Goal: Task Accomplishment & Management: Manage account settings

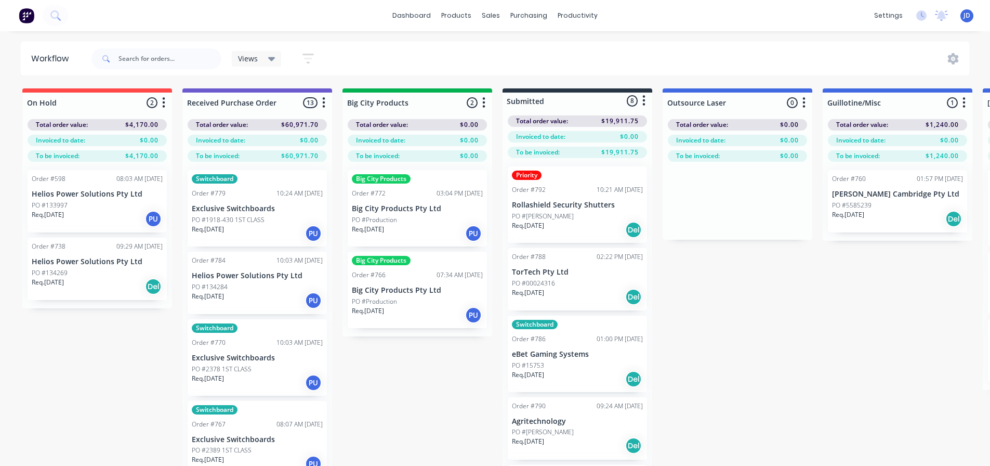
scroll to position [0, 875]
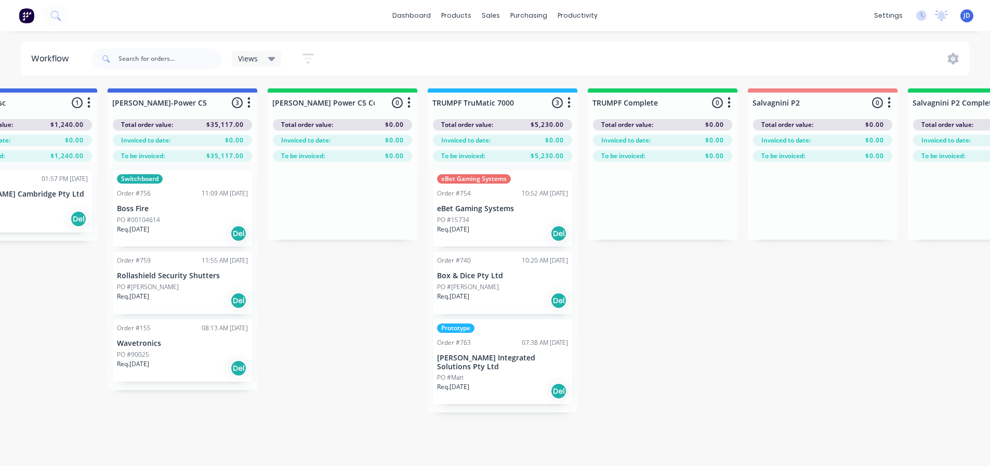
drag, startPoint x: 351, startPoint y: 310, endPoint x: 374, endPoint y: 309, distance: 22.4
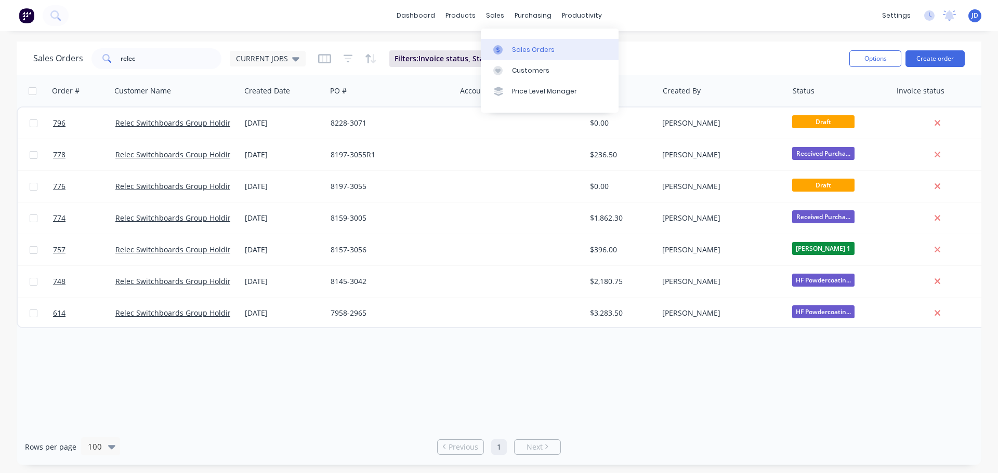
click at [513, 43] on link "Sales Orders" at bounding box center [550, 49] width 138 height 21
click at [571, 50] on link "Sales Orders" at bounding box center [550, 49] width 138 height 21
click at [581, 50] on link "Sales Orders" at bounding box center [550, 49] width 138 height 21
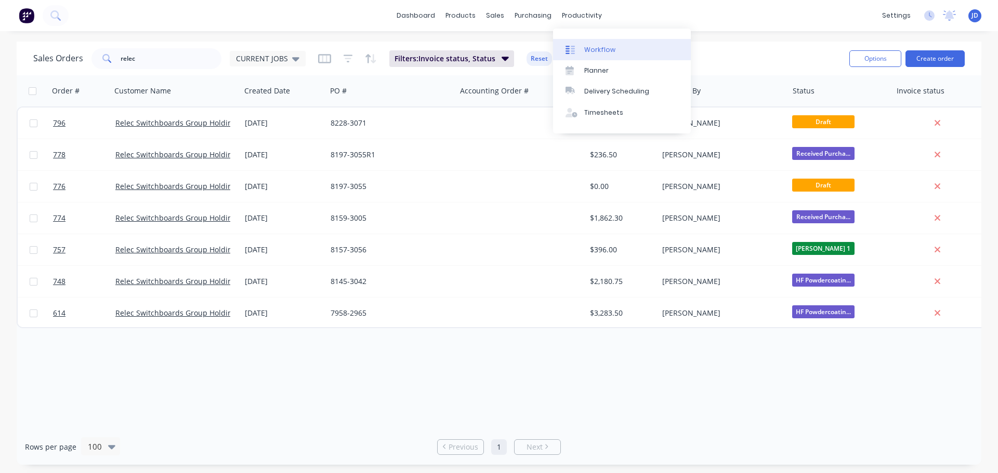
click at [601, 52] on div "Workflow" at bounding box center [599, 49] width 31 height 9
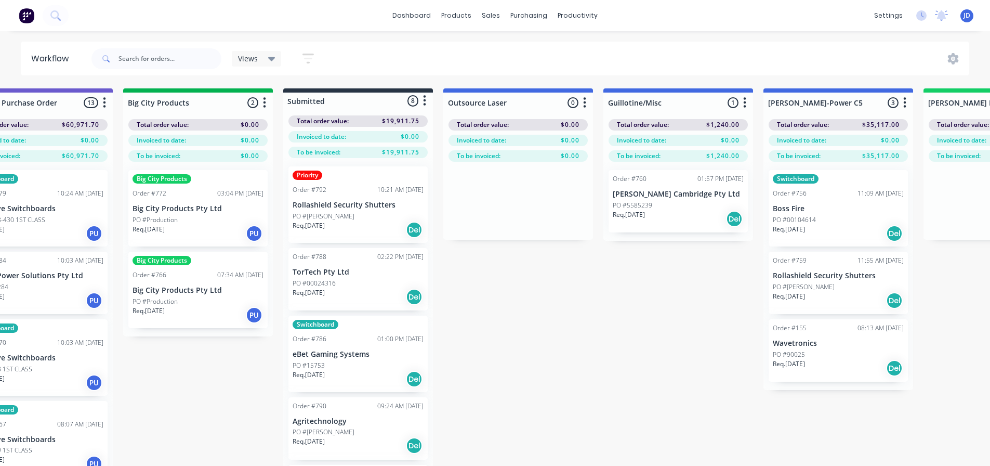
drag, startPoint x: 477, startPoint y: 394, endPoint x: 545, endPoint y: 365, distance: 74.0
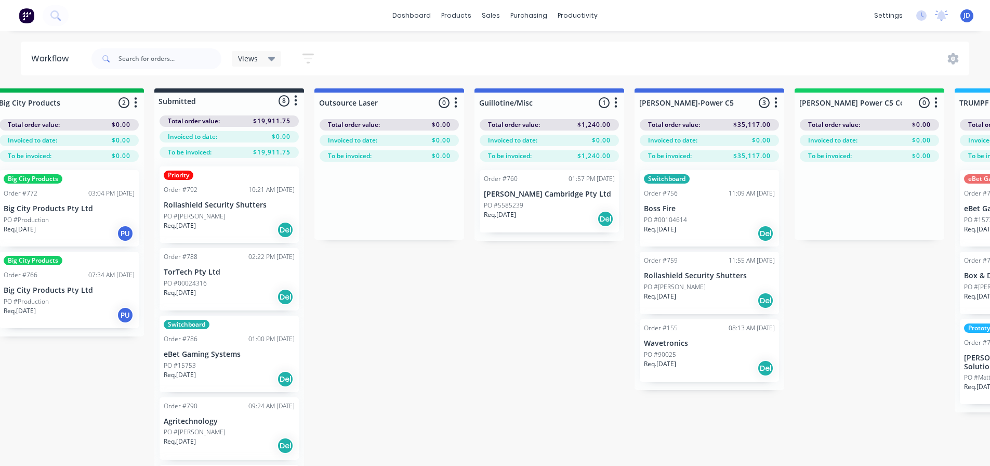
scroll to position [0, 2426]
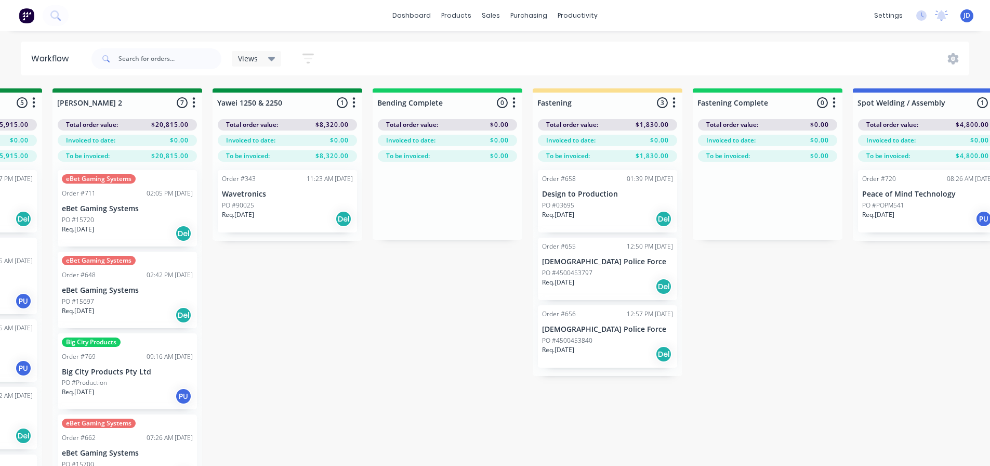
drag, startPoint x: 533, startPoint y: 334, endPoint x: 726, endPoint y: 321, distance: 193.3
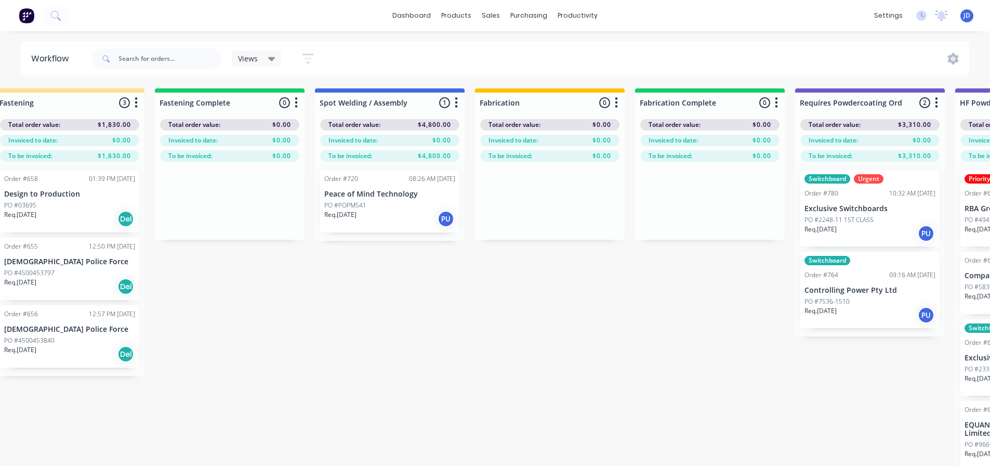
scroll to position [0, 3435]
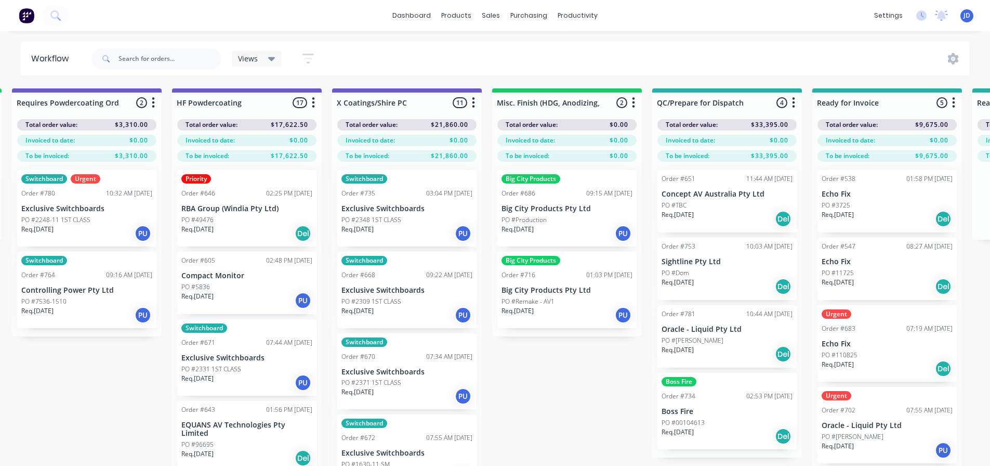
drag, startPoint x: 390, startPoint y: 342, endPoint x: 520, endPoint y: 338, distance: 129.5
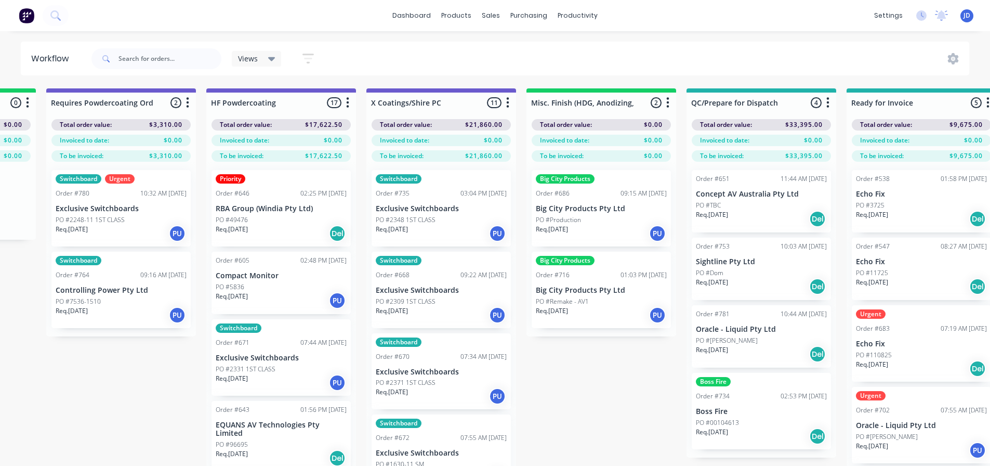
scroll to position [0, 3309]
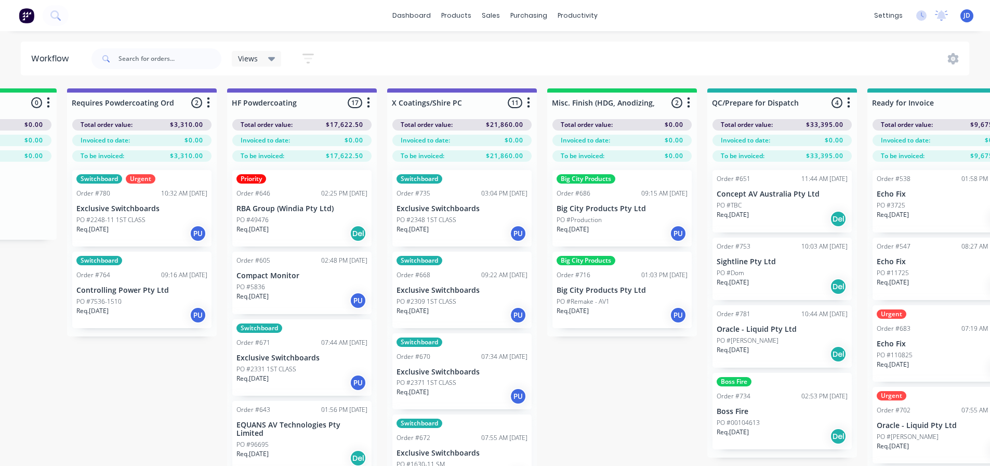
drag, startPoint x: 504, startPoint y: 355, endPoint x: 461, endPoint y: 344, distance: 44.1
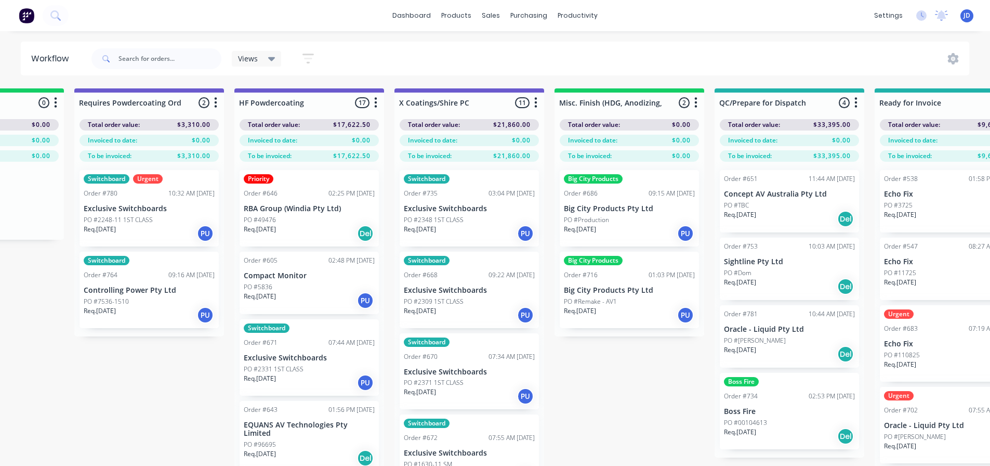
click at [144, 318] on div "Req. [DATE] PU" at bounding box center [149, 315] width 131 height 18
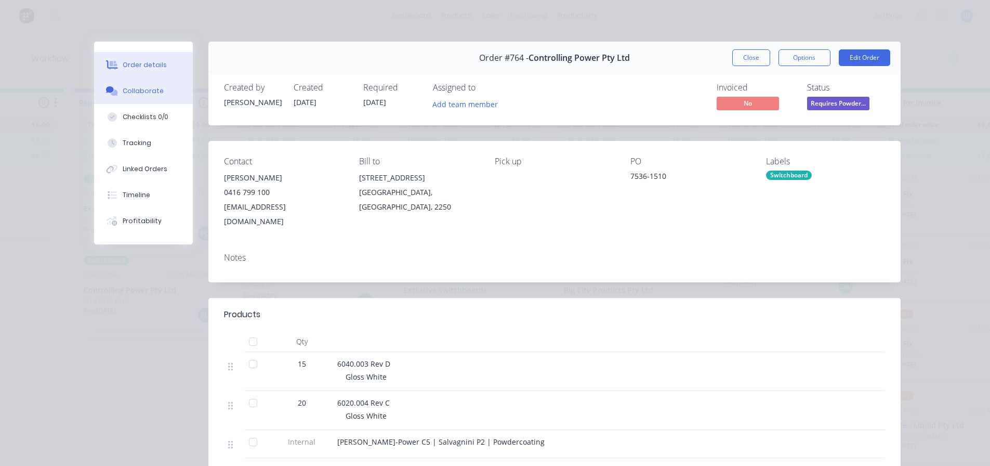
click at [154, 94] on div "Collaborate" at bounding box center [143, 90] width 41 height 9
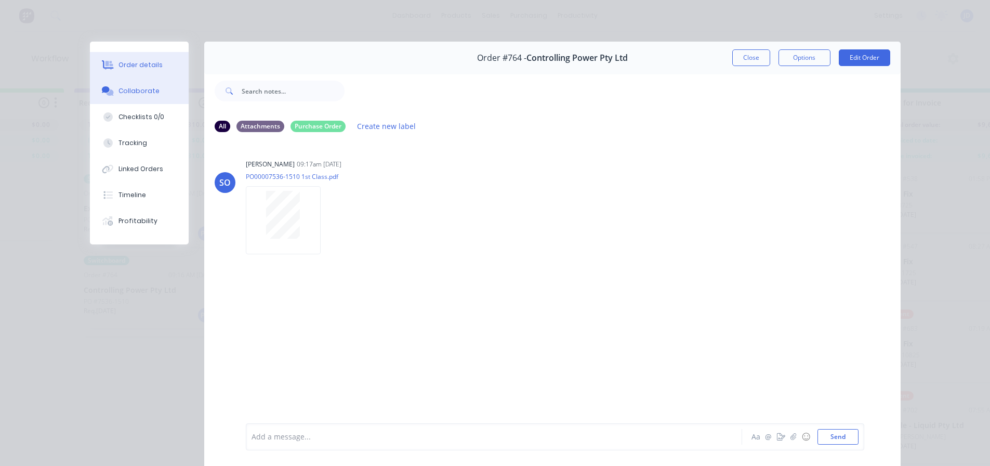
click at [167, 59] on button "Order details" at bounding box center [139, 65] width 99 height 26
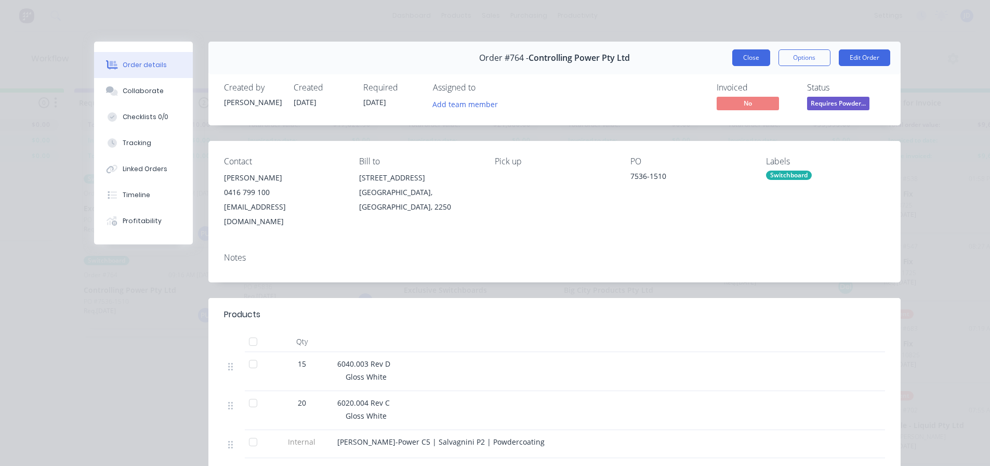
click at [750, 63] on button "Close" at bounding box center [751, 57] width 38 height 17
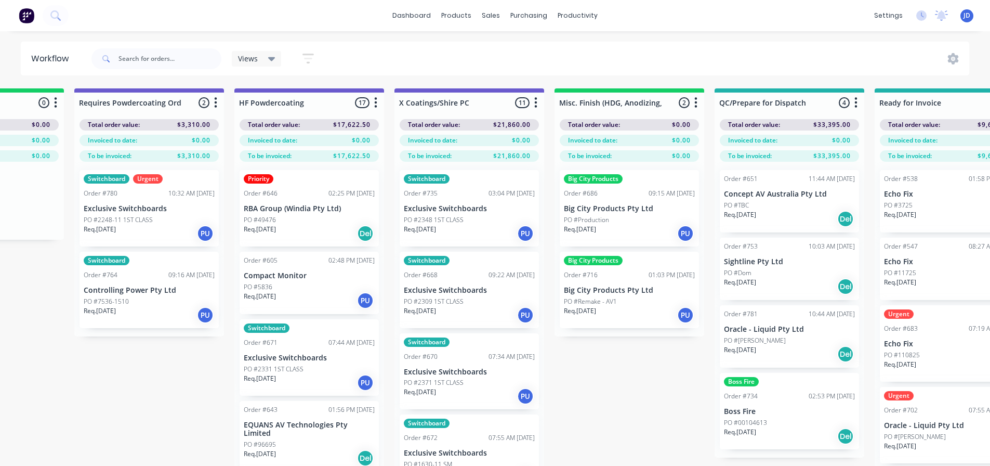
click at [176, 228] on div "Req. [DATE] PU" at bounding box center [149, 234] width 131 height 18
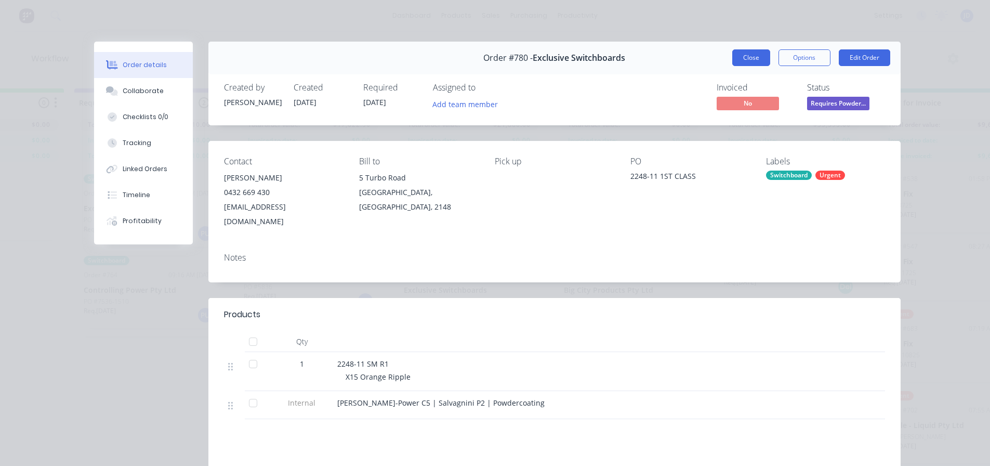
click at [742, 51] on button "Close" at bounding box center [751, 57] width 38 height 17
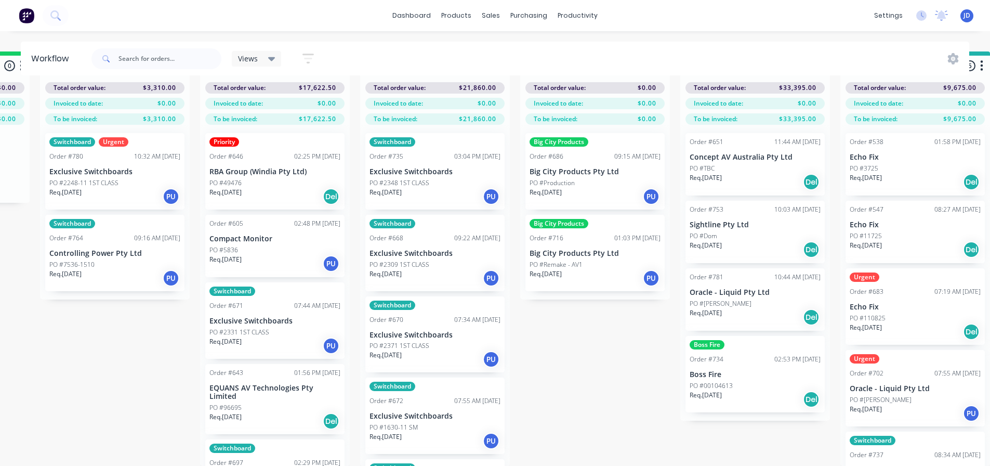
scroll to position [45, 3421]
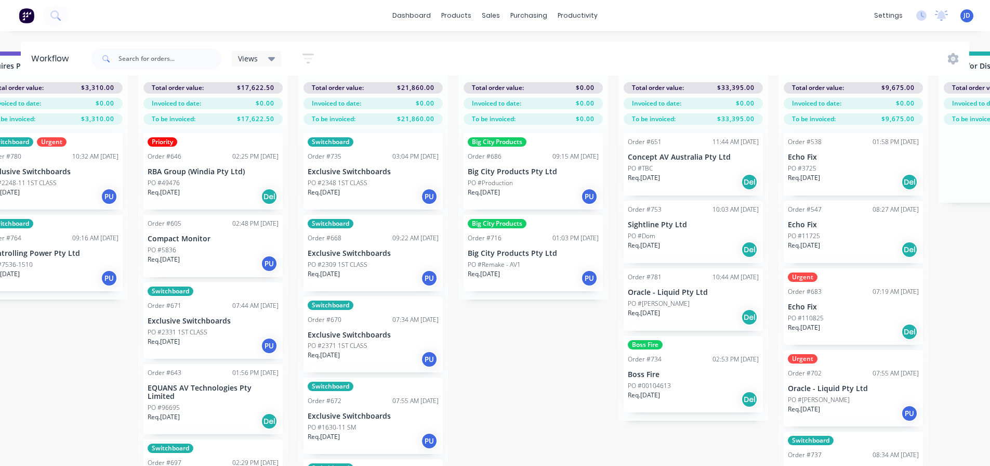
drag, startPoint x: 671, startPoint y: 351, endPoint x: 728, endPoint y: 339, distance: 58.0
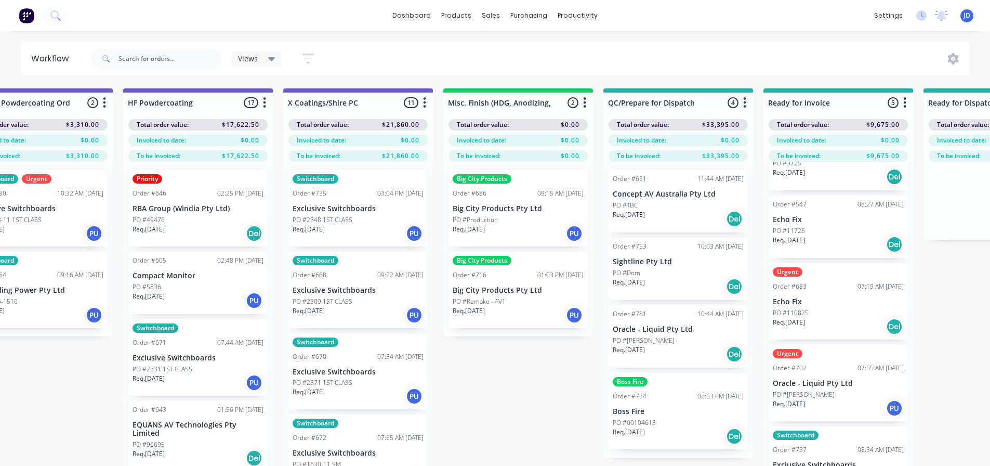
scroll to position [0, 0]
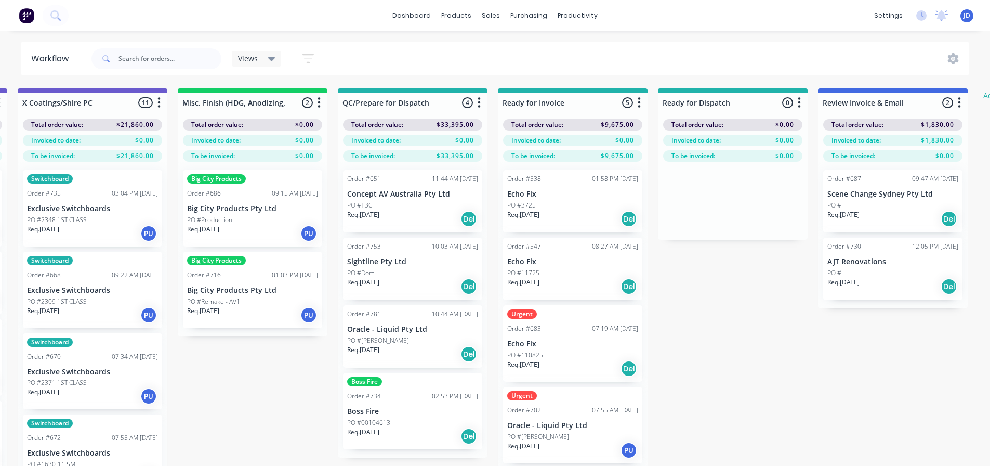
drag, startPoint x: 699, startPoint y: 338, endPoint x: 761, endPoint y: 334, distance: 62.0
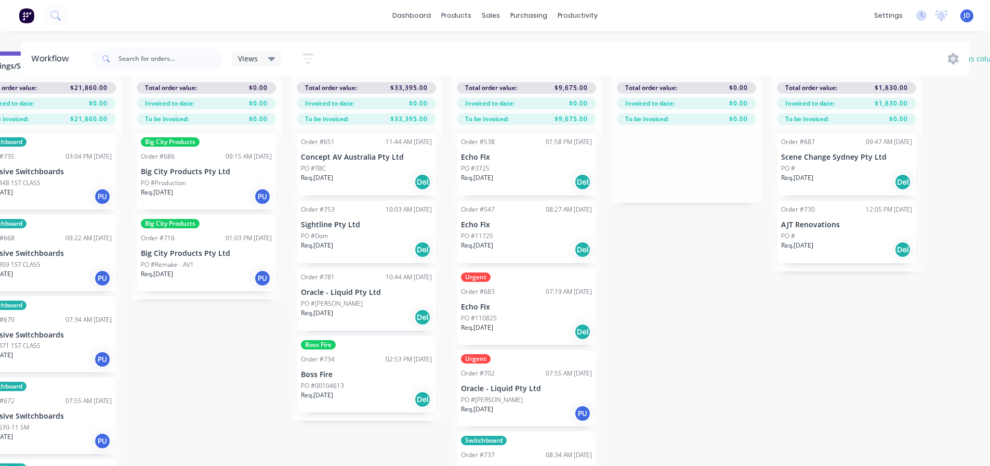
scroll to position [42, 0]
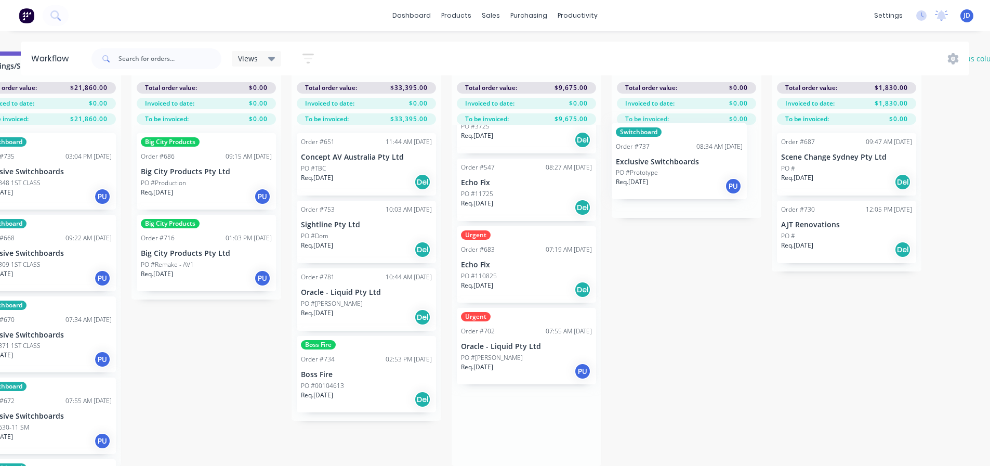
drag, startPoint x: 584, startPoint y: 349, endPoint x: 676, endPoint y: 182, distance: 189.8
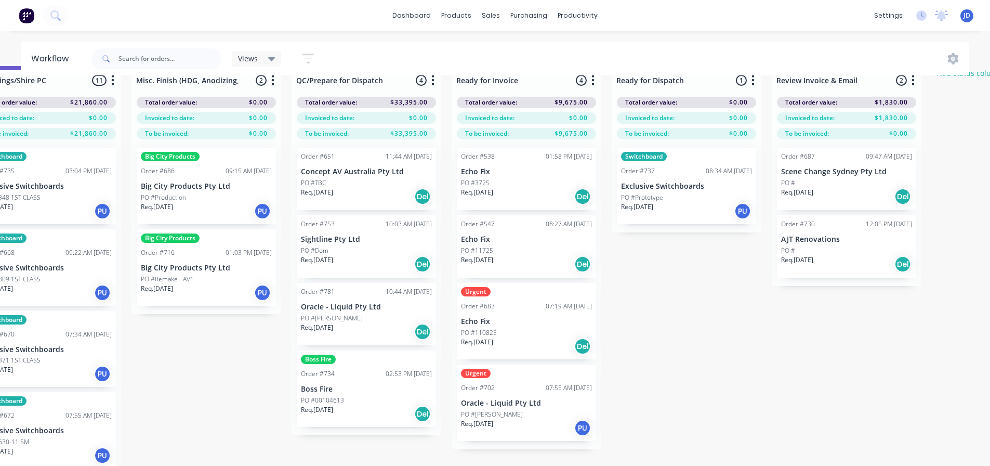
scroll to position [0, 3732]
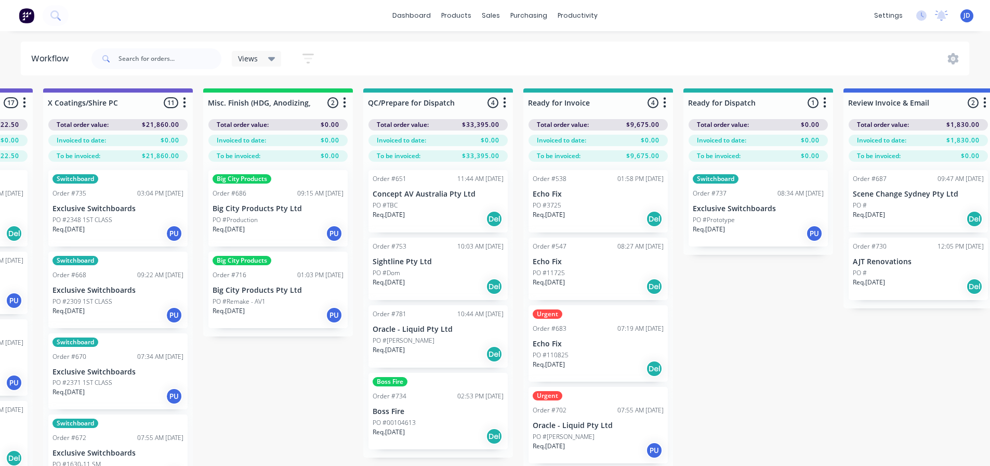
drag, startPoint x: 247, startPoint y: 404, endPoint x: 197, endPoint y: 381, distance: 54.7
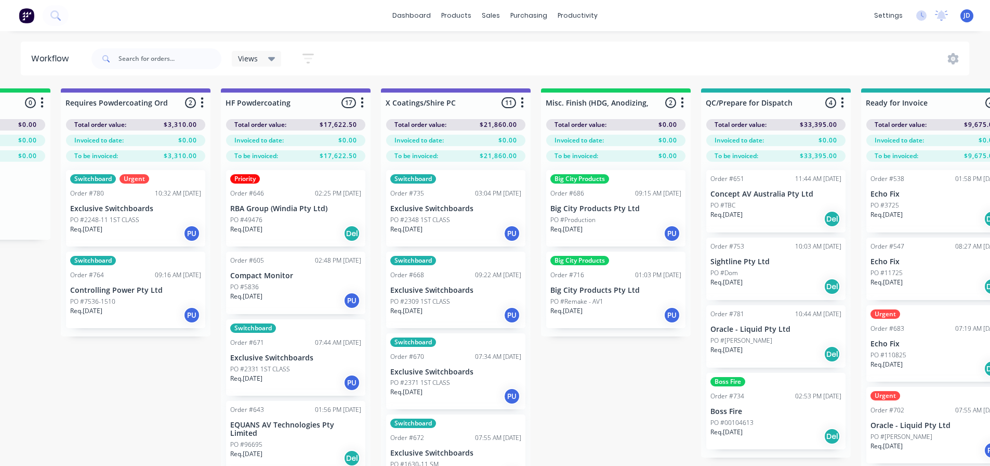
scroll to position [0, 3253]
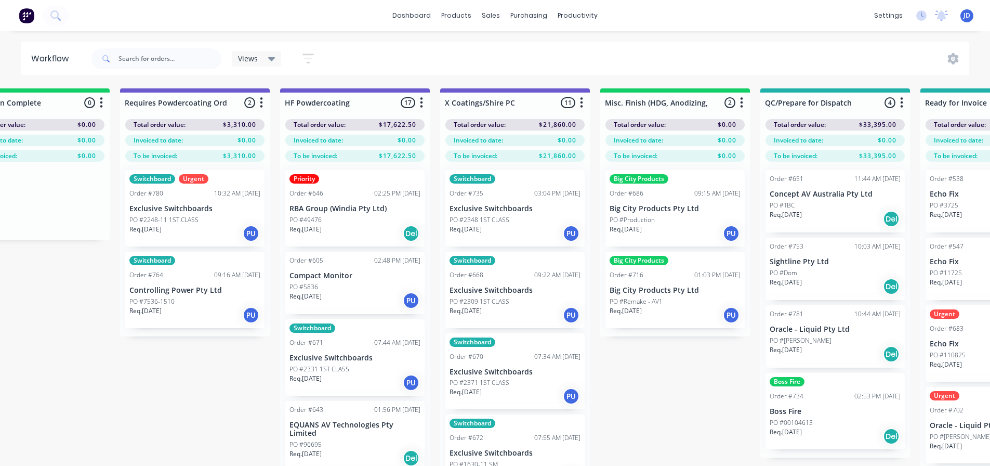
drag, startPoint x: 256, startPoint y: 400, endPoint x: 214, endPoint y: 380, distance: 46.3
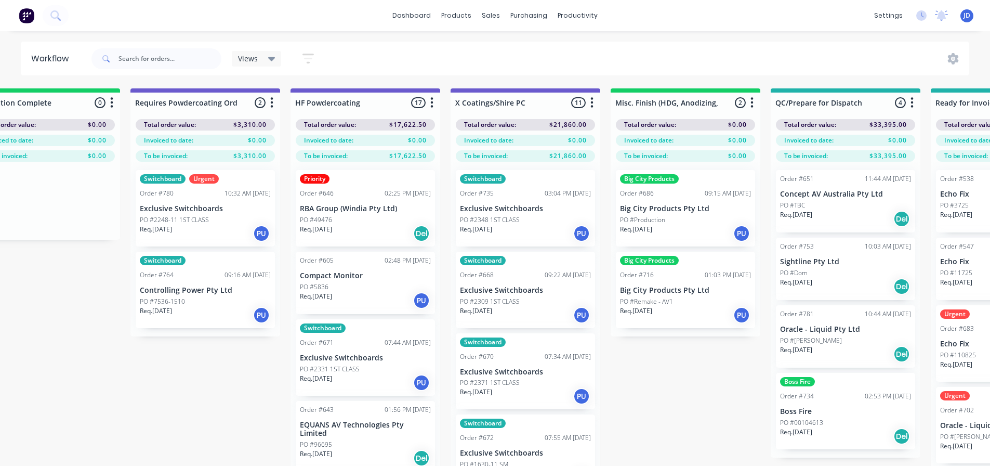
drag, startPoint x: 726, startPoint y: 392, endPoint x: 649, endPoint y: 349, distance: 88.9
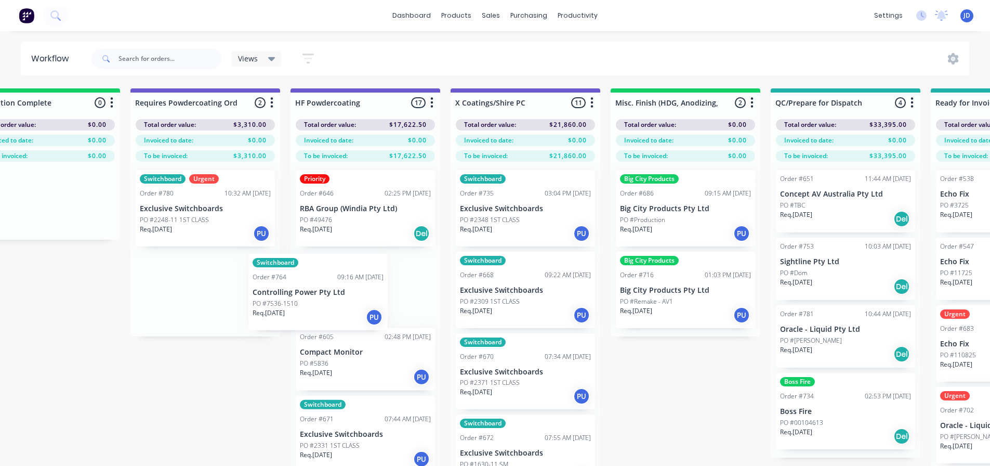
scroll to position [0, 3252]
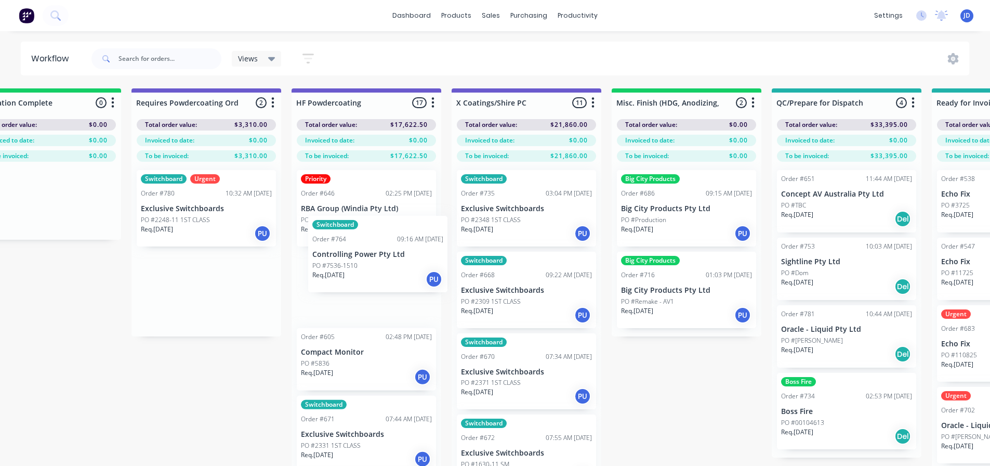
drag, startPoint x: 164, startPoint y: 280, endPoint x: 337, endPoint y: 234, distance: 178.5
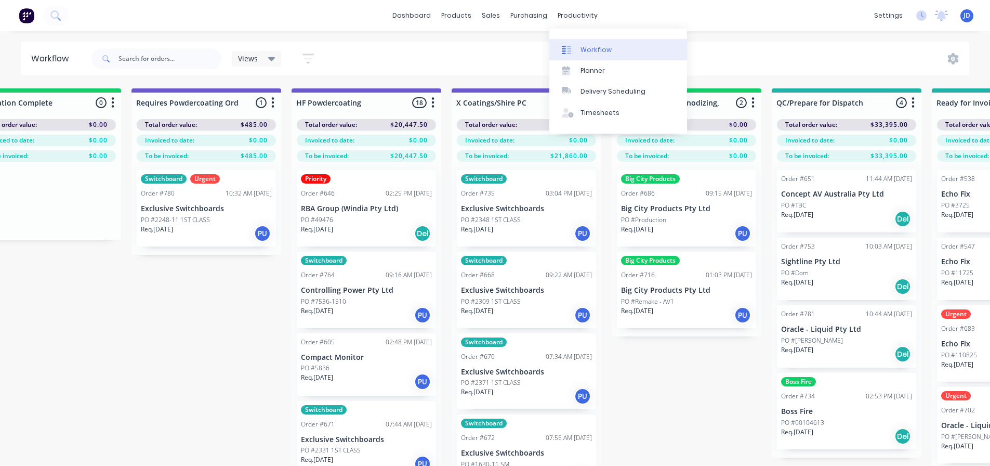
click at [577, 44] on link "Workflow" at bounding box center [618, 49] width 138 height 21
click at [575, 49] on div at bounding box center [570, 49] width 16 height 9
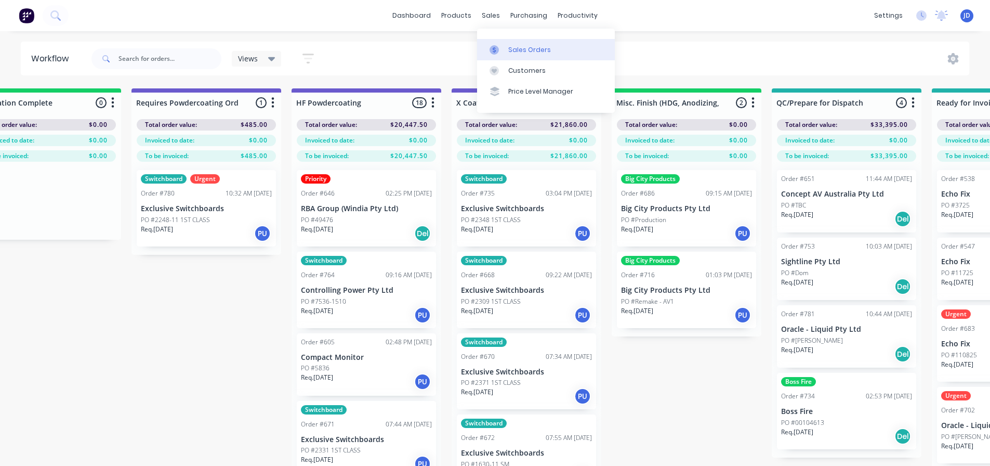
click at [499, 52] on div at bounding box center [498, 49] width 16 height 9
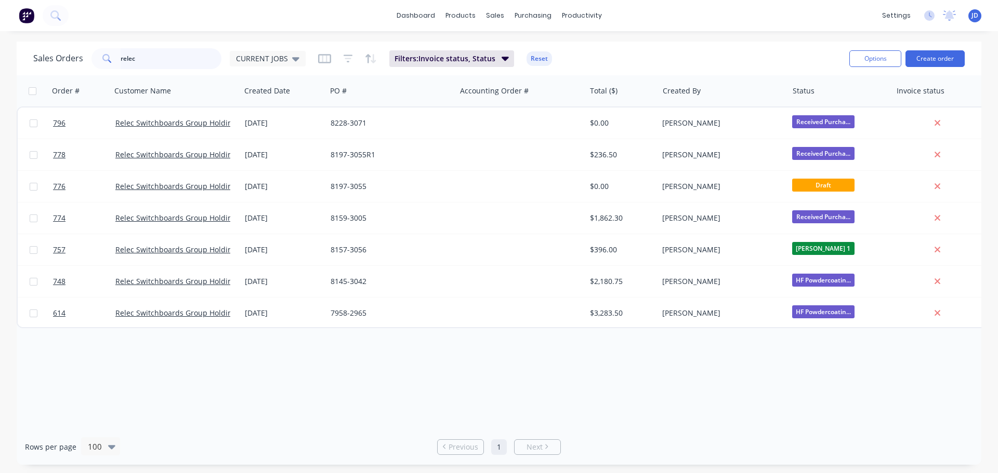
click at [0, 0] on html "dashboard products sales purchasing productivity dashboard products Product Cat…" at bounding box center [499, 236] width 998 height 473
type input "SIGHTL"
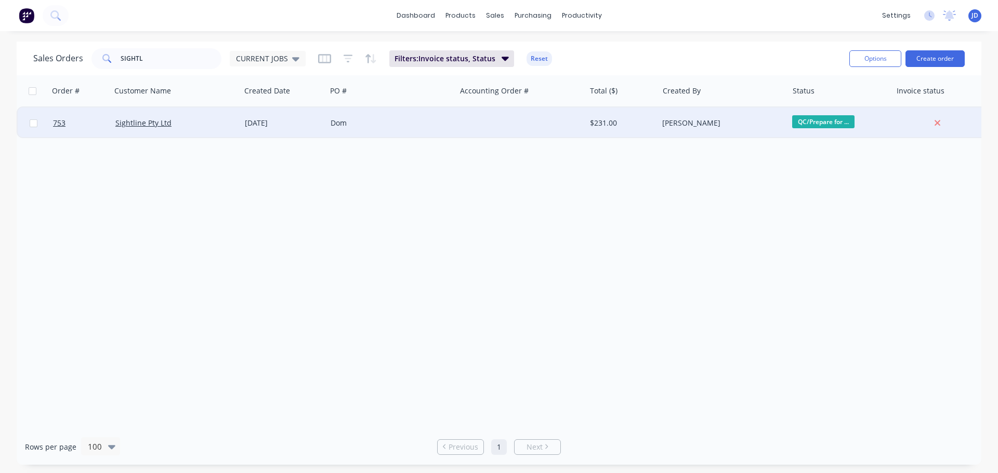
click at [284, 132] on div "[DATE]" at bounding box center [284, 123] width 86 height 31
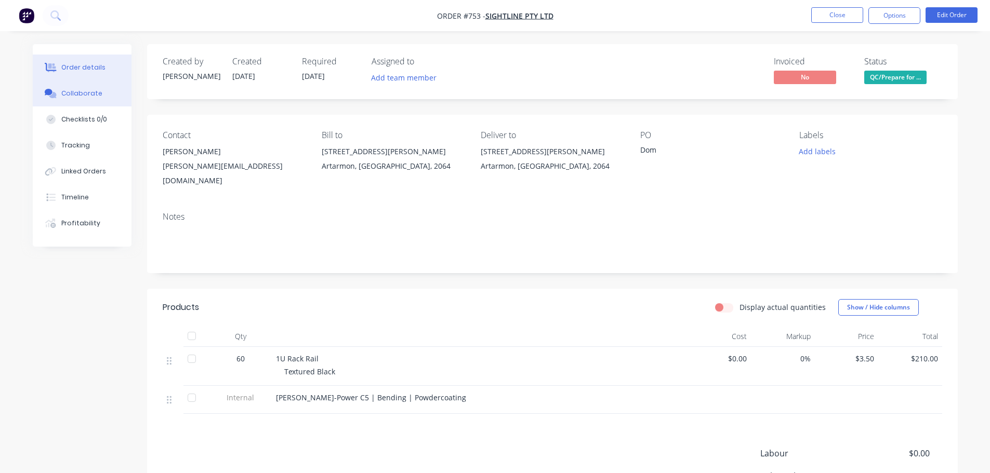
click at [96, 93] on div "Collaborate" at bounding box center [81, 93] width 41 height 9
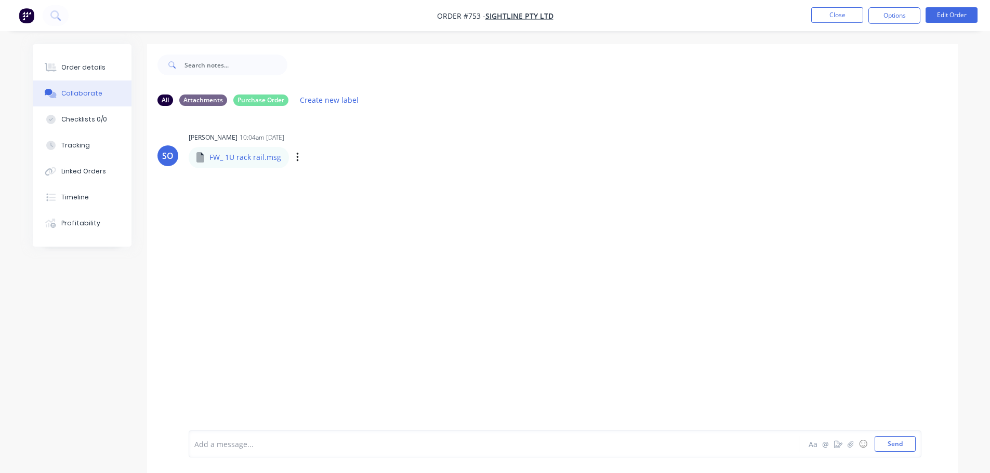
click at [246, 159] on p "FW_ 1U rack rail.msg" at bounding box center [245, 157] width 72 height 10
click at [301, 154] on div "Labels Download Delete" at bounding box center [351, 157] width 117 height 15
click at [298, 155] on div "Labels Download Delete" at bounding box center [351, 157] width 117 height 15
click at [296, 157] on icon "button" at bounding box center [297, 157] width 2 height 9
click at [334, 186] on button "Download" at bounding box center [365, 185] width 117 height 23
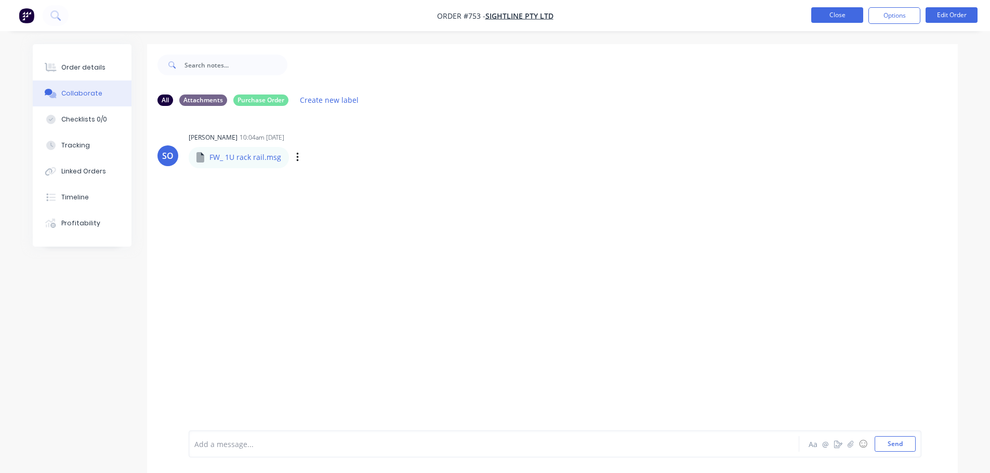
click at [861, 17] on button "Close" at bounding box center [837, 15] width 52 height 16
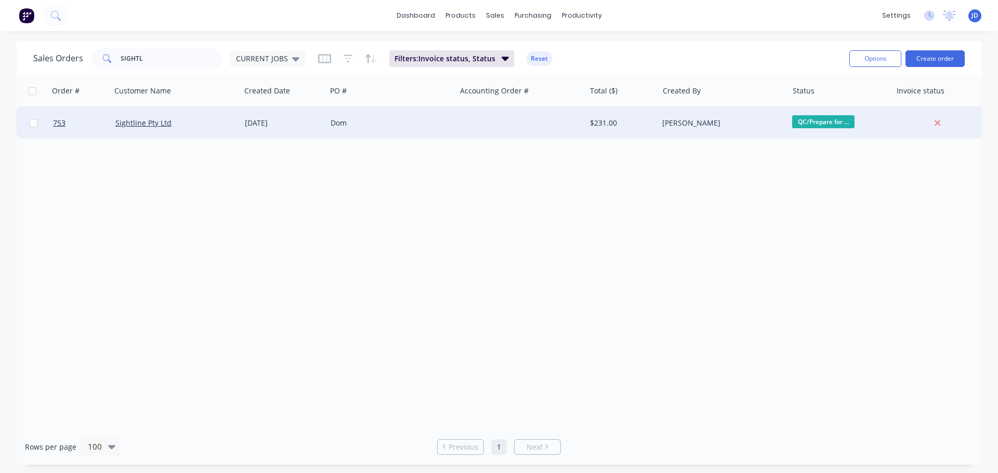
click at [604, 116] on div "$231.00" at bounding box center [622, 123] width 73 height 31
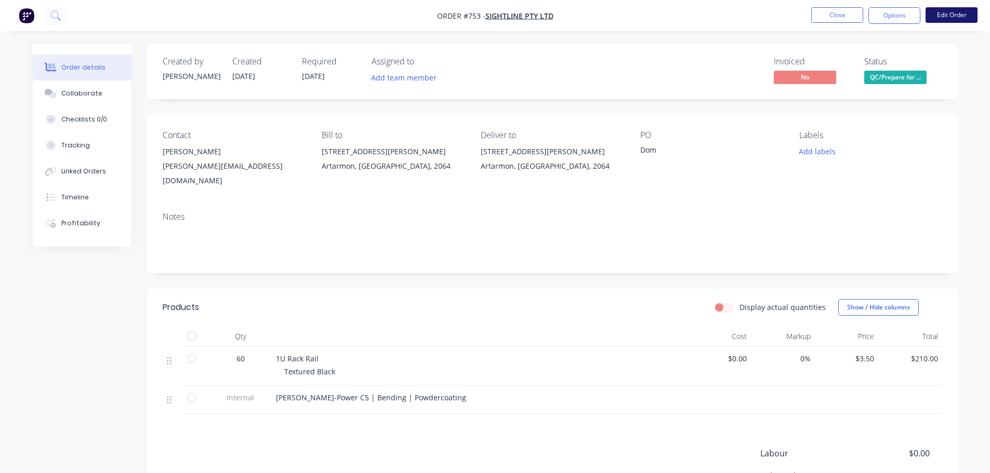
click at [961, 18] on button "Edit Order" at bounding box center [952, 15] width 52 height 16
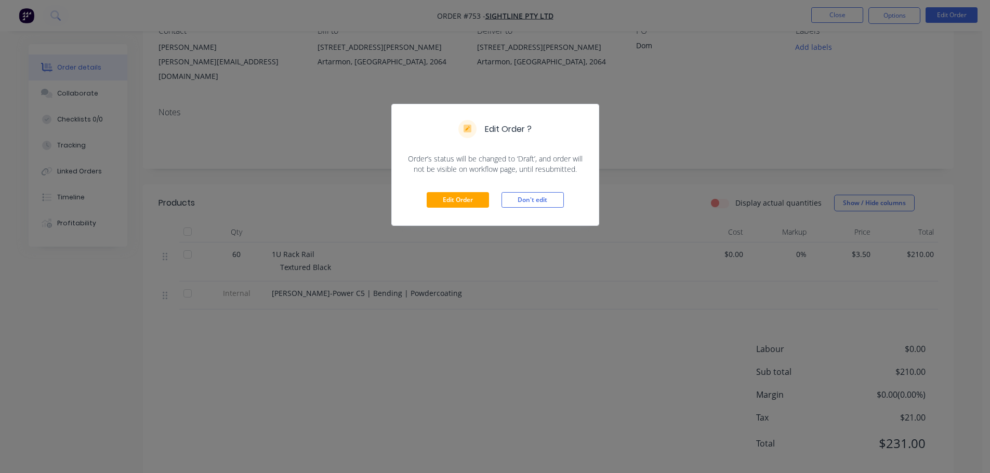
scroll to position [115, 0]
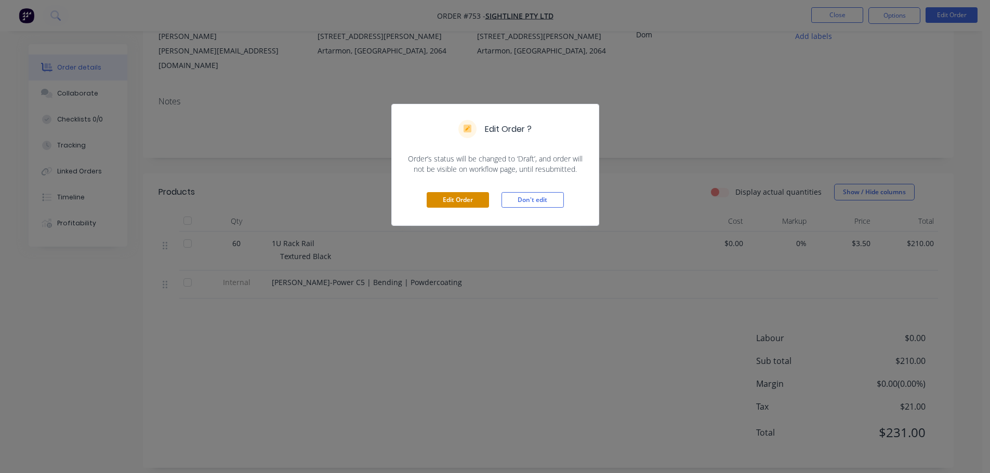
click at [464, 198] on button "Edit Order" at bounding box center [458, 200] width 62 height 16
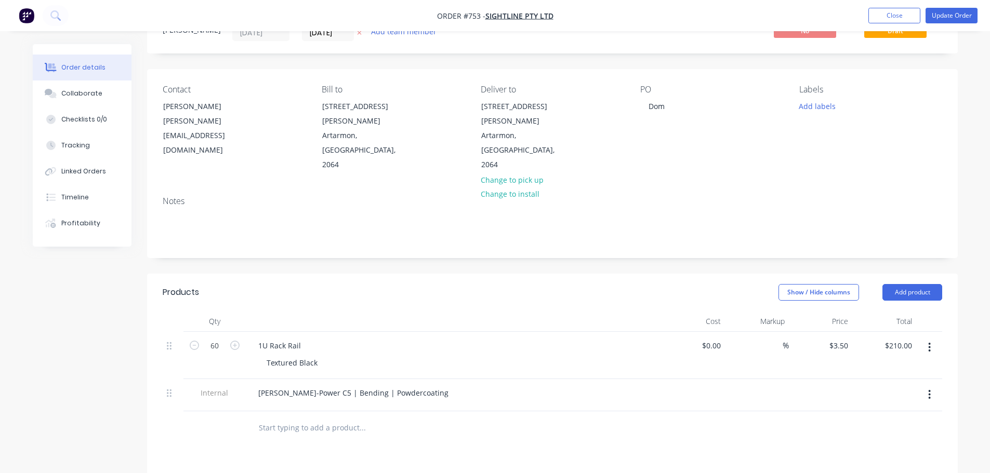
scroll to position [254, 0]
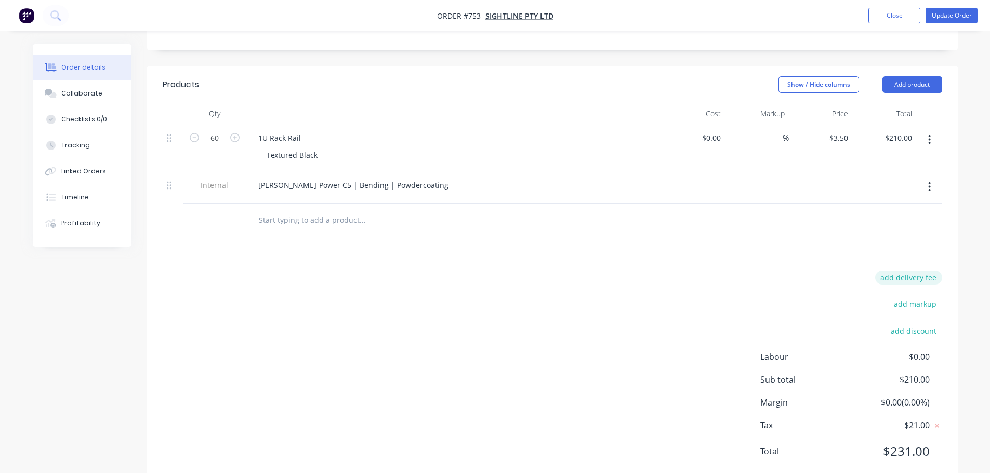
click at [925, 271] on button "add delivery fee" at bounding box center [908, 278] width 67 height 14
type input "25"
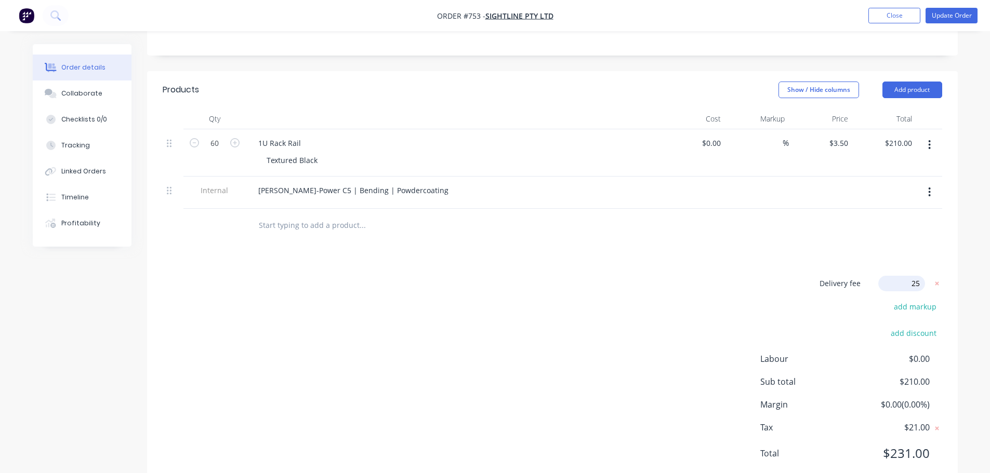
click at [699, 246] on div "Products Show / Hide columns Add product Qty Cost Markup Price Total 60 1U Rack…" at bounding box center [552, 280] width 811 height 418
drag, startPoint x: 965, startPoint y: 11, endPoint x: 975, endPoint y: 118, distance: 108.1
click at [974, 122] on div "Order #753 - Sightline Pty Ltd Add product Close Update Order Order details Col…" at bounding box center [495, 126] width 990 height 751
click at [941, 13] on button "Update Order" at bounding box center [952, 16] width 52 height 16
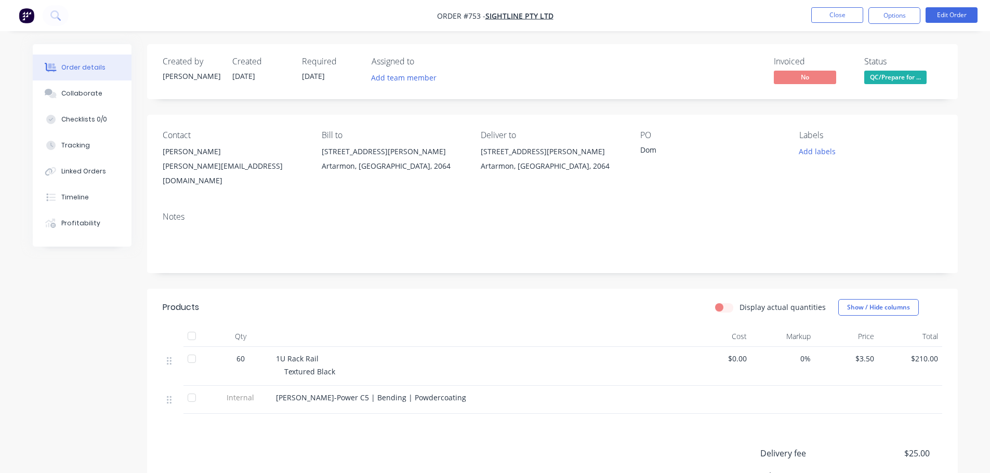
click at [886, 76] on span "QC/Prepare for ..." at bounding box center [895, 77] width 62 height 13
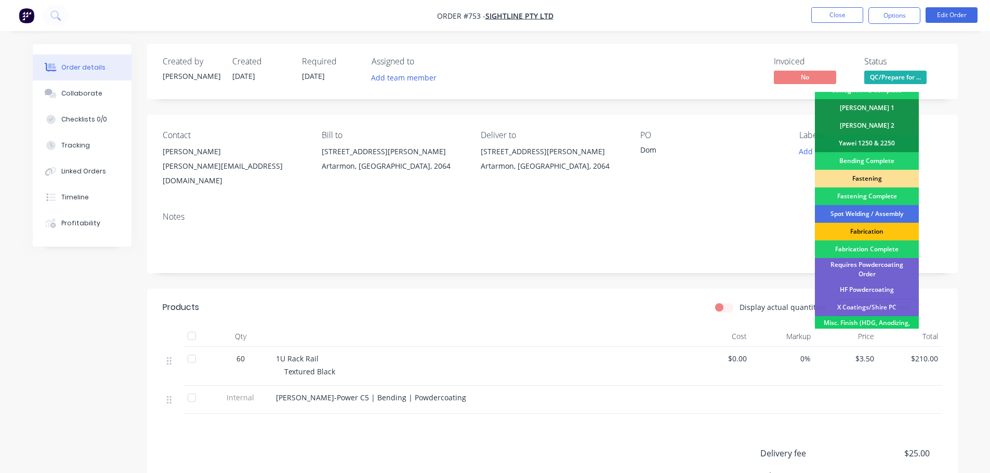
scroll to position [303, 0]
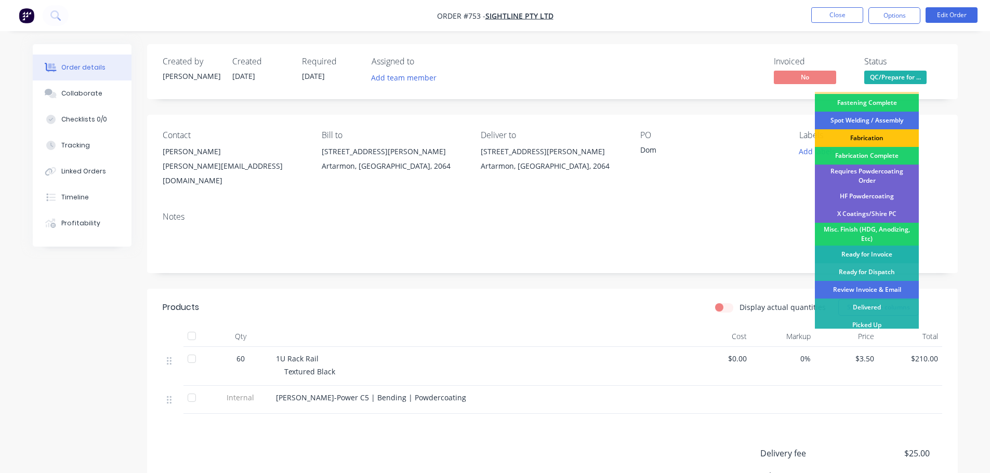
click at [878, 250] on div "Ready for Invoice" at bounding box center [867, 255] width 104 height 18
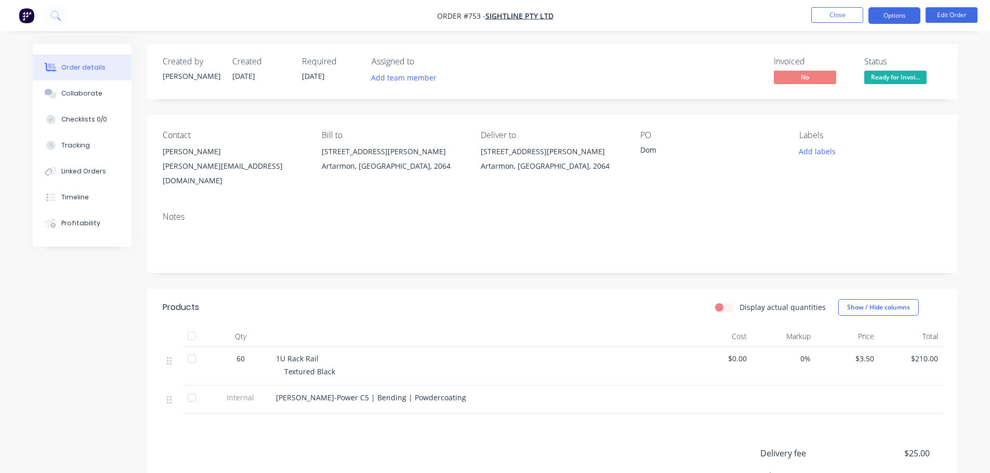
click at [890, 18] on button "Options" at bounding box center [894, 15] width 52 height 17
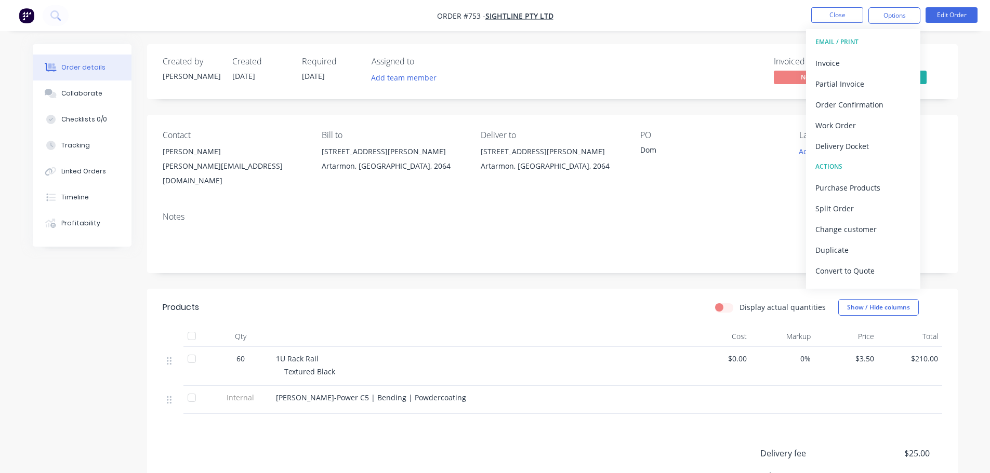
drag, startPoint x: 868, startPoint y: 143, endPoint x: 865, endPoint y: 137, distance: 7.4
click at [867, 143] on div "Delivery Docket" at bounding box center [863, 146] width 96 height 15
click at [861, 107] on div "Without pricing" at bounding box center [863, 104] width 96 height 15
click at [858, 62] on div "Invoice" at bounding box center [863, 63] width 96 height 15
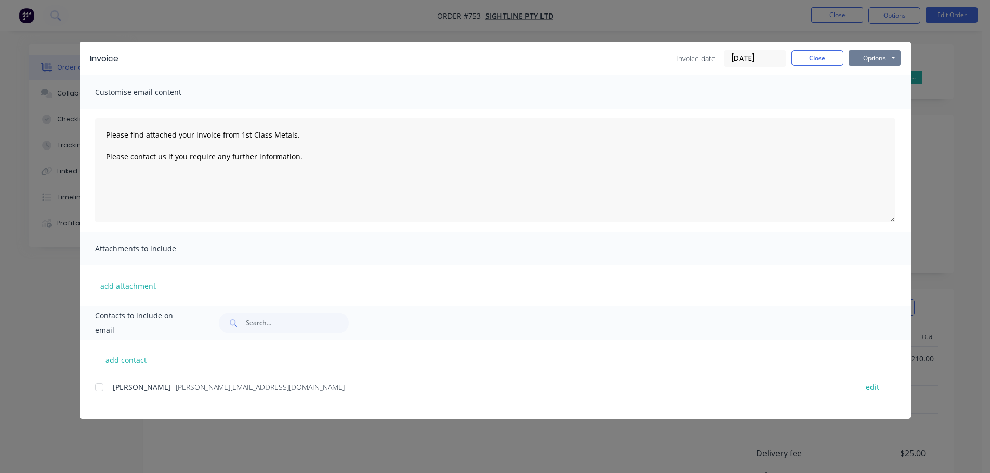
click at [880, 55] on button "Options" at bounding box center [875, 58] width 52 height 16
click at [900, 91] on button "Print" at bounding box center [882, 93] width 67 height 17
type textarea "Please find attached your invoice from 1st Class Metals. Please contact us if y…"
click at [820, 54] on button "Close" at bounding box center [817, 58] width 52 height 16
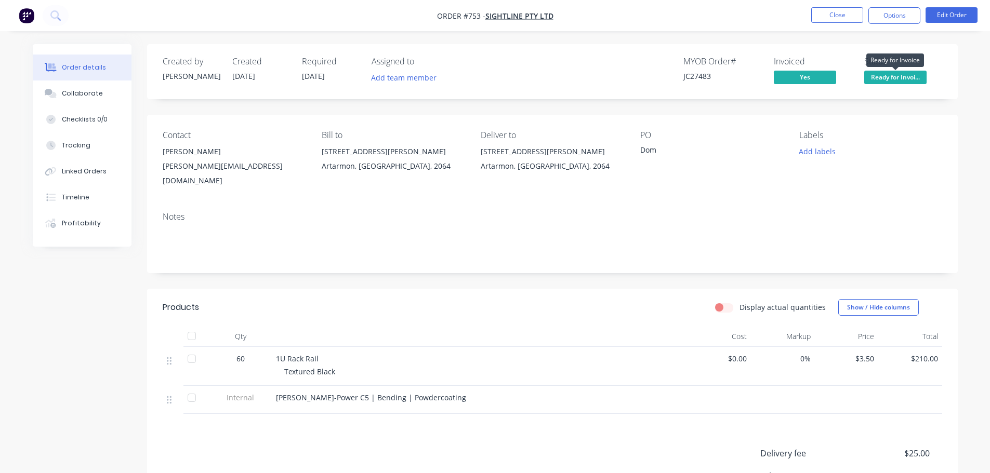
click at [905, 76] on span "Ready for Invoi..." at bounding box center [895, 77] width 62 height 13
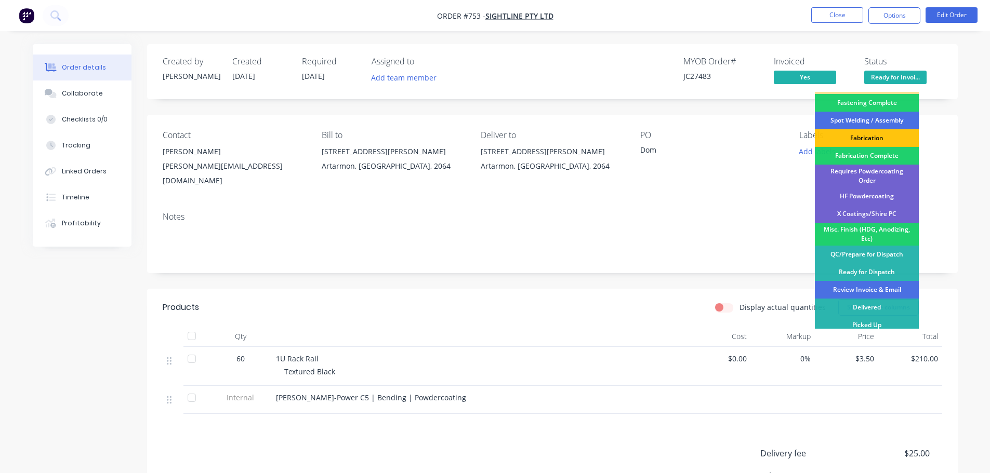
scroll to position [138, 0]
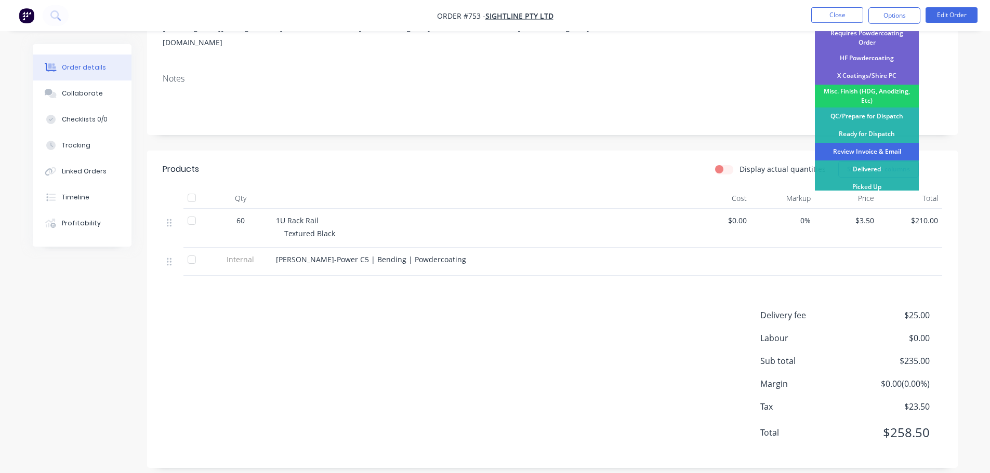
click at [905, 149] on div "Review Invoice & Email" at bounding box center [867, 152] width 104 height 18
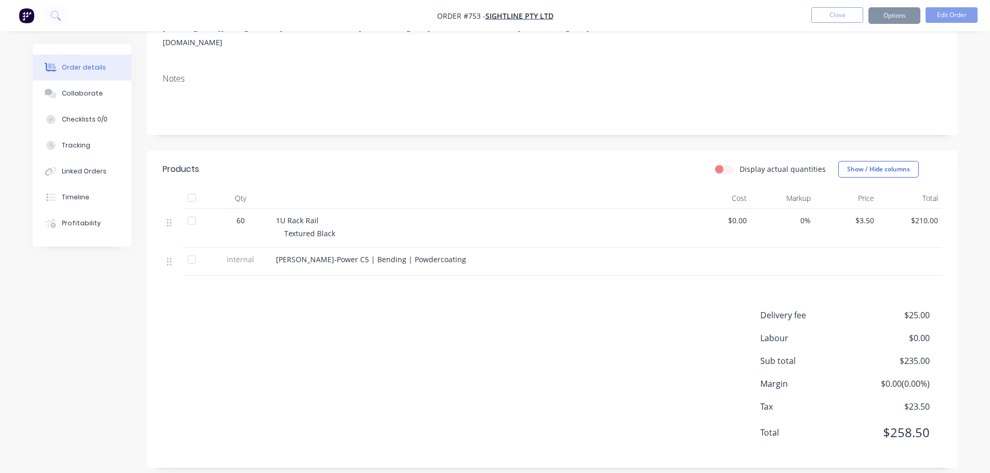
scroll to position [0, 0]
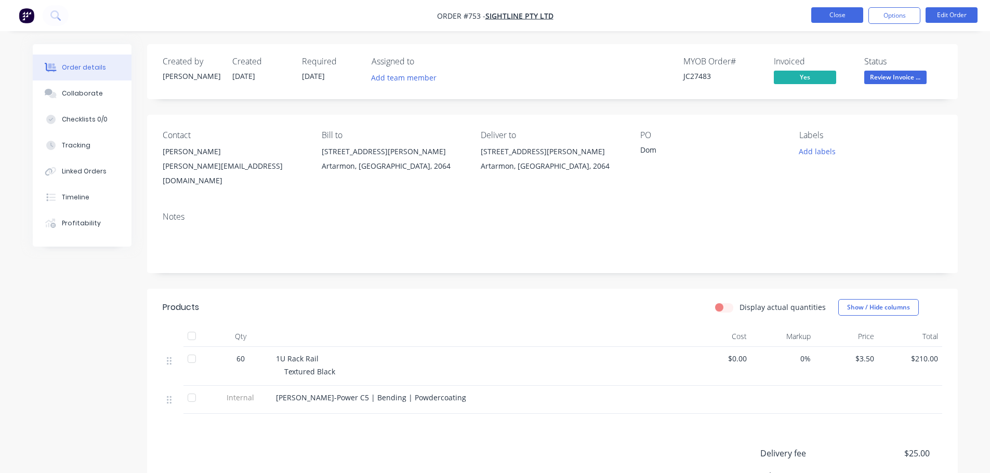
click at [831, 11] on button "Close" at bounding box center [837, 15] width 52 height 16
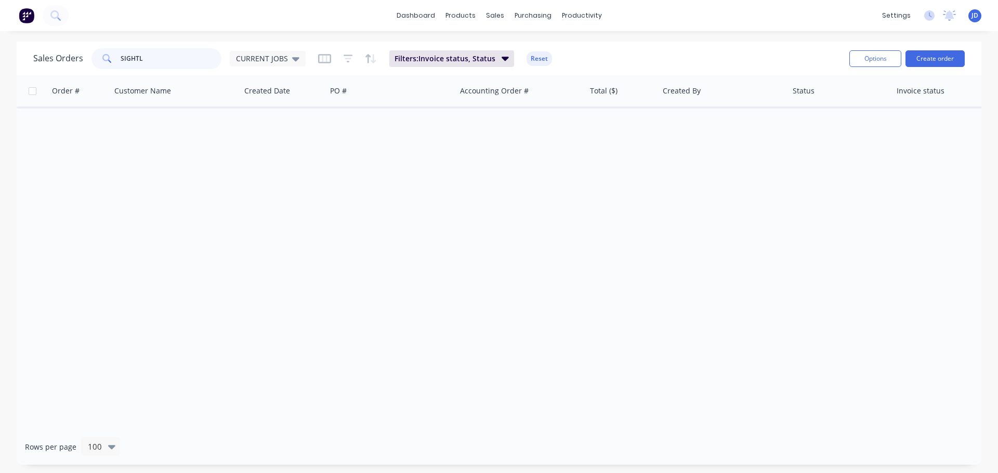
drag, startPoint x: 96, startPoint y: 45, endPoint x: 0, endPoint y: 0, distance: 105.8
click at [0, 11] on div "dashboard products sales purchasing productivity dashboard products Product Cat…" at bounding box center [499, 236] width 998 height 473
type input "ECHO"
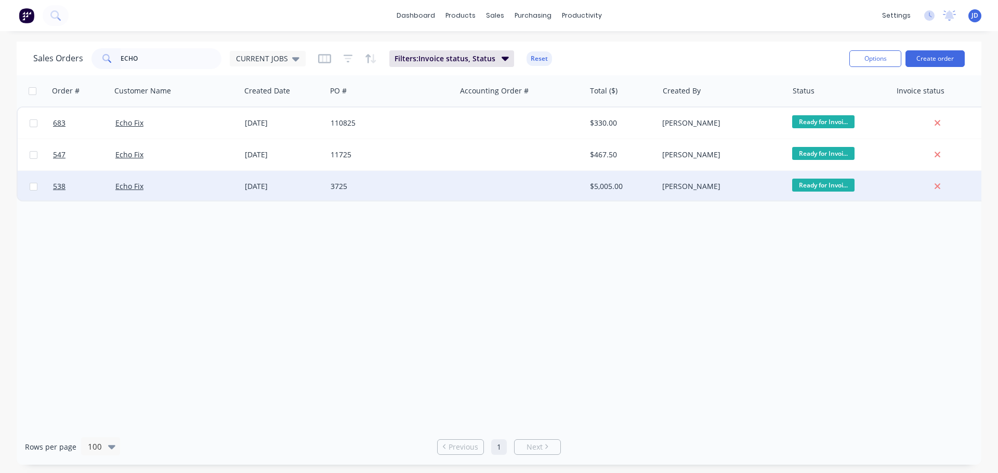
click at [649, 187] on div "$5,005.00" at bounding box center [620, 186] width 61 height 10
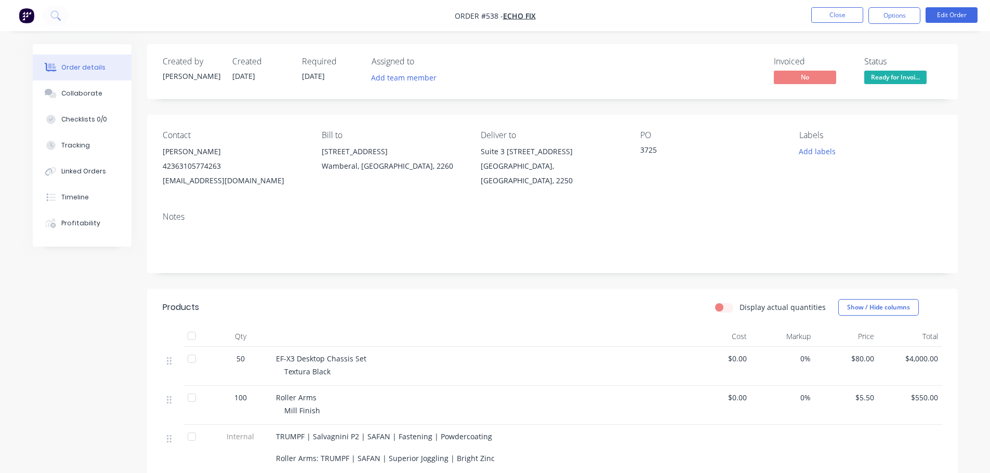
click at [896, 70] on div "Status Ready for Invoi..." at bounding box center [903, 72] width 78 height 30
click at [896, 74] on span "Ready for Invoi..." at bounding box center [895, 77] width 62 height 13
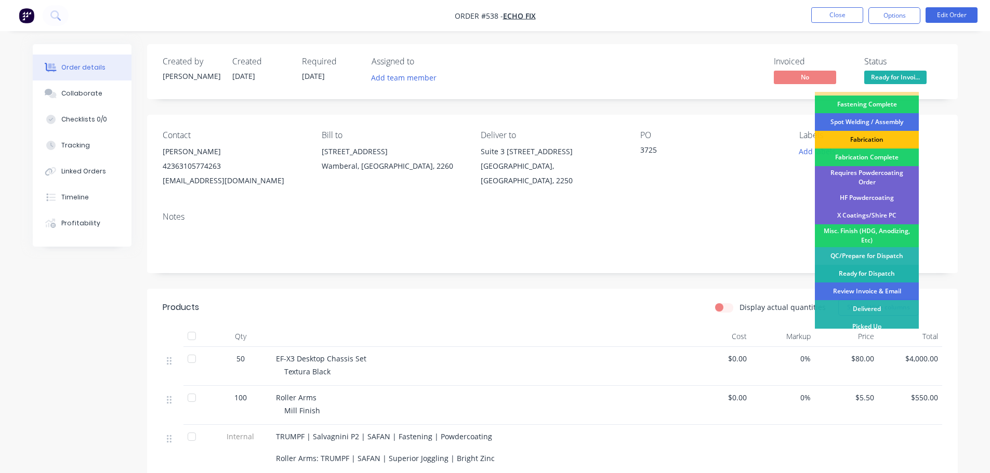
scroll to position [303, 0]
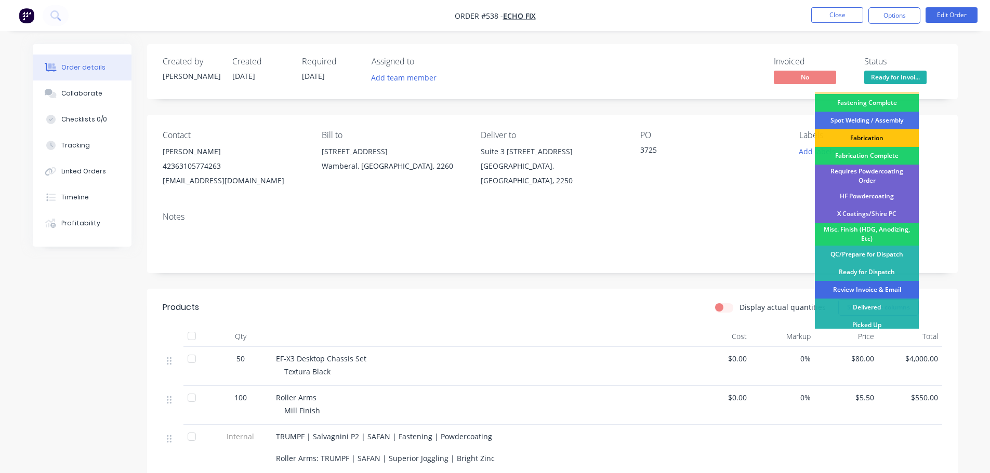
click at [892, 281] on div "Review Invoice & Email" at bounding box center [867, 290] width 104 height 18
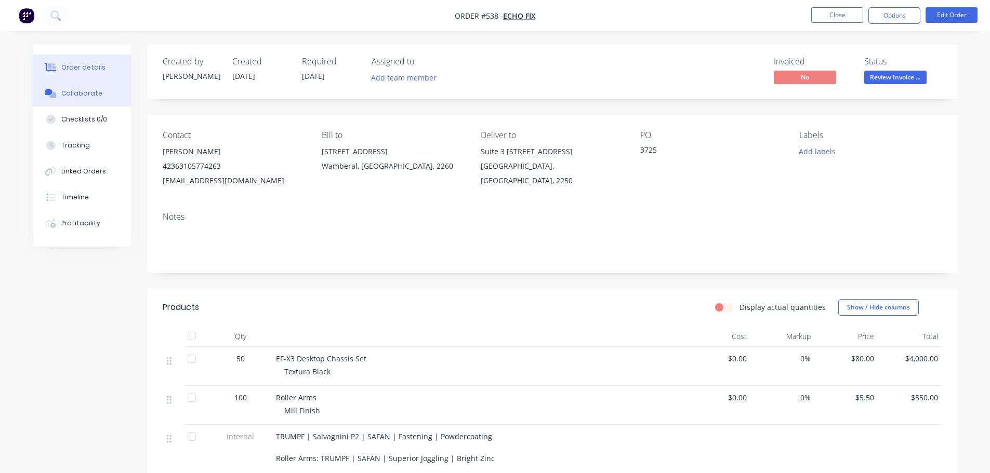
click at [83, 97] on div "Collaborate" at bounding box center [81, 93] width 41 height 9
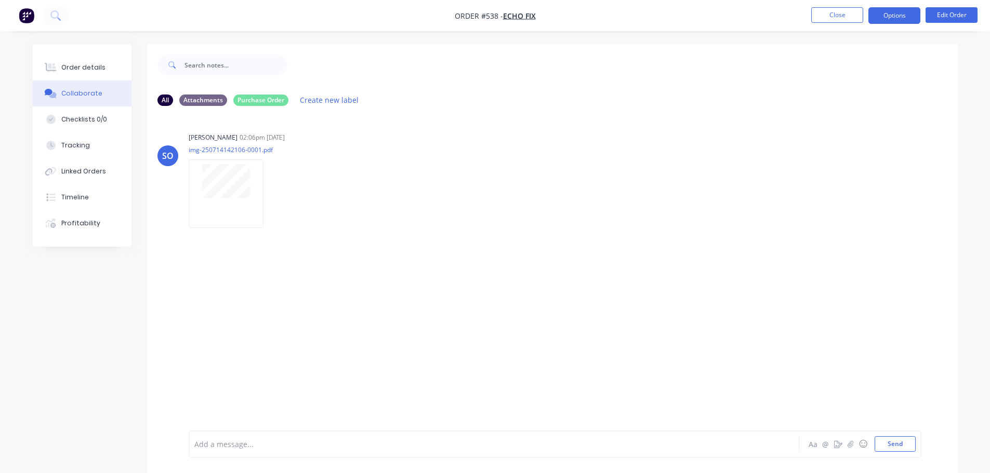
click at [902, 10] on button "Options" at bounding box center [894, 15] width 52 height 17
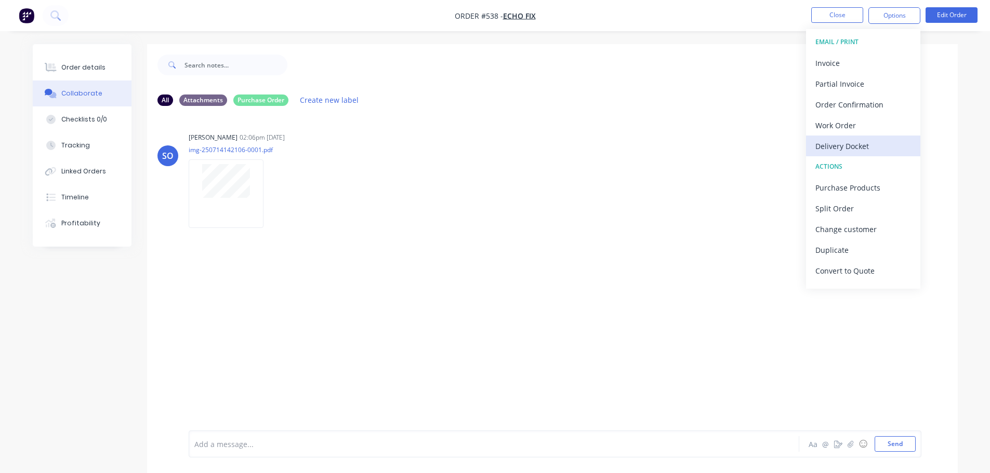
click at [864, 149] on div "Delivery Docket" at bounding box center [863, 146] width 96 height 15
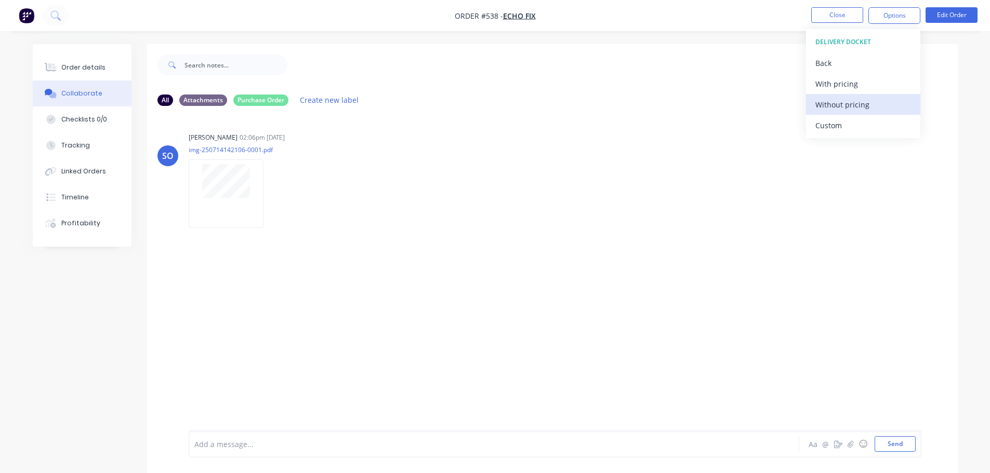
click at [860, 104] on div "Without pricing" at bounding box center [863, 104] width 96 height 15
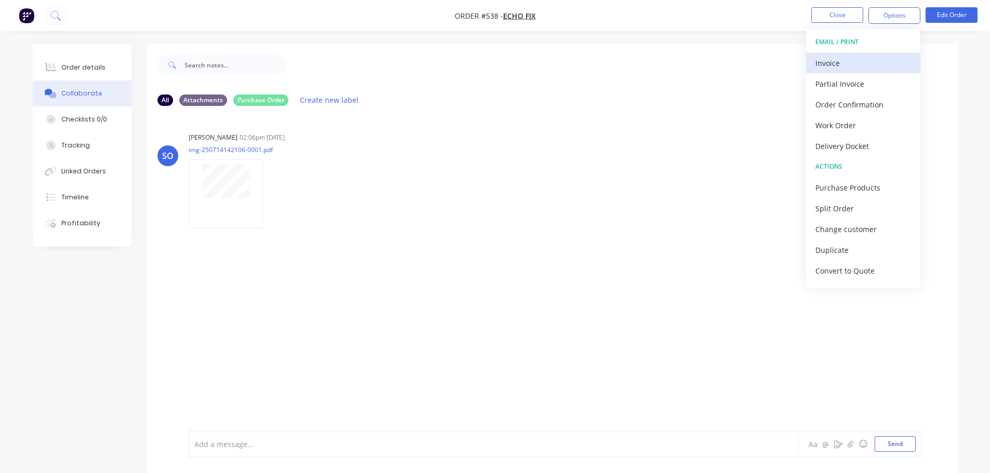
click at [848, 65] on div "Invoice" at bounding box center [863, 63] width 96 height 15
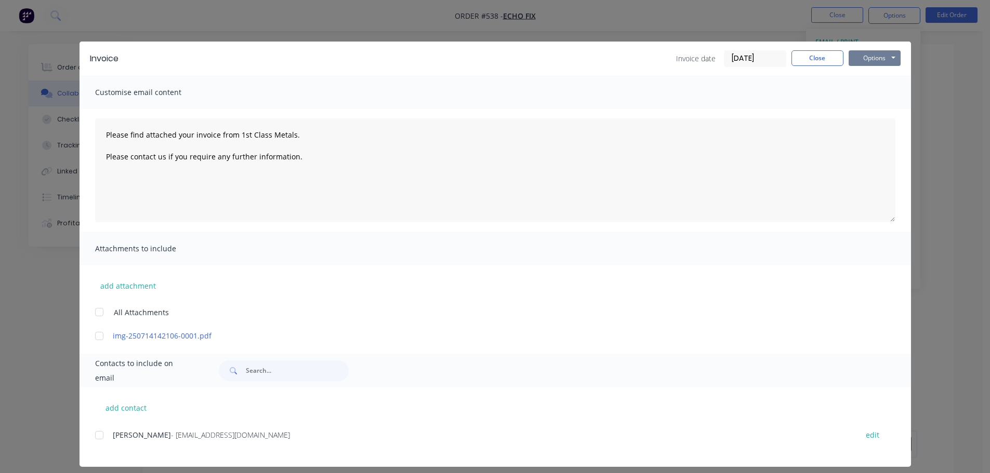
click at [879, 58] on button "Options" at bounding box center [875, 58] width 52 height 16
click at [874, 96] on button "Print" at bounding box center [882, 93] width 67 height 17
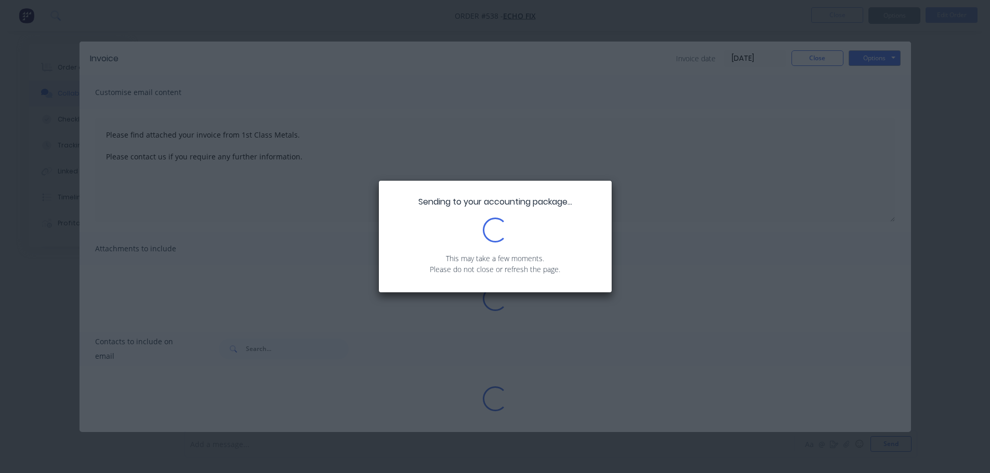
type textarea "Please find attached your invoice from 1st Class Metals. Please contact us if y…"
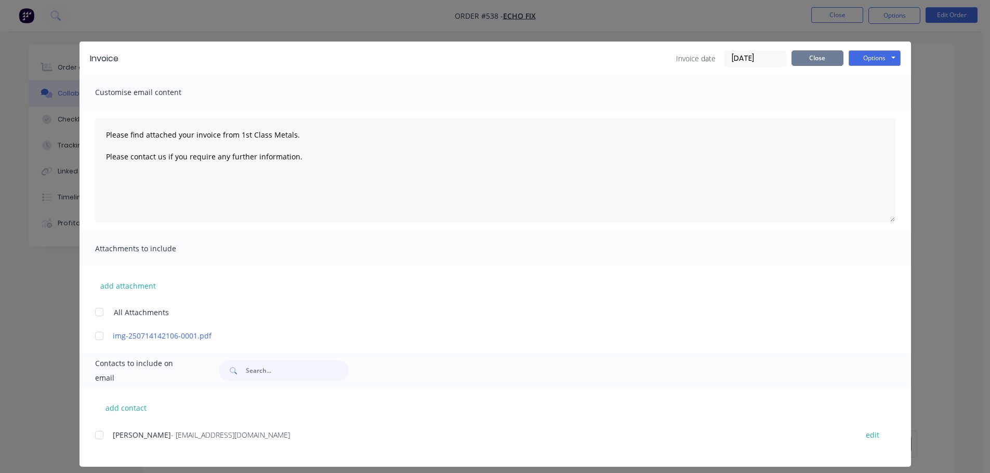
click at [824, 61] on button "Close" at bounding box center [817, 58] width 52 height 16
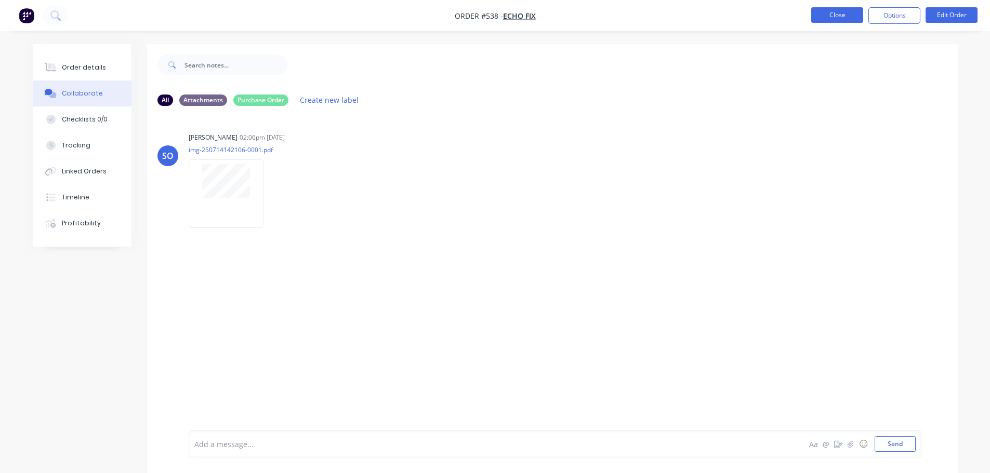
click at [822, 14] on button "Close" at bounding box center [837, 15] width 52 height 16
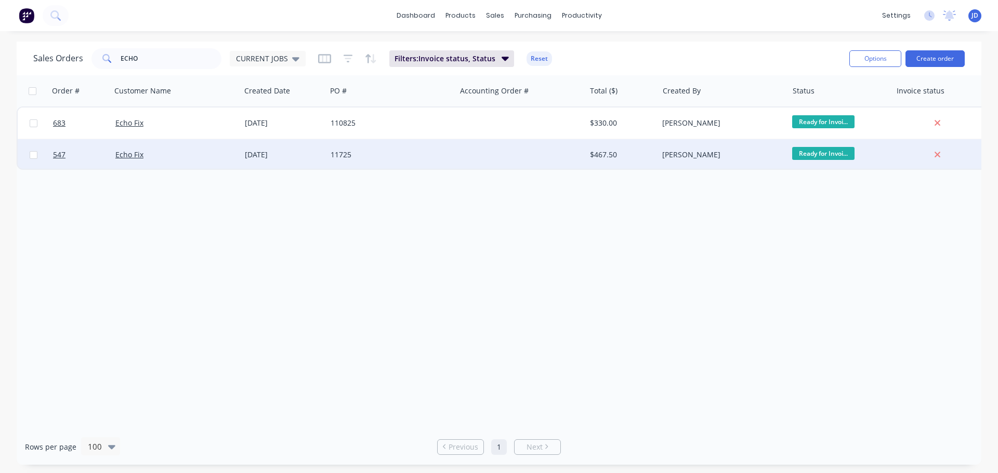
click at [711, 152] on div "[PERSON_NAME]" at bounding box center [719, 155] width 115 height 10
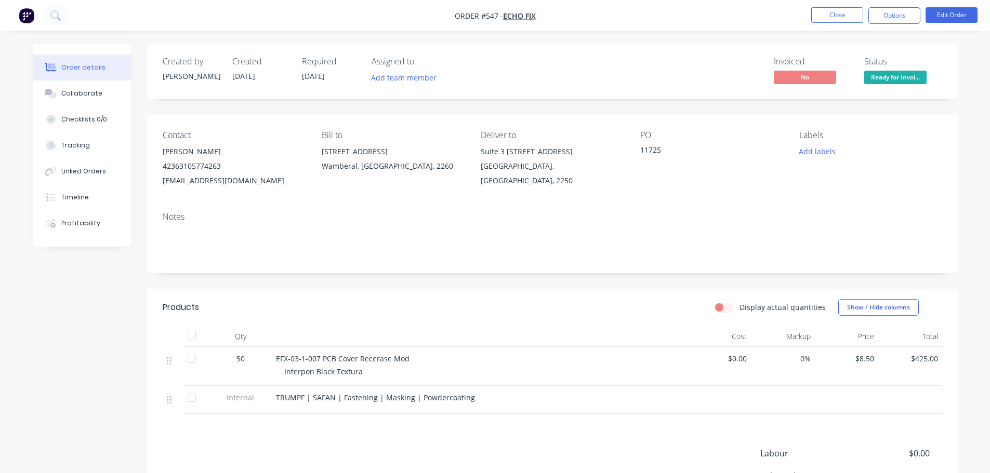
click at [909, 74] on span "Ready for Invoi..." at bounding box center [895, 77] width 62 height 13
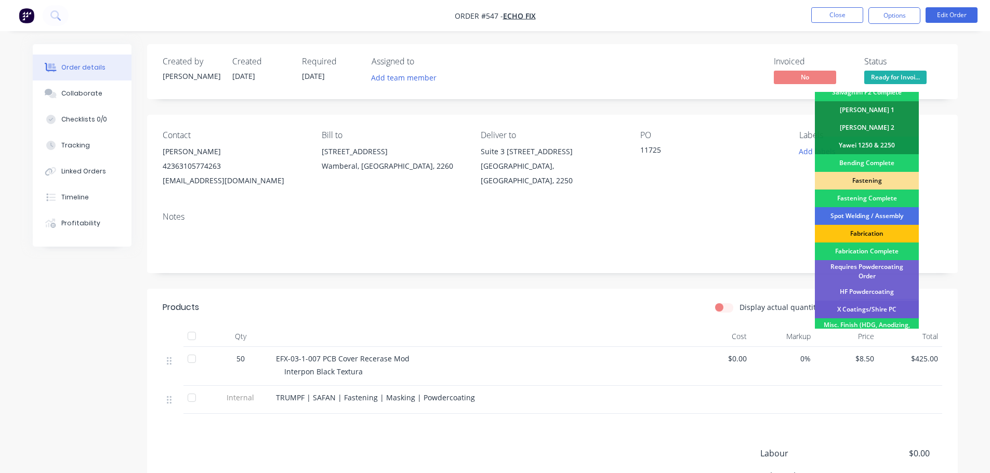
scroll to position [303, 0]
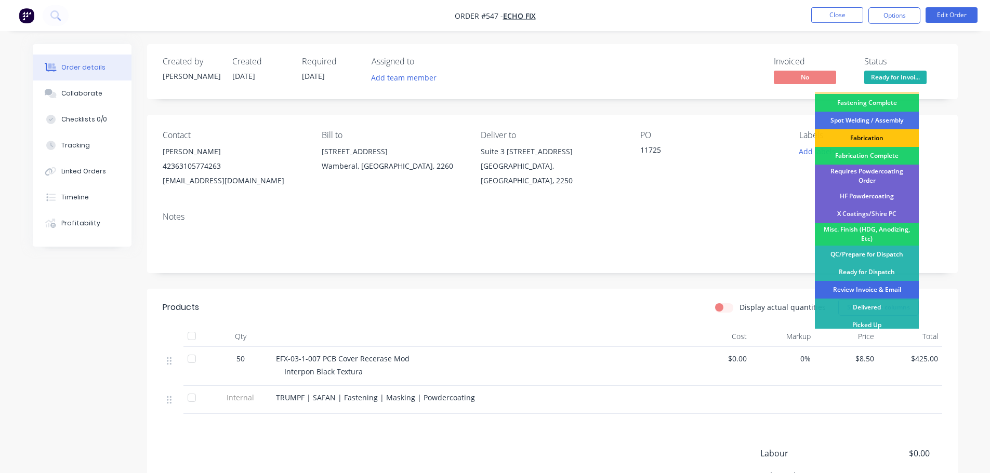
click at [883, 282] on div "Review Invoice & Email" at bounding box center [867, 290] width 104 height 18
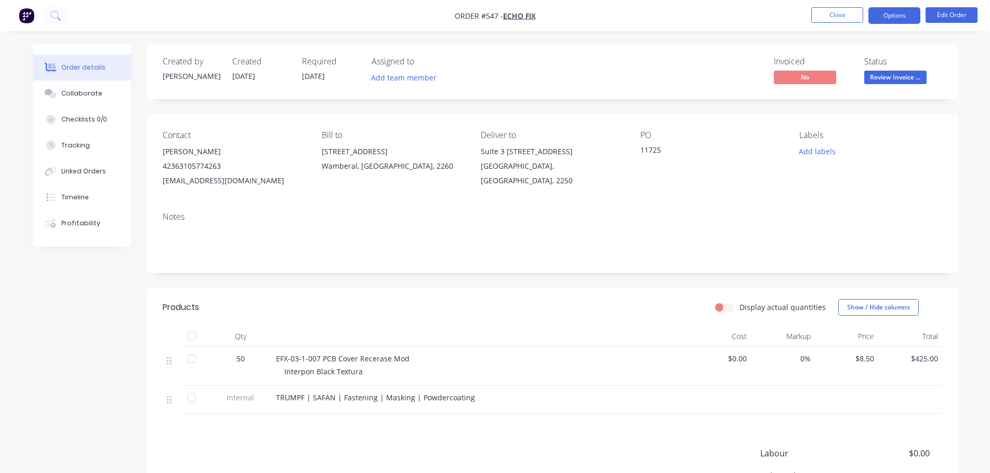
click at [880, 16] on button "Options" at bounding box center [894, 15] width 52 height 17
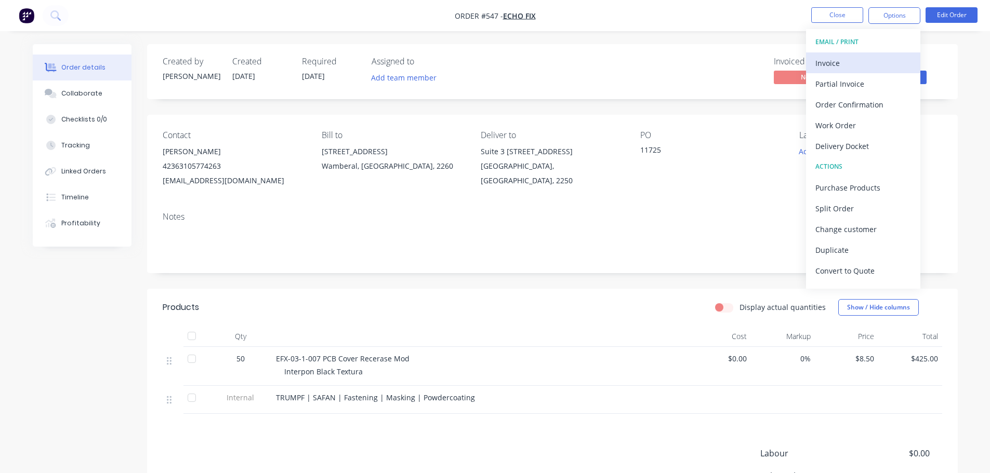
click at [862, 59] on div "Invoice" at bounding box center [863, 63] width 96 height 15
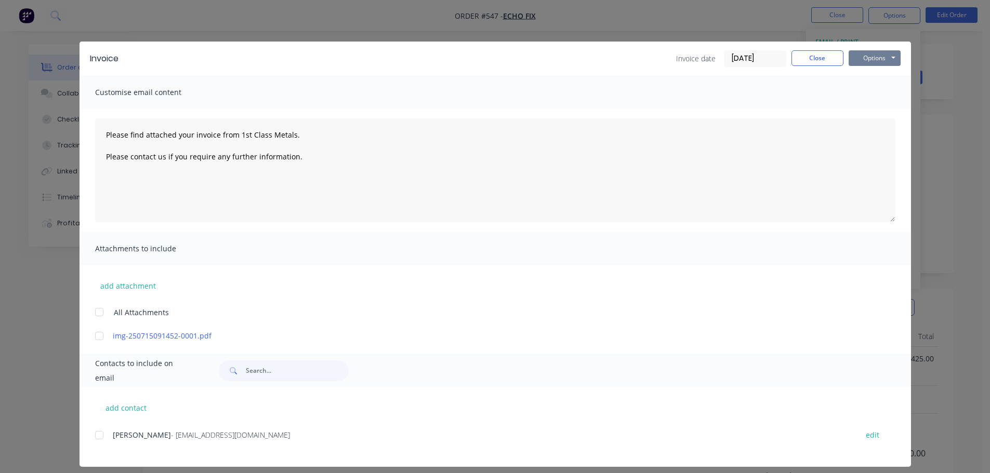
drag, startPoint x: 876, startPoint y: 52, endPoint x: 879, endPoint y: 64, distance: 12.2
click at [876, 54] on button "Options" at bounding box center [875, 58] width 52 height 16
click at [869, 95] on button "Print" at bounding box center [882, 93] width 67 height 17
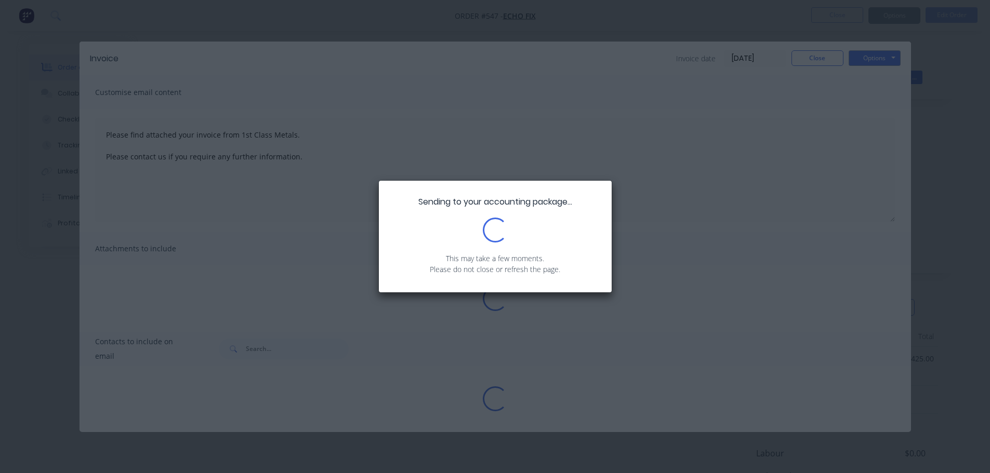
type textarea "Please find attached your invoice from 1st Class Metals. Please contact us if y…"
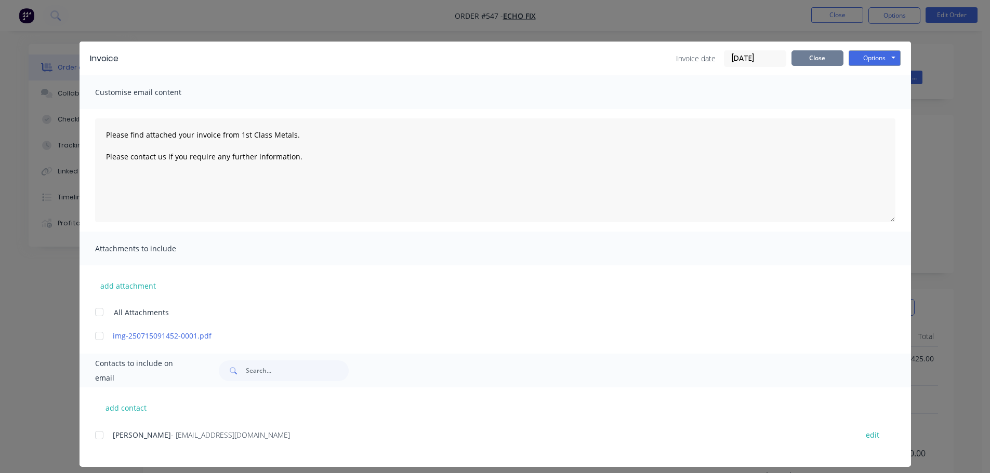
click at [816, 58] on button "Close" at bounding box center [817, 58] width 52 height 16
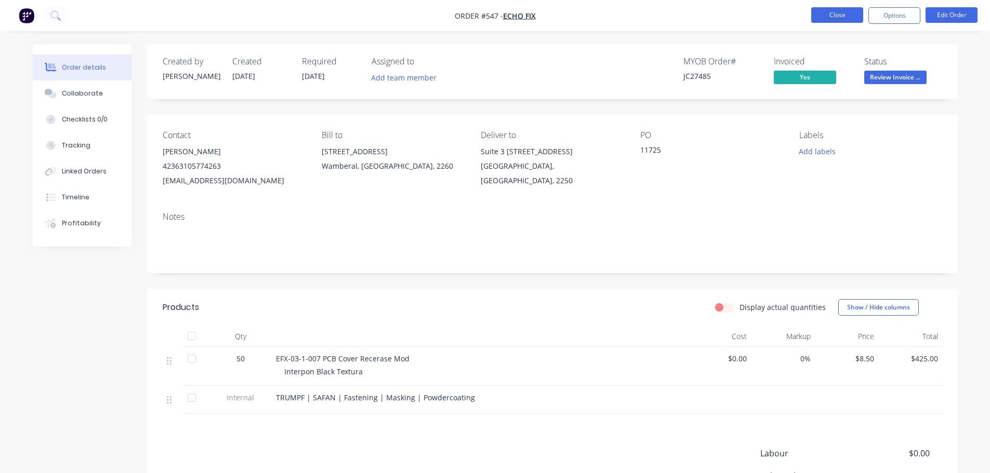
click at [831, 11] on button "Close" at bounding box center [837, 15] width 52 height 16
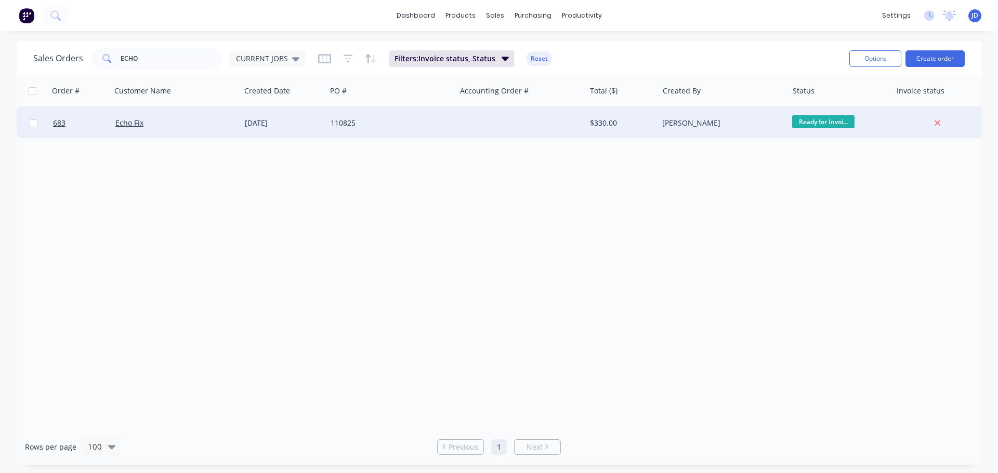
click at [682, 125] on div "[PERSON_NAME]" at bounding box center [719, 123] width 115 height 10
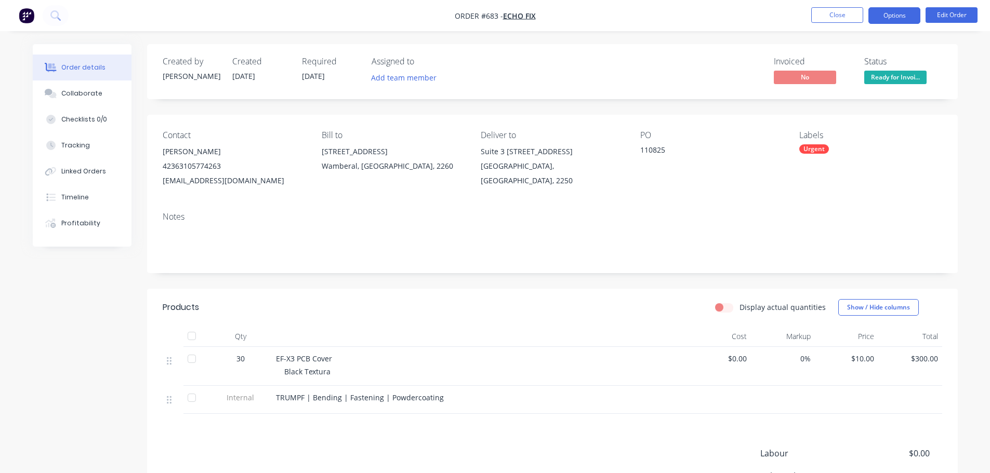
click at [899, 14] on button "Options" at bounding box center [894, 15] width 52 height 17
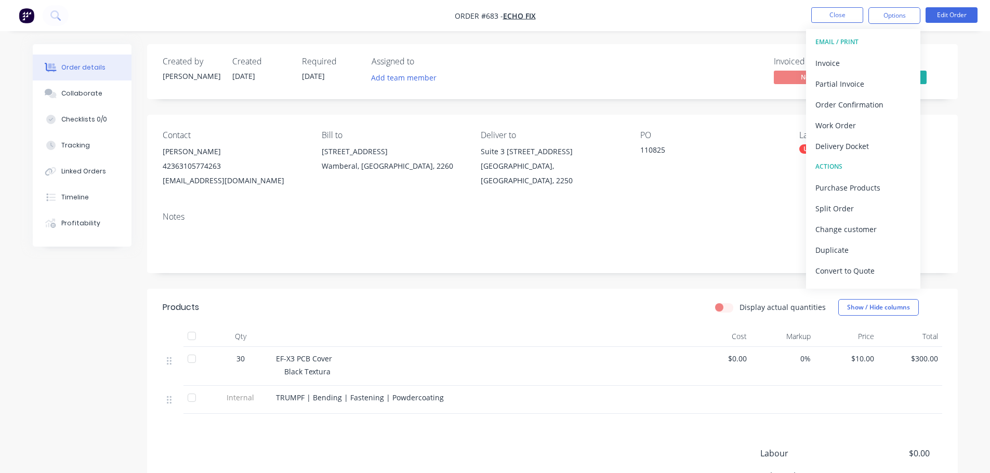
click at [847, 138] on button "Delivery Docket" at bounding box center [863, 146] width 114 height 21
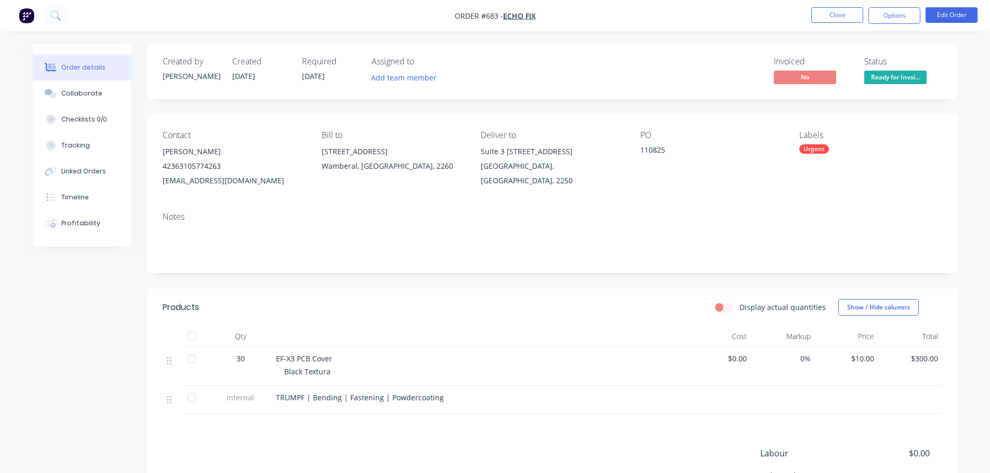
drag, startPoint x: 692, startPoint y: 171, endPoint x: 696, endPoint y: 134, distance: 38.2
click at [689, 169] on div "PO 110825" at bounding box center [711, 159] width 142 height 58
click at [897, 22] on button "Options" at bounding box center [894, 15] width 52 height 17
click at [731, 76] on div "Invoiced No Status Ready for Invoi..." at bounding box center [709, 72] width 467 height 30
drag, startPoint x: 100, startPoint y: 94, endPoint x: 116, endPoint y: 97, distance: 16.3
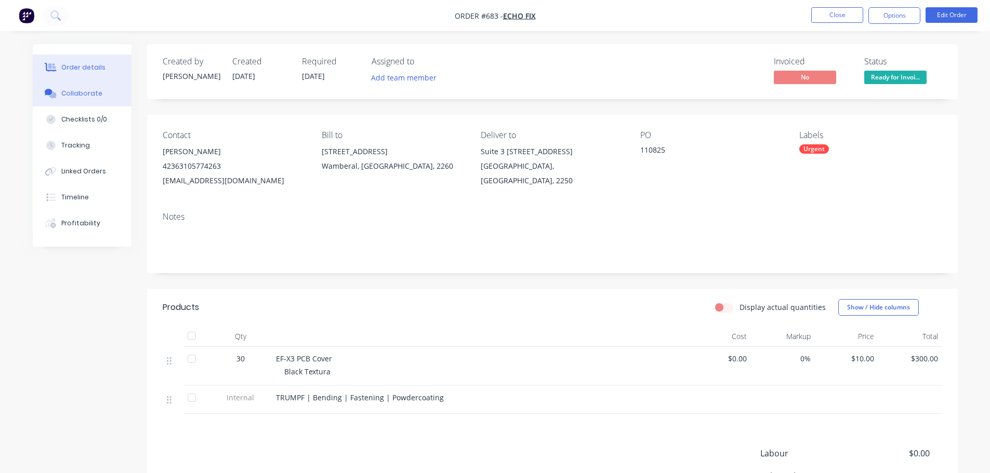
click at [101, 94] on button "Collaborate" at bounding box center [82, 94] width 99 height 26
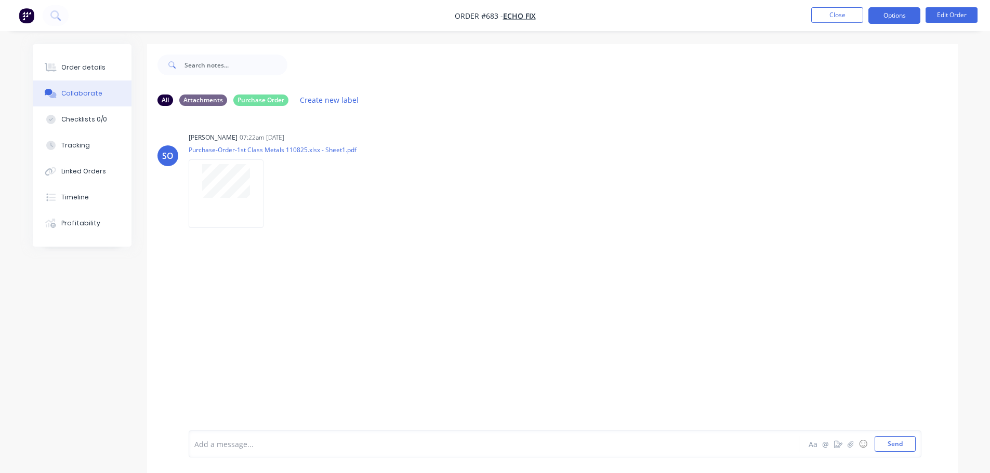
click at [903, 19] on button "Options" at bounding box center [894, 15] width 52 height 17
click at [847, 22] on button "Close" at bounding box center [837, 15] width 52 height 16
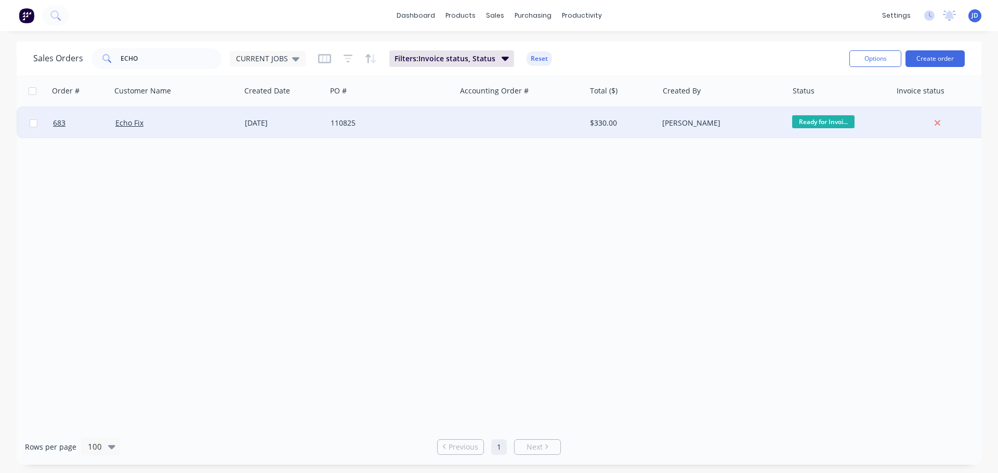
click at [769, 121] on div "[PERSON_NAME]" at bounding box center [719, 123] width 115 height 10
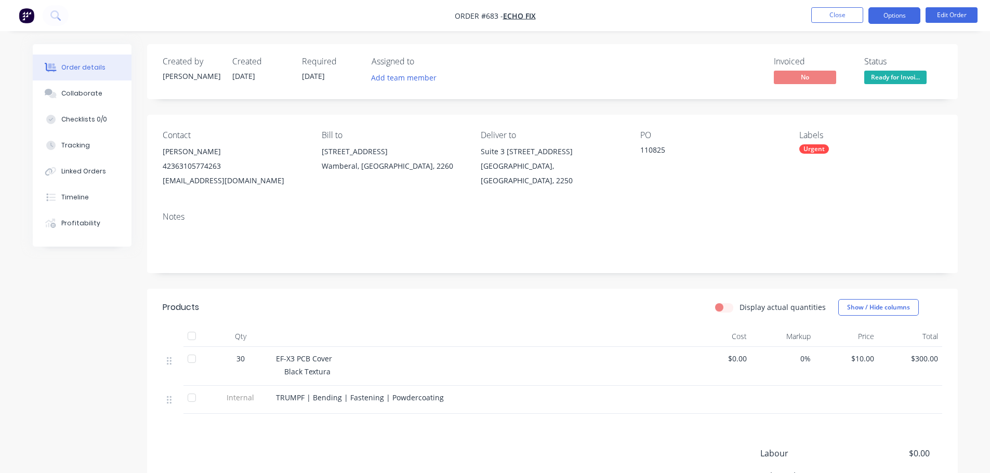
click at [913, 11] on button "Options" at bounding box center [894, 15] width 52 height 17
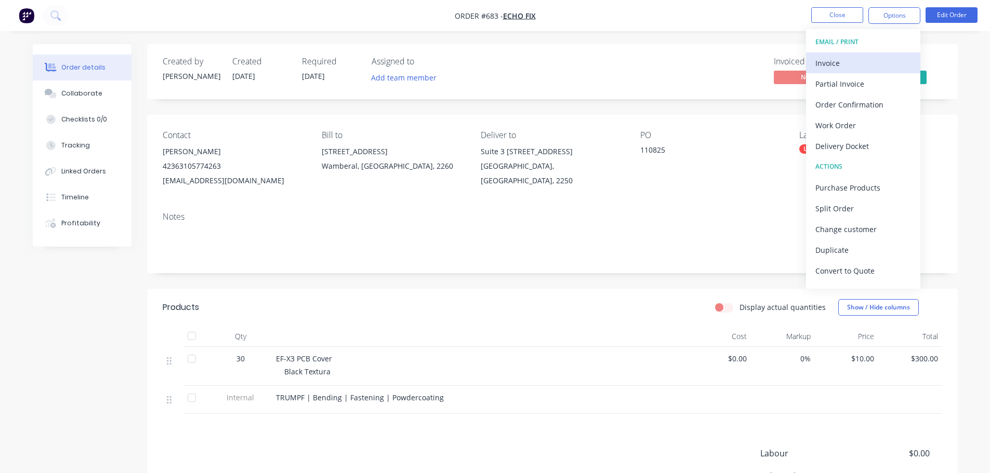
click at [832, 64] on div "Invoice" at bounding box center [863, 63] width 96 height 15
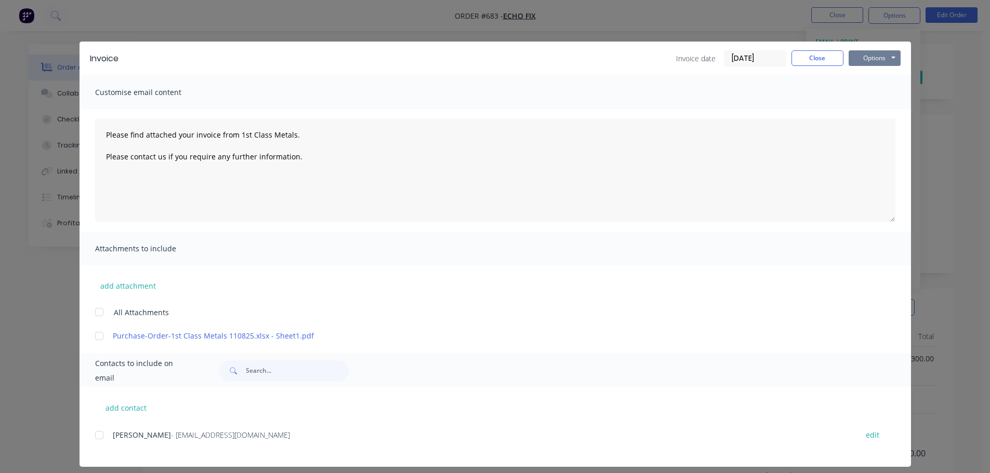
click at [869, 58] on button "Options" at bounding box center [875, 58] width 52 height 16
click at [869, 95] on button "Print" at bounding box center [882, 93] width 67 height 17
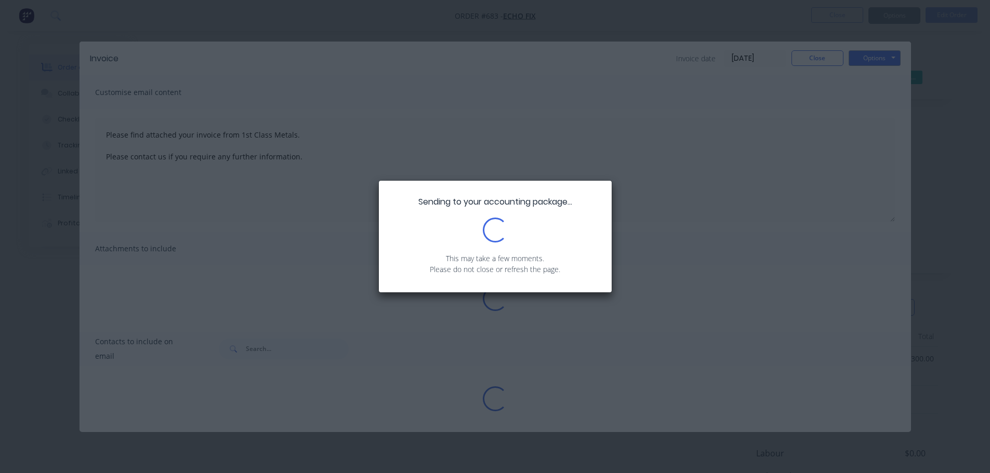
type textarea "Please find attached your invoice from 1st Class Metals. Please contact us if y…"
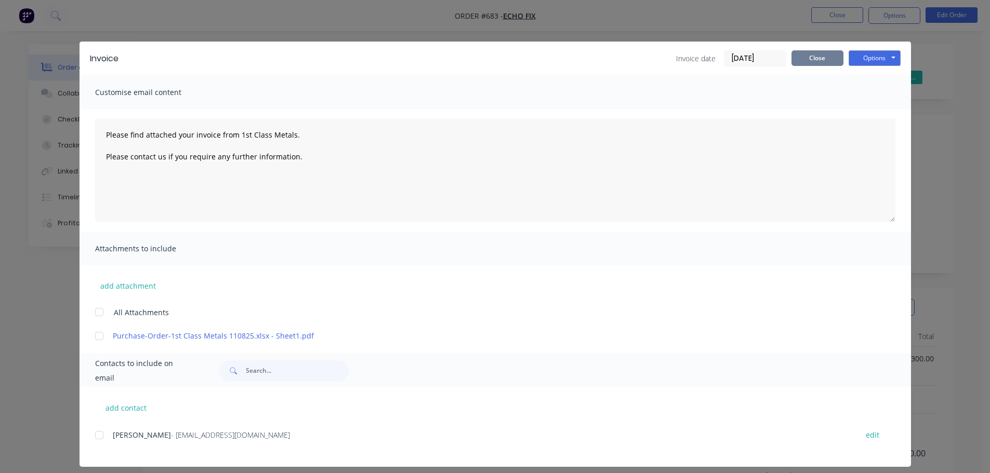
click at [812, 58] on button "Close" at bounding box center [817, 58] width 52 height 16
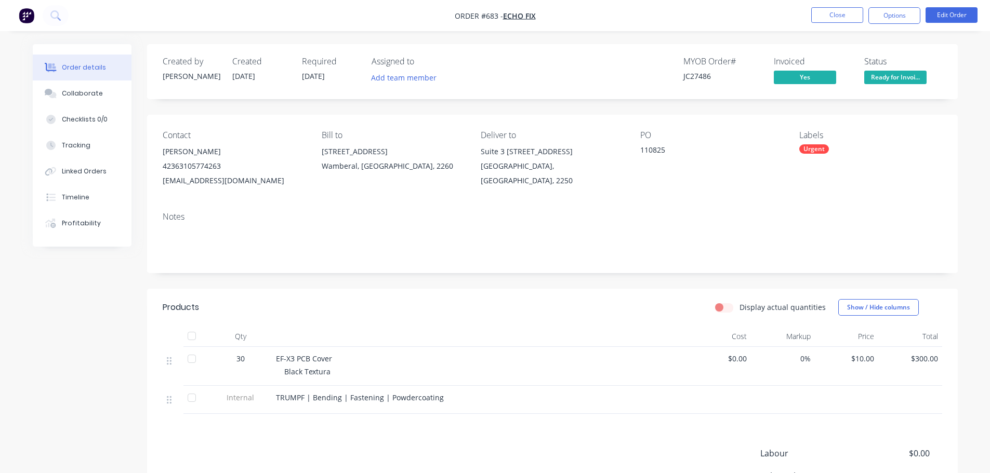
click at [885, 74] on span "Ready for Invoi..." at bounding box center [895, 77] width 62 height 13
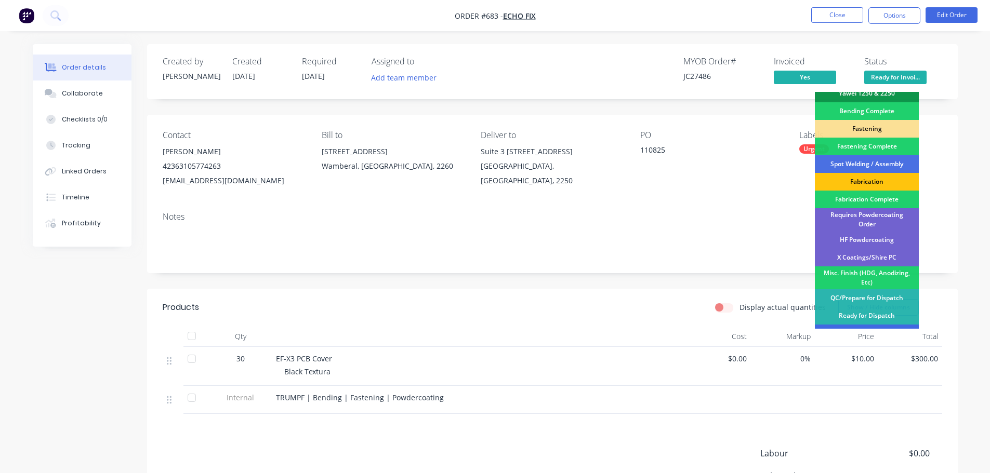
scroll to position [303, 0]
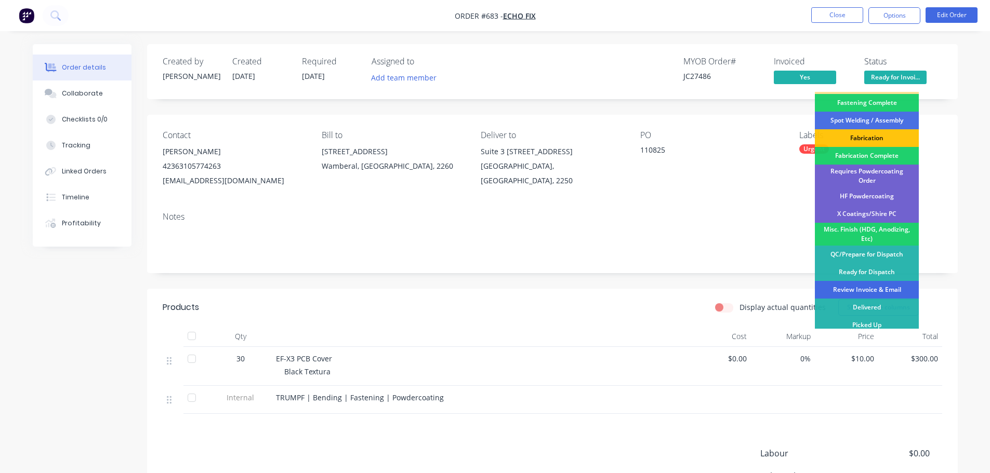
click at [889, 286] on div "Review Invoice & Email" at bounding box center [867, 290] width 104 height 18
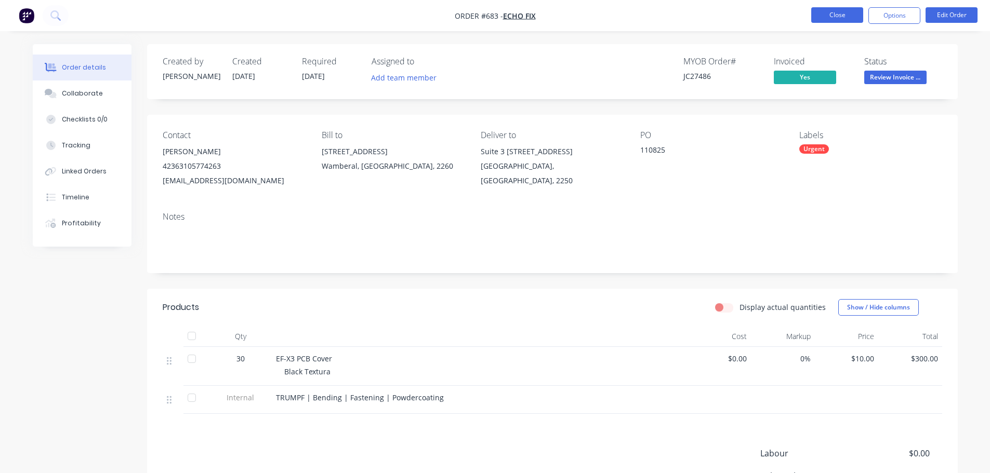
click at [830, 16] on button "Close" at bounding box center [837, 15] width 52 height 16
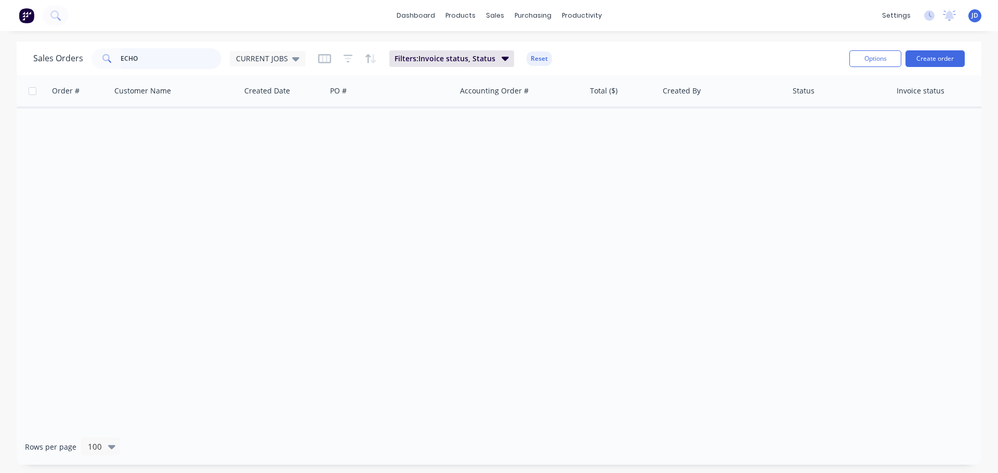
click at [42, 53] on div "Sales Orders ECHO CURRENT JOBS" at bounding box center [169, 58] width 272 height 21
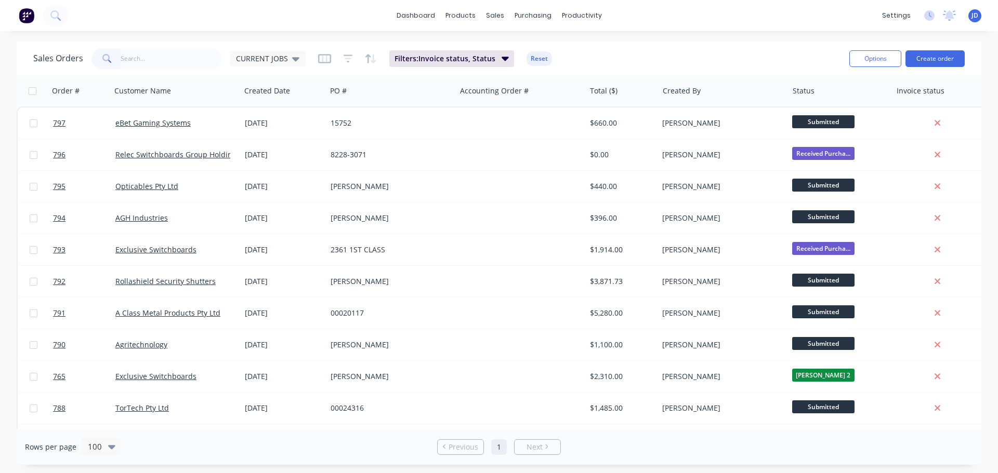
click at [270, 68] on div "Sales Orders CURRENT JOBS" at bounding box center [169, 58] width 272 height 21
click at [278, 56] on span "CURRENT JOBS" at bounding box center [262, 58] width 52 height 11
click at [259, 150] on button "None" at bounding box center [292, 147] width 118 height 12
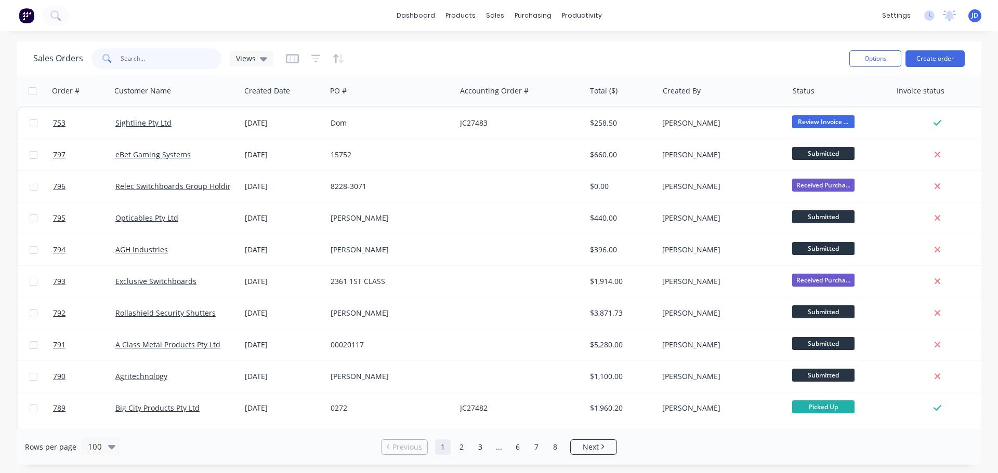
drag, startPoint x: 176, startPoint y: 60, endPoint x: 174, endPoint y: 48, distance: 12.1
click at [176, 60] on input "text" at bounding box center [171, 58] width 101 height 21
type input "ECHOFIX"
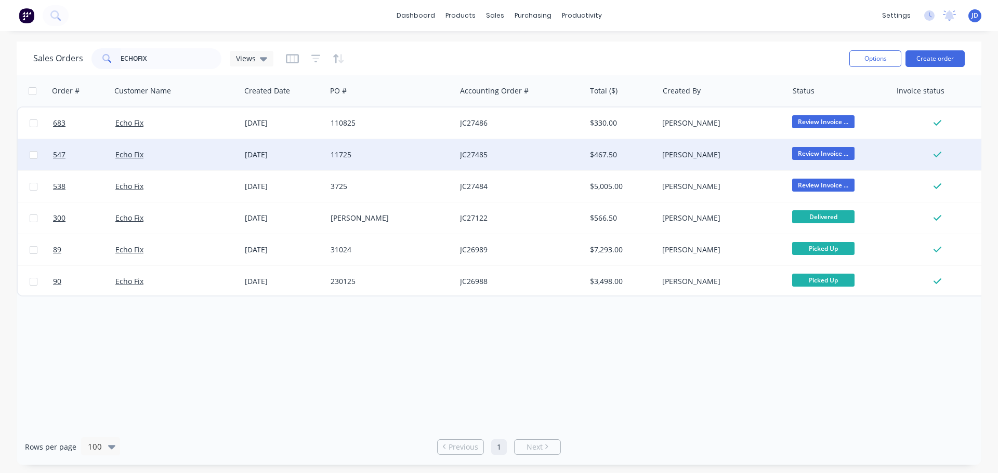
click at [610, 165] on div "$467.50" at bounding box center [622, 154] width 73 height 31
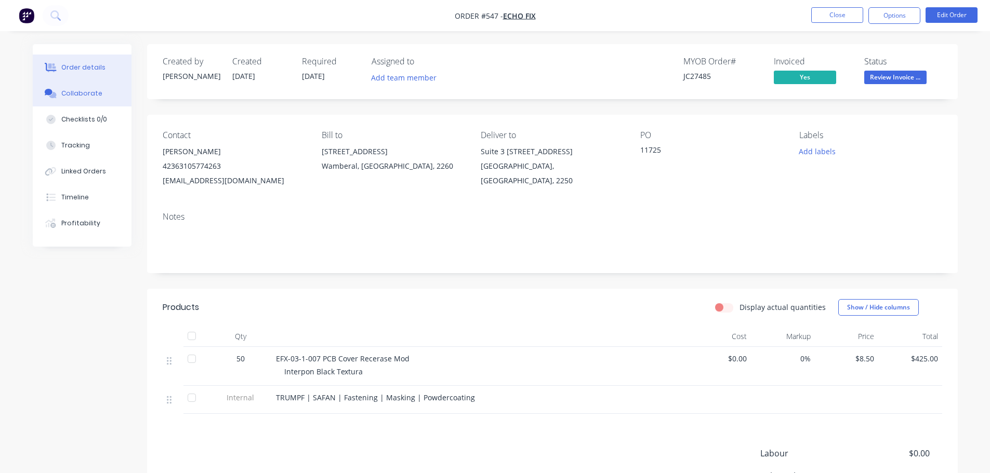
drag, startPoint x: 63, startPoint y: 96, endPoint x: 78, endPoint y: 101, distance: 15.6
click at [68, 96] on div "Collaborate" at bounding box center [81, 93] width 41 height 9
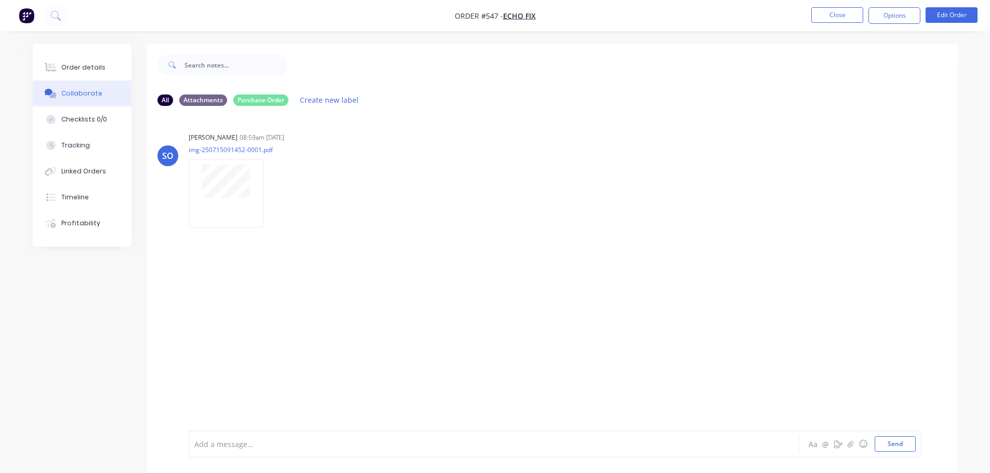
drag, startPoint x: 86, startPoint y: 72, endPoint x: 141, endPoint y: 83, distance: 56.3
click at [88, 72] on div "Order details" at bounding box center [83, 67] width 44 height 9
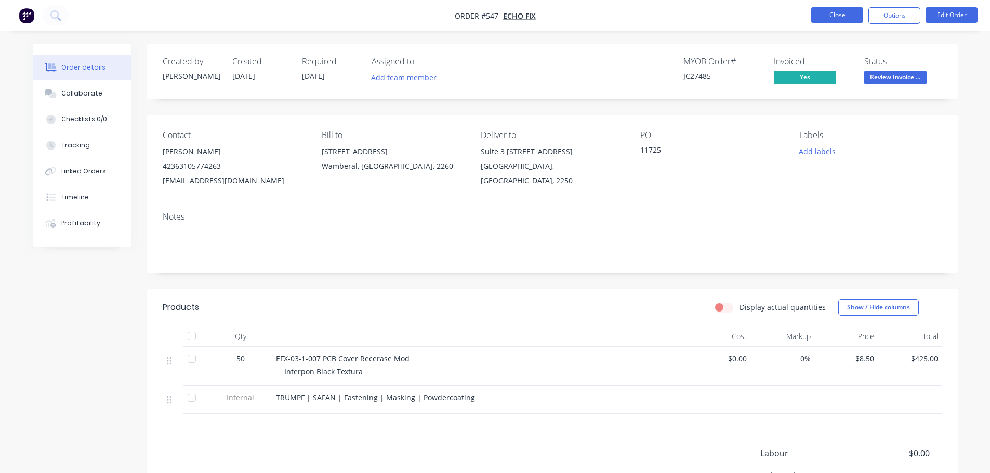
click at [836, 12] on button "Close" at bounding box center [837, 15] width 52 height 16
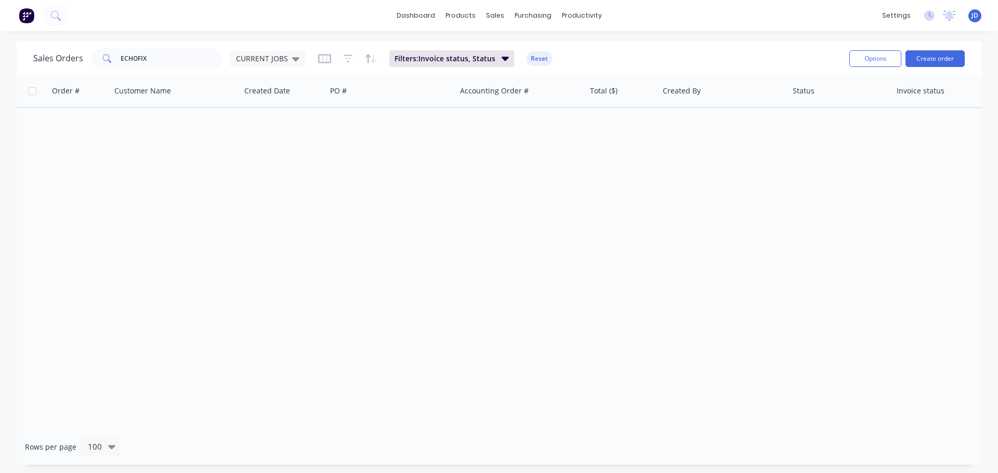
click at [381, 32] on div "dashboard products sales purchasing productivity dashboard products Product Cat…" at bounding box center [499, 236] width 998 height 473
click at [267, 55] on span "CURRENT JOBS" at bounding box center [262, 58] width 52 height 11
click at [243, 150] on button "None" at bounding box center [292, 147] width 118 height 12
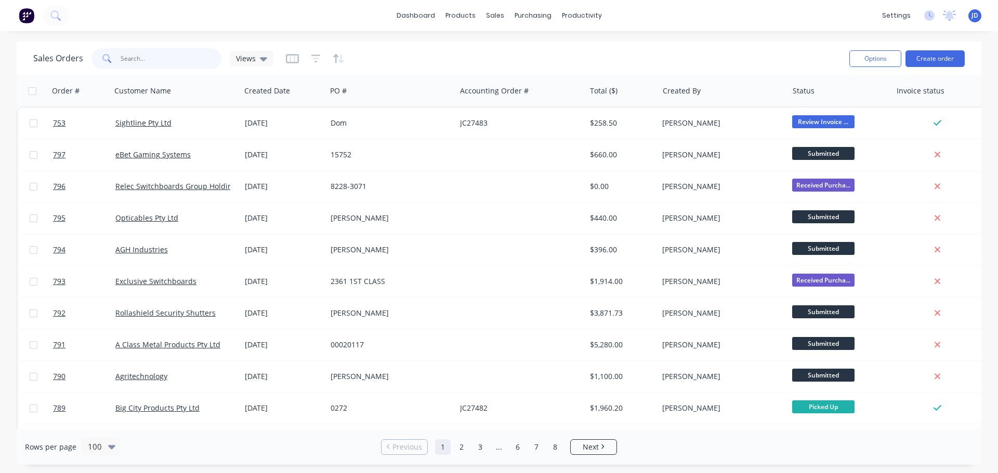
drag, startPoint x: 174, startPoint y: 56, endPoint x: 187, endPoint y: 62, distance: 14.4
click at [175, 57] on input "ECHOFIX" at bounding box center [171, 58] width 101 height 21
type input "ECHOFI"
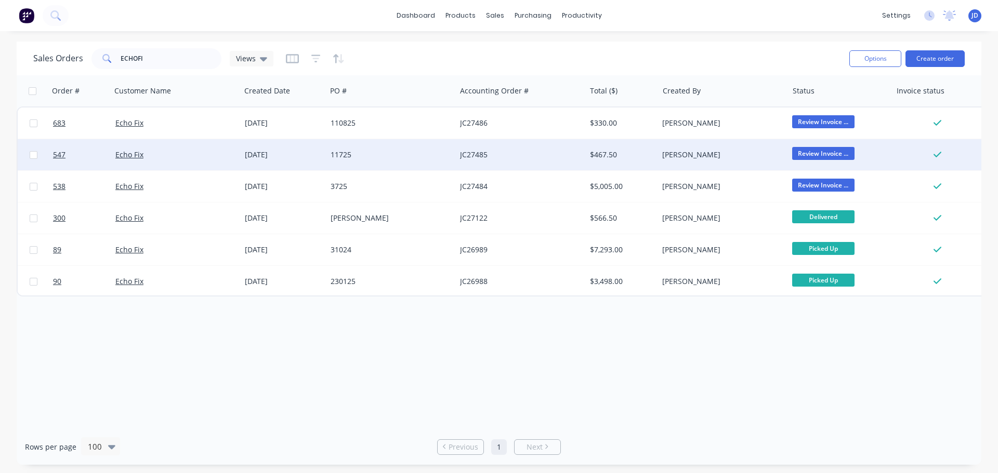
click at [652, 160] on div "$467.50" at bounding box center [622, 155] width 64 height 10
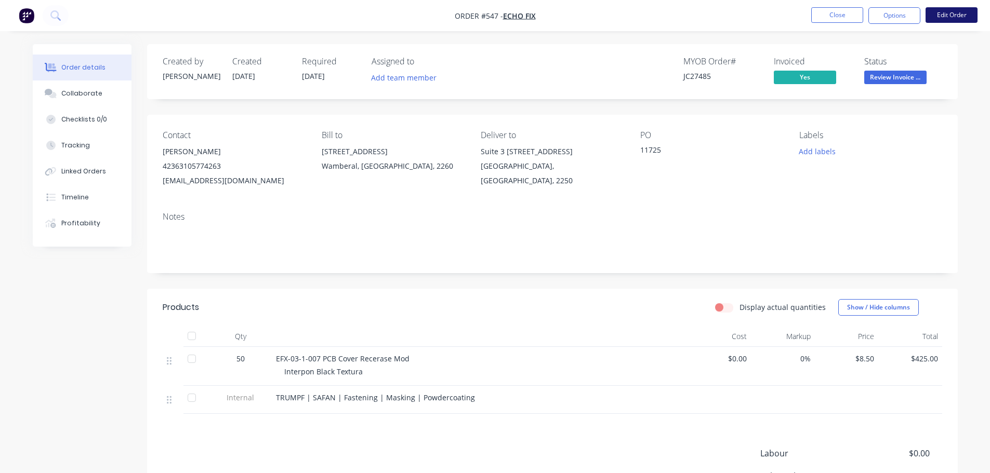
click at [945, 18] on button "Edit Order" at bounding box center [952, 15] width 52 height 16
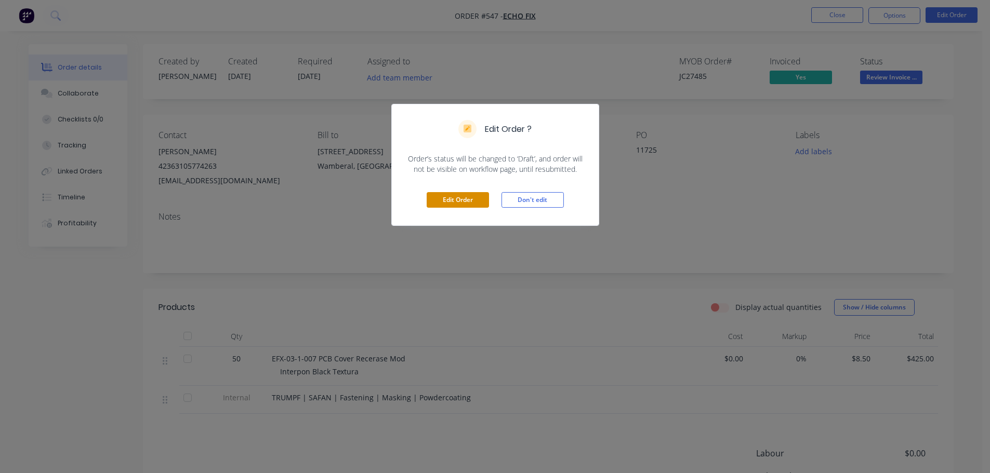
click at [468, 194] on div "Edit Order Don't edit" at bounding box center [495, 200] width 207 height 51
click at [471, 199] on button "Edit Order" at bounding box center [458, 200] width 62 height 16
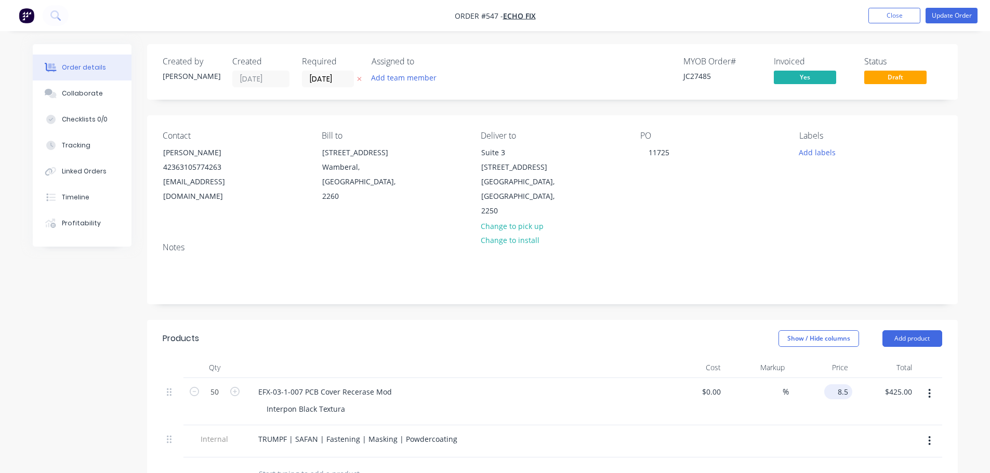
click at [836, 385] on div "8.5 $8.50" at bounding box center [838, 392] width 28 height 15
type input "$10.00"
type input "$500.00"
click at [722, 426] on div at bounding box center [694, 442] width 64 height 32
click at [955, 21] on button "Update Order" at bounding box center [952, 16] width 52 height 16
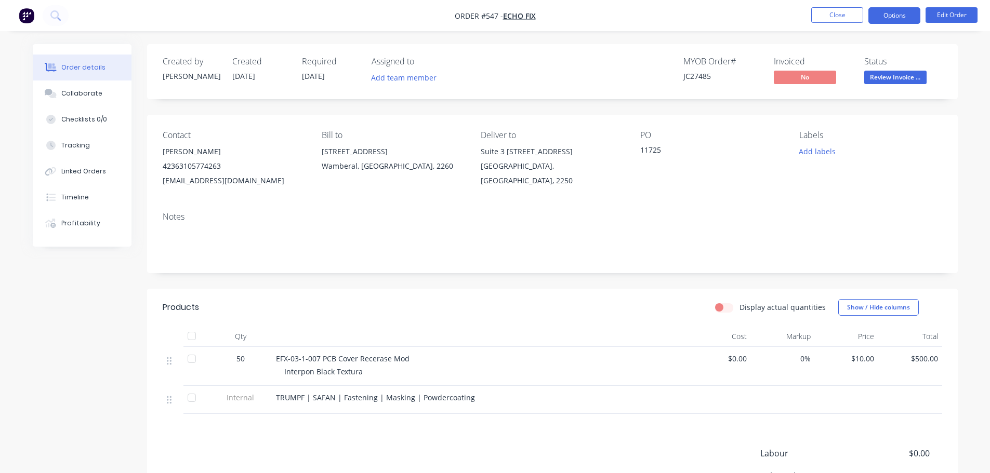
click at [895, 17] on button "Options" at bounding box center [894, 15] width 52 height 17
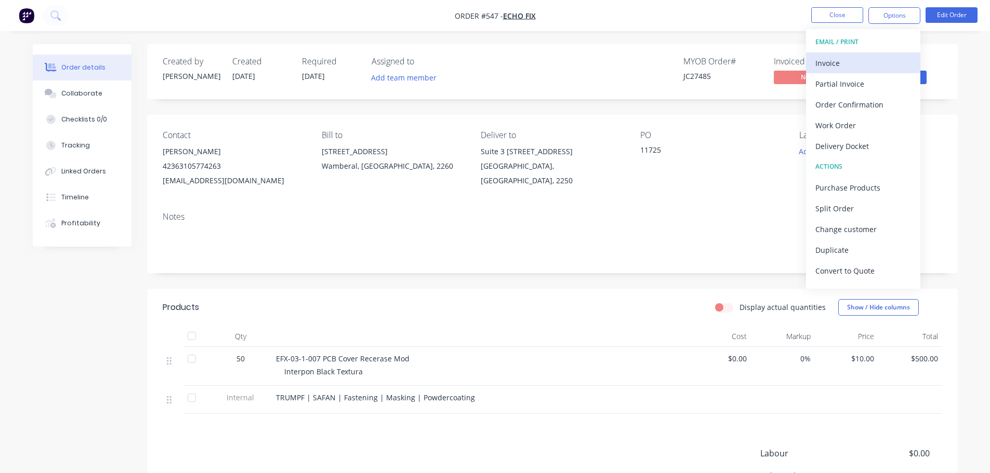
click at [841, 68] on div "Invoice" at bounding box center [863, 63] width 96 height 15
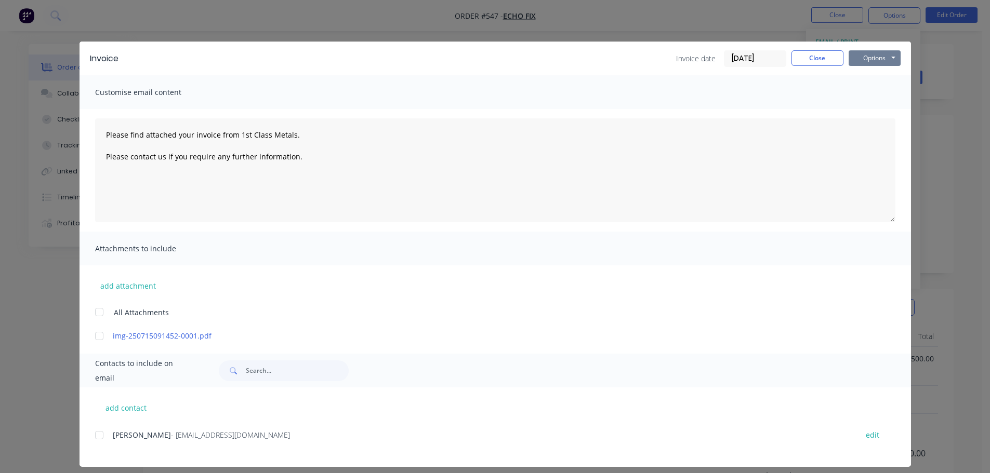
click at [866, 57] on button "Options" at bounding box center [875, 58] width 52 height 16
click at [876, 93] on button "Print" at bounding box center [882, 93] width 67 height 17
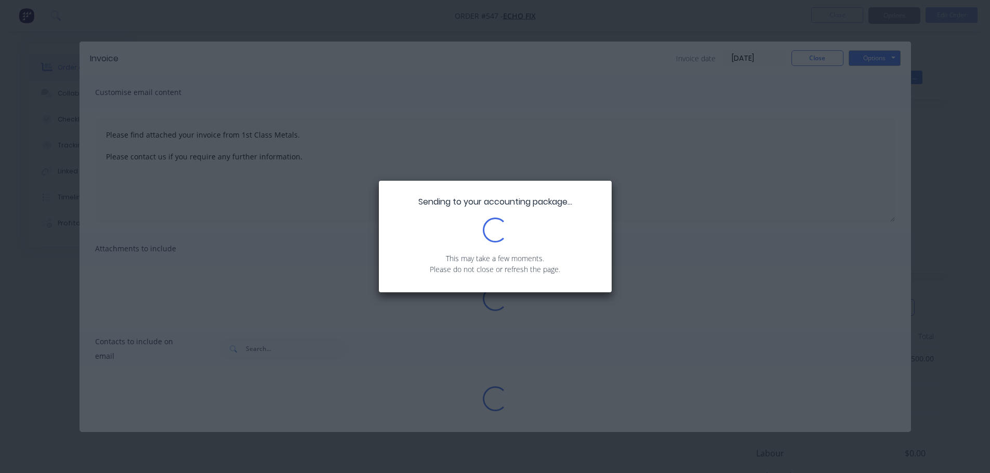
type textarea "Please find attached your invoice from 1st Class Metals. Please contact us if y…"
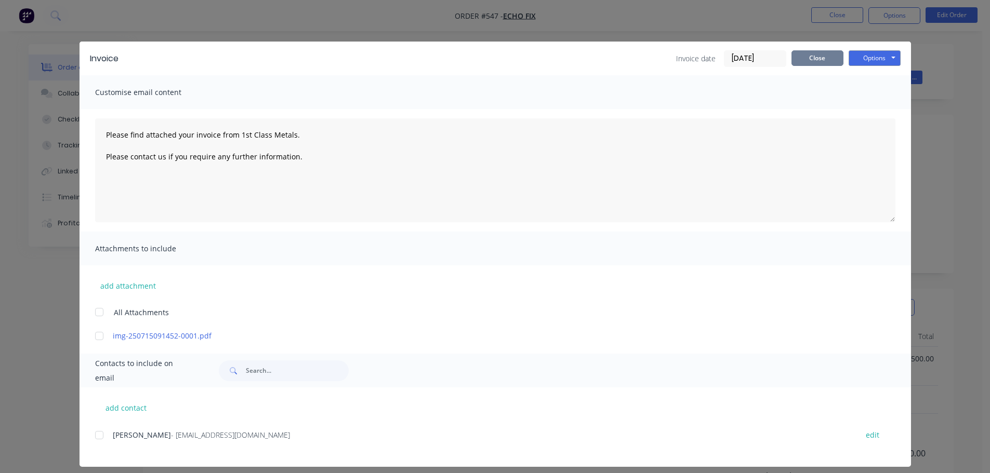
click at [815, 58] on button "Close" at bounding box center [817, 58] width 52 height 16
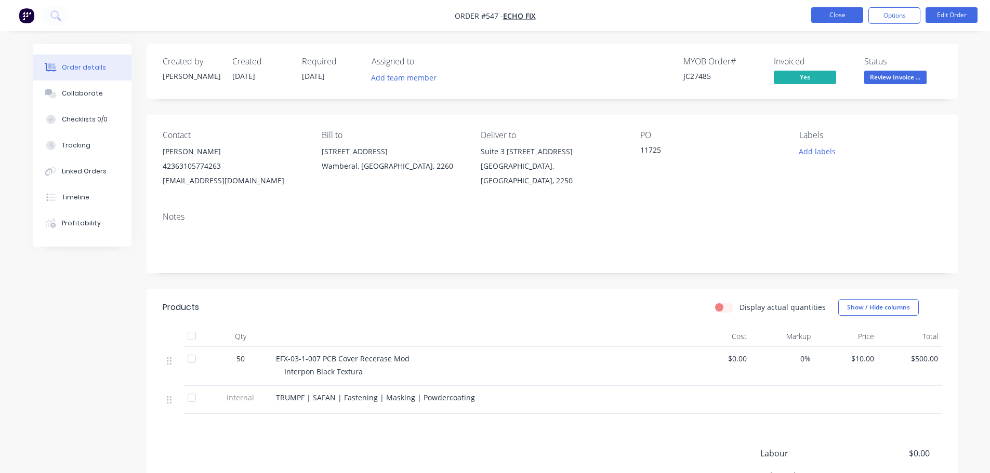
click at [843, 20] on button "Close" at bounding box center [837, 15] width 52 height 16
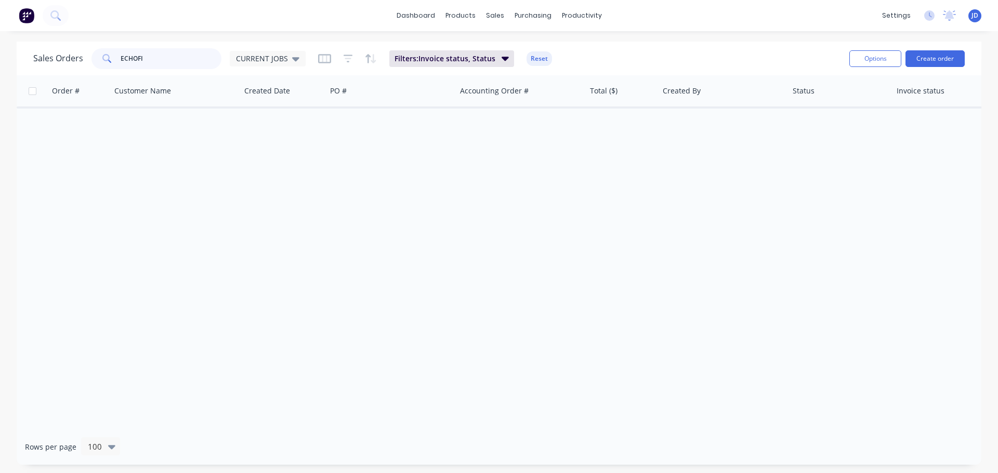
drag, startPoint x: 173, startPoint y: 55, endPoint x: 41, endPoint y: 33, distance: 134.2
click at [41, 45] on div "Sales Orders ECHOFI CURRENT JOBS Filters: Invoice status, Status Reset Options …" at bounding box center [499, 59] width 965 height 34
type input "EQUANS"
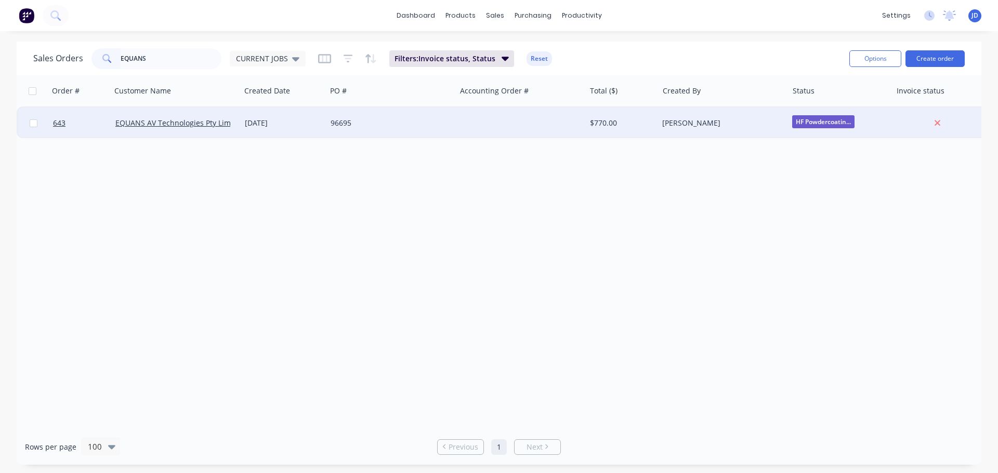
click at [366, 131] on div "96695" at bounding box center [390, 123] width 129 height 31
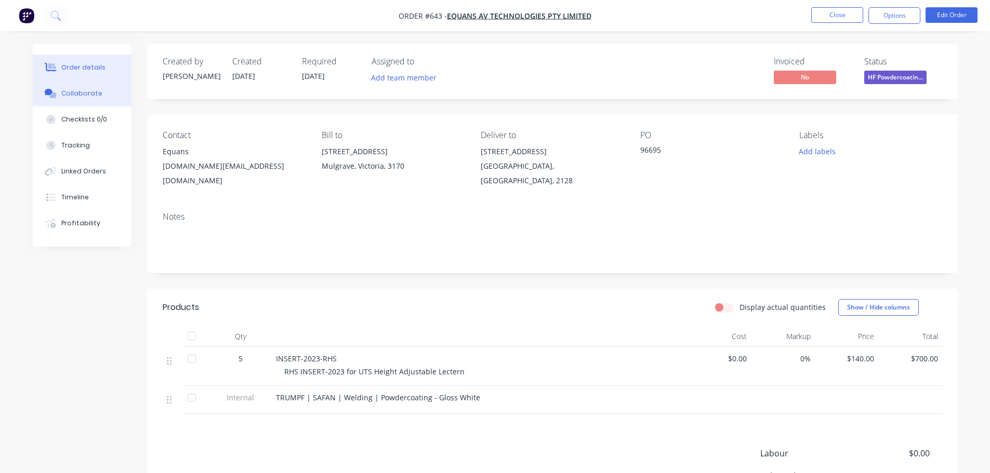
drag, startPoint x: 56, startPoint y: 95, endPoint x: 61, endPoint y: 93, distance: 5.4
click at [57, 94] on div at bounding box center [51, 93] width 16 height 9
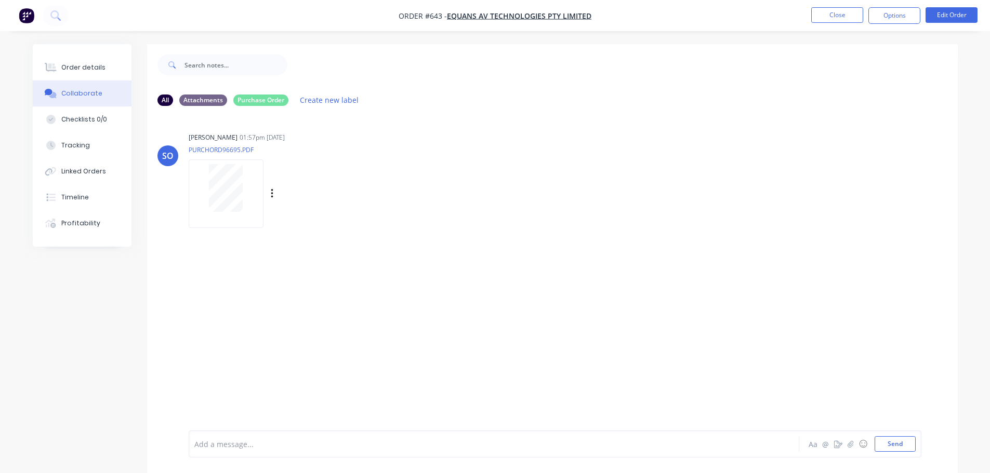
click at [252, 171] on div at bounding box center [225, 188] width 65 height 48
click at [96, 69] on div "Order details" at bounding box center [83, 67] width 44 height 9
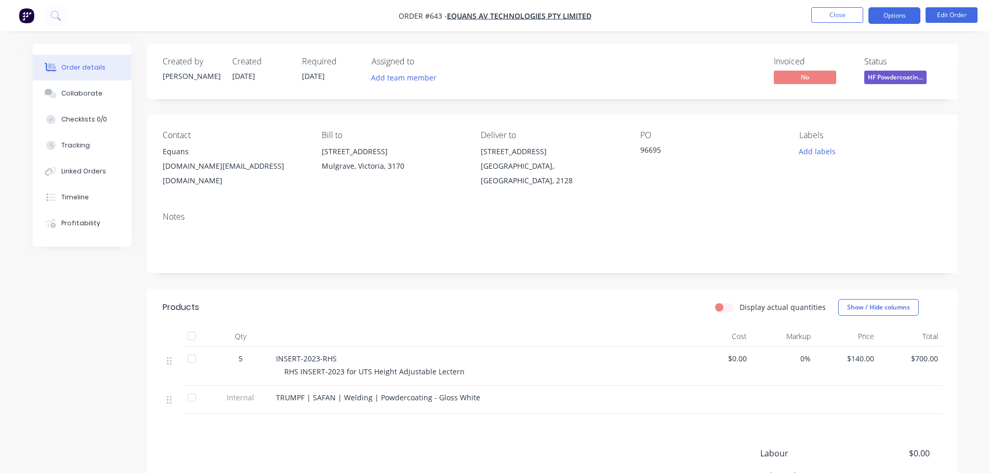
click at [900, 16] on button "Options" at bounding box center [894, 15] width 52 height 17
drag, startPoint x: 946, startPoint y: 80, endPoint x: 923, endPoint y: 69, distance: 25.3
click at [936, 75] on div "Created by [PERSON_NAME] Created [DATE] Required [DATE] Assigned to Add team me…" at bounding box center [552, 71] width 811 height 55
click at [914, 66] on div "Status" at bounding box center [903, 62] width 78 height 10
click at [916, 75] on span "HF Powdercoatin..." at bounding box center [895, 77] width 62 height 13
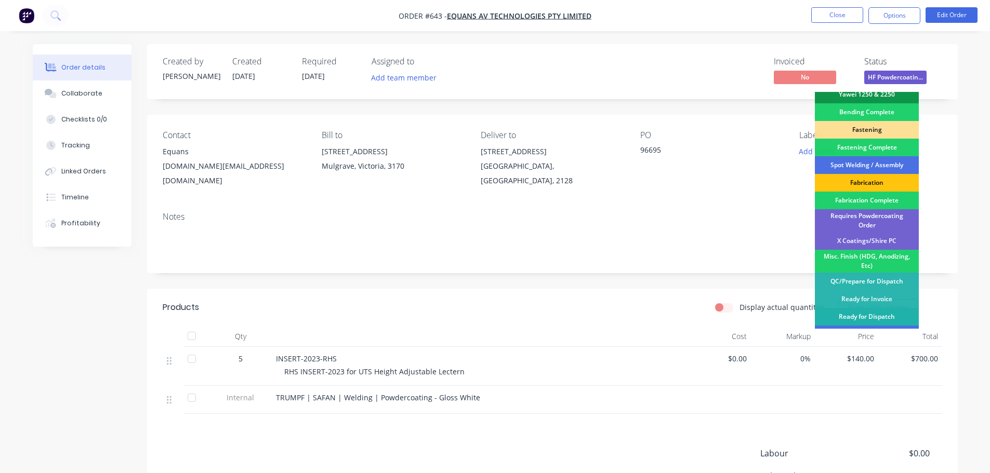
scroll to position [303, 0]
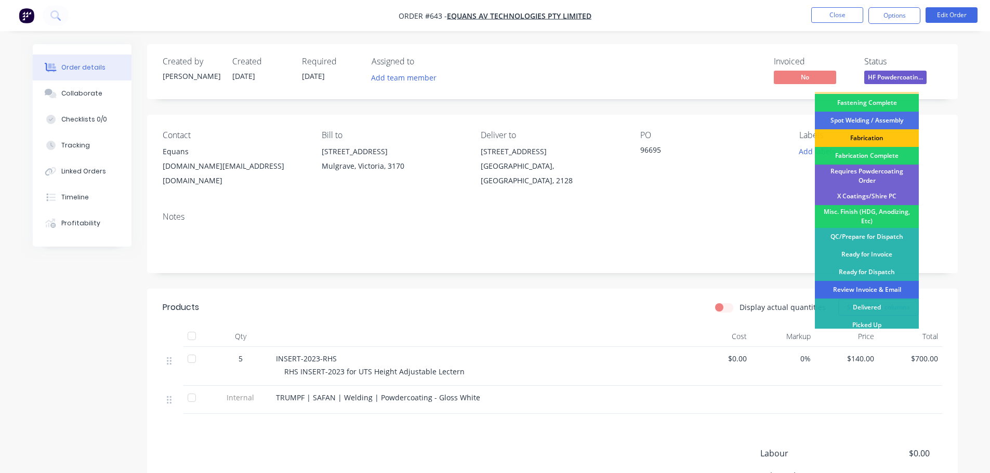
click at [876, 287] on div "Review Invoice & Email" at bounding box center [867, 290] width 104 height 18
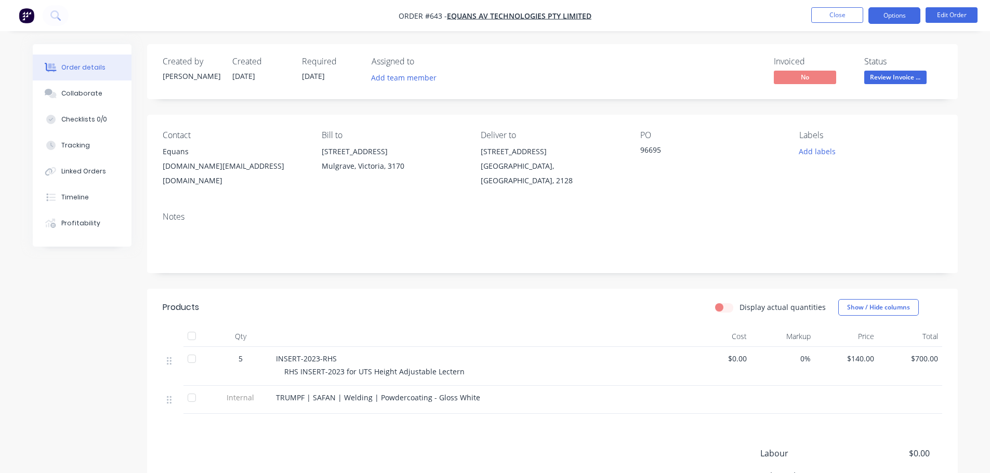
click at [895, 18] on button "Options" at bounding box center [894, 15] width 52 height 17
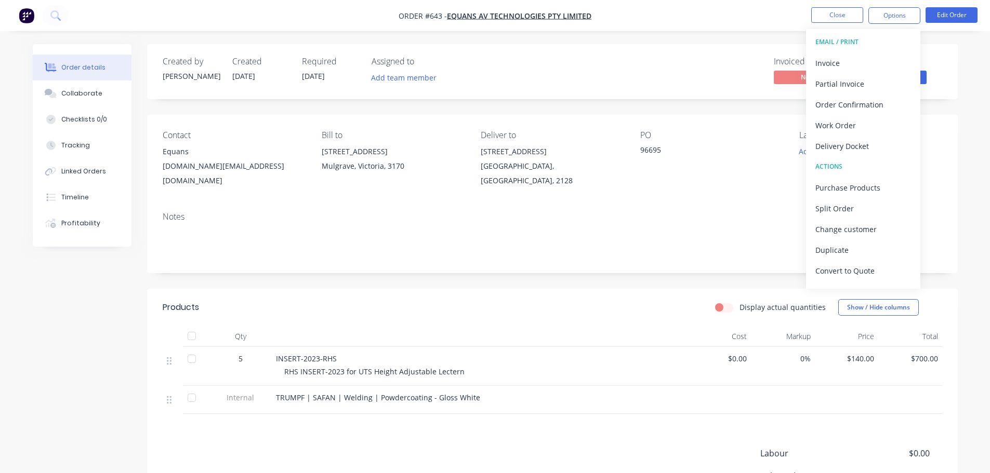
click at [870, 151] on div "Delivery Docket" at bounding box center [863, 146] width 96 height 15
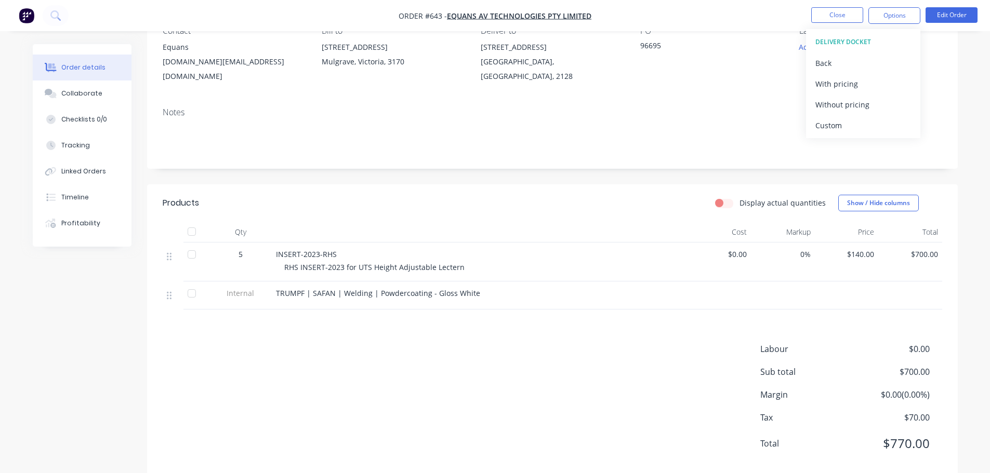
scroll to position [115, 0]
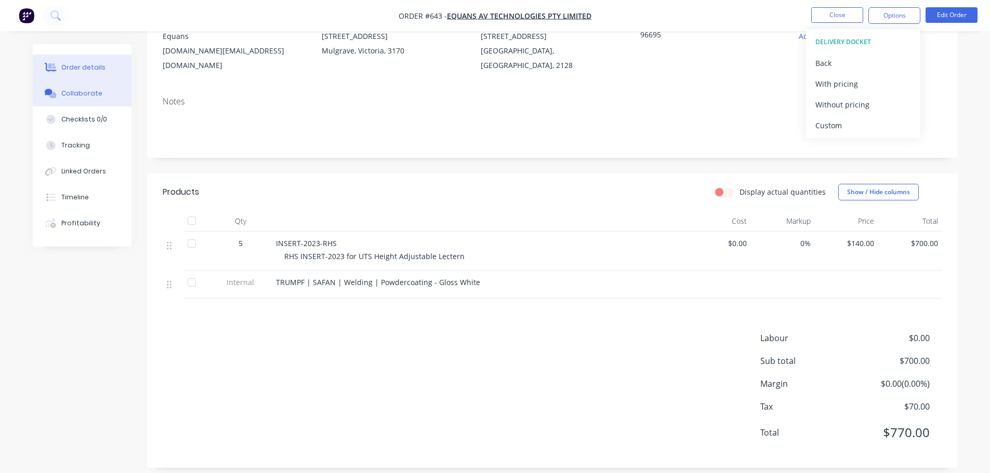
click at [114, 94] on button "Collaborate" at bounding box center [82, 94] width 99 height 26
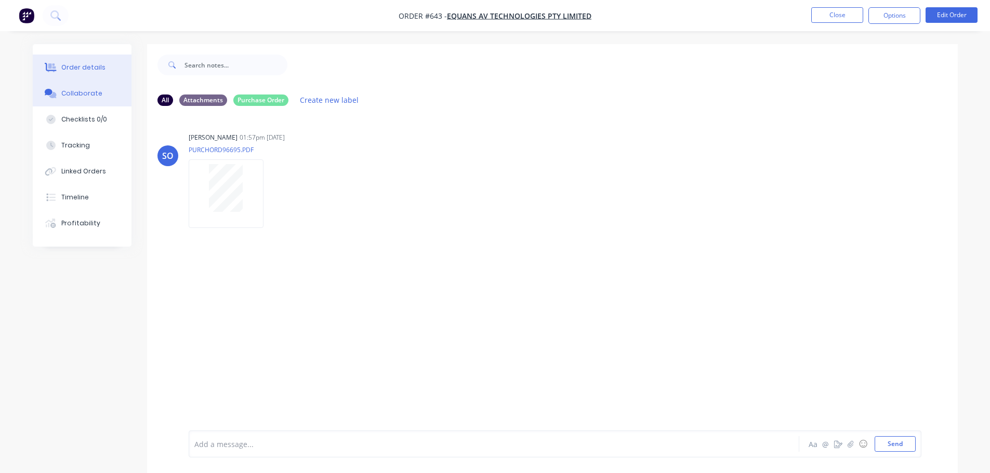
click at [92, 78] on button "Order details" at bounding box center [82, 68] width 99 height 26
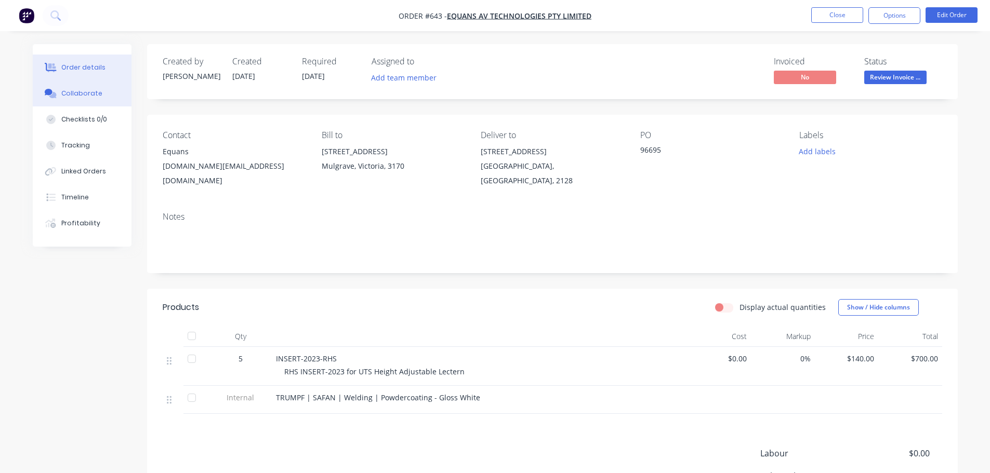
click at [117, 103] on button "Collaborate" at bounding box center [82, 94] width 99 height 26
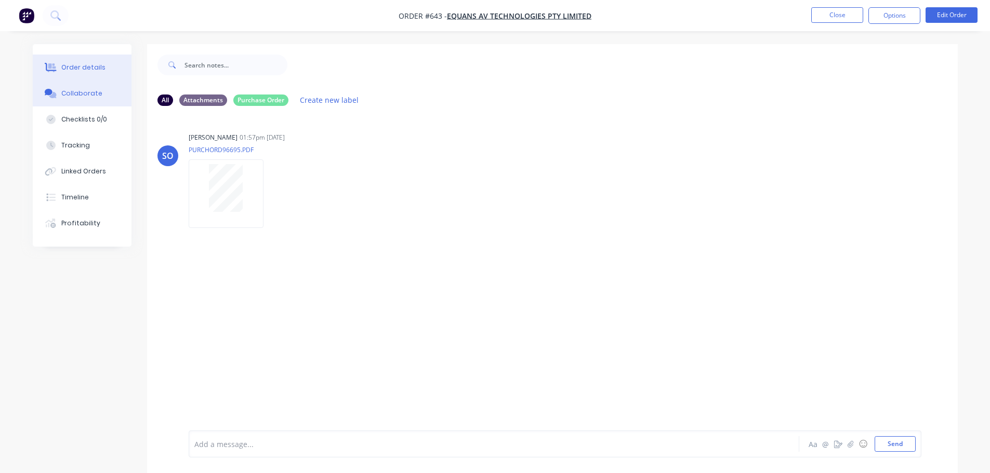
drag, startPoint x: 81, startPoint y: 70, endPoint x: 124, endPoint y: 72, distance: 43.2
click at [81, 69] on div "Order details" at bounding box center [83, 67] width 44 height 9
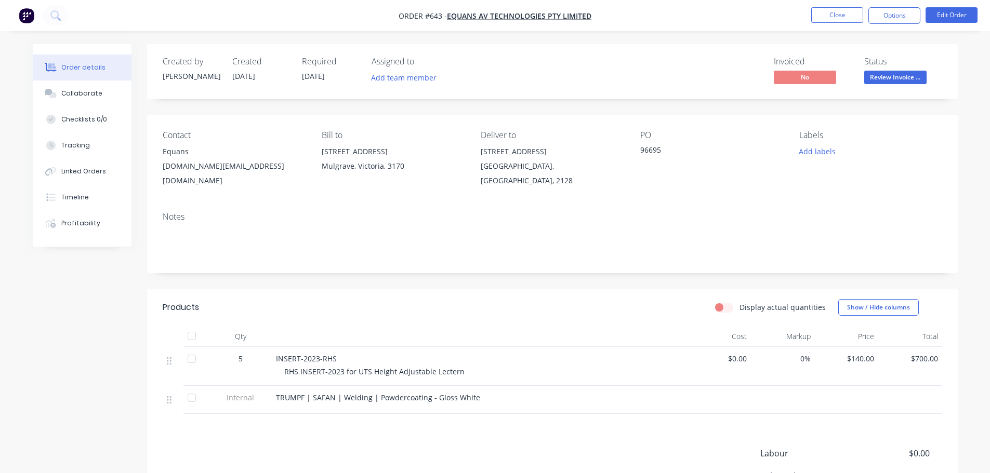
click at [870, 74] on span "Review Invoice ..." at bounding box center [895, 77] width 62 height 13
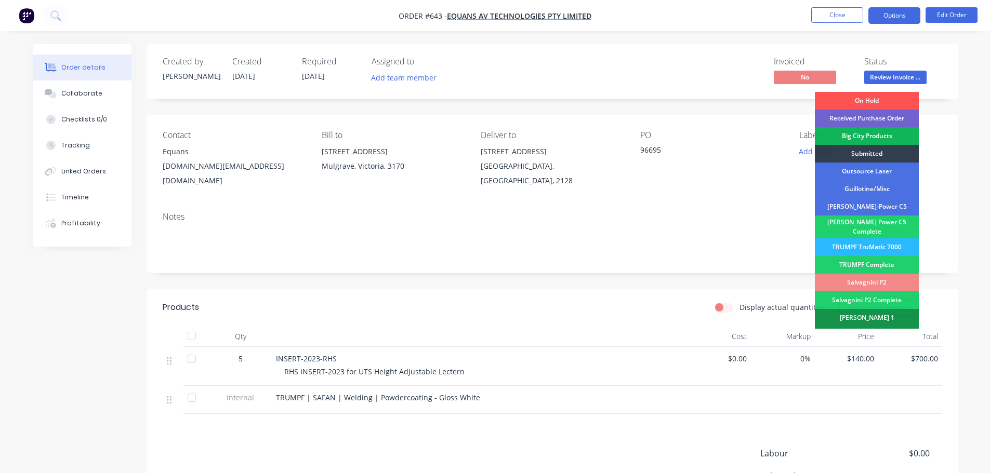
drag, startPoint x: 909, startPoint y: 6, endPoint x: 904, endPoint y: 14, distance: 8.9
click at [907, 9] on nav "Order #643 - EQUANS AV Technologies Pty Limited Close Options Edit Order" at bounding box center [495, 15] width 990 height 31
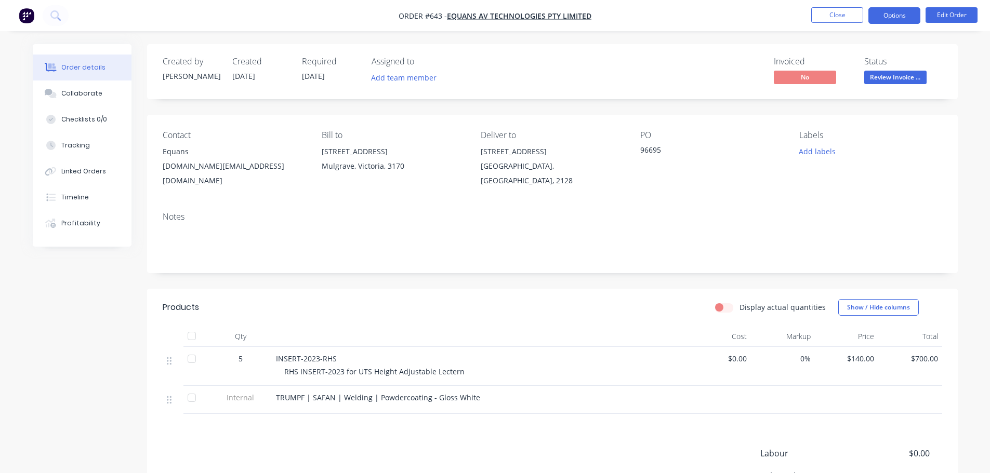
click at [896, 15] on button "Options" at bounding box center [894, 15] width 52 height 17
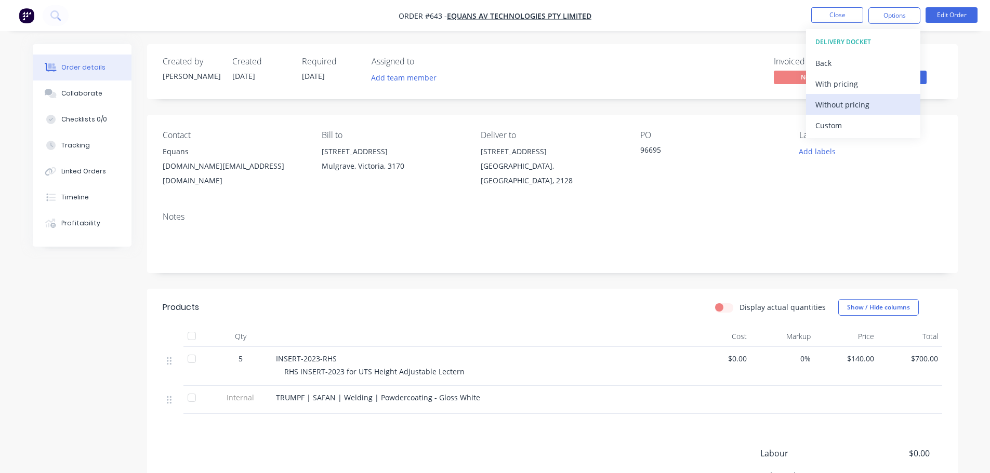
click at [862, 104] on div "Without pricing" at bounding box center [863, 104] width 96 height 15
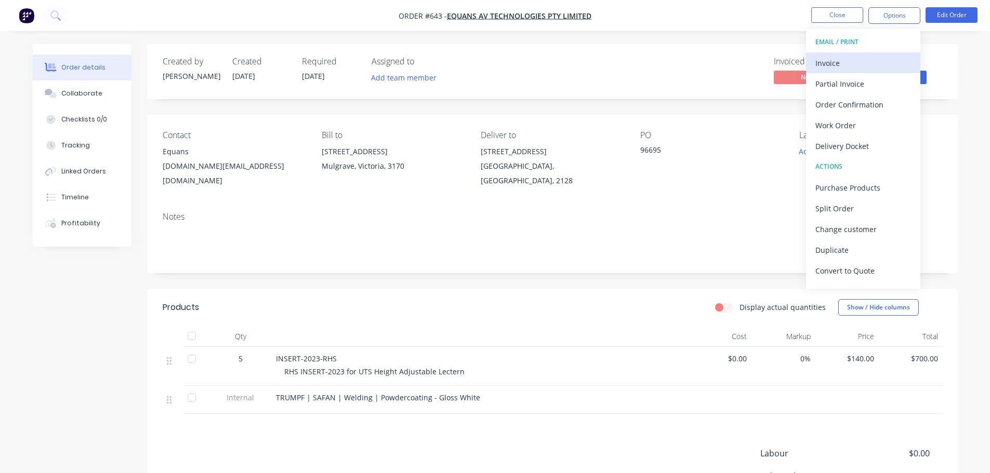
click at [849, 56] on div "Invoice" at bounding box center [863, 63] width 96 height 15
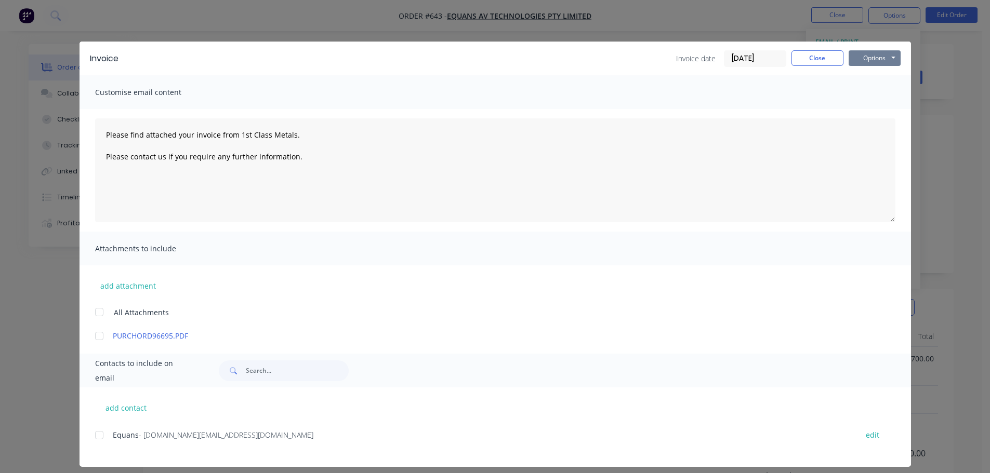
click at [854, 58] on button "Options" at bounding box center [875, 58] width 52 height 16
click at [866, 98] on button "Print" at bounding box center [882, 93] width 67 height 17
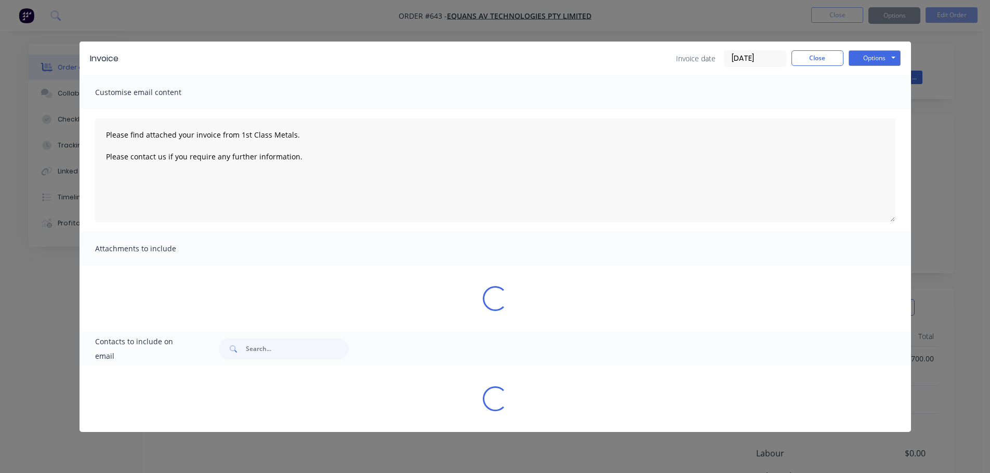
type textarea "Please find attached your invoice from 1st Class Metals. Please contact us if y…"
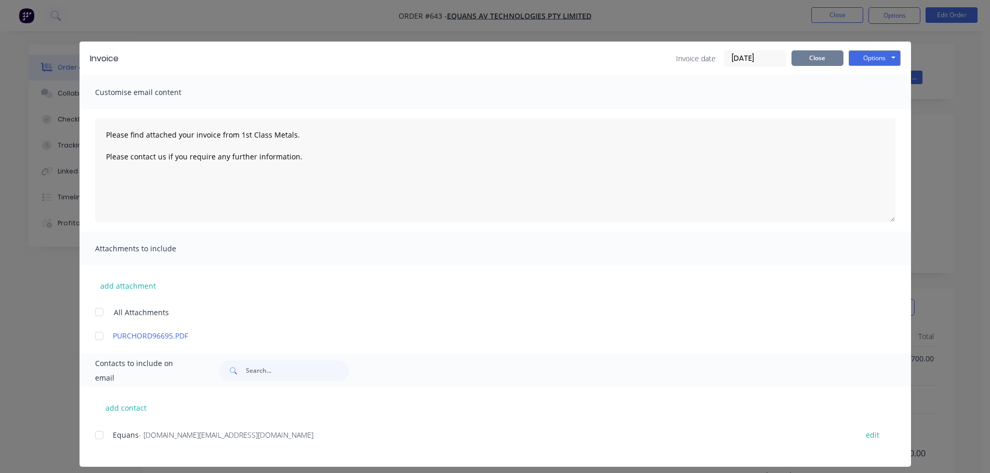
click at [796, 52] on button "Close" at bounding box center [817, 58] width 52 height 16
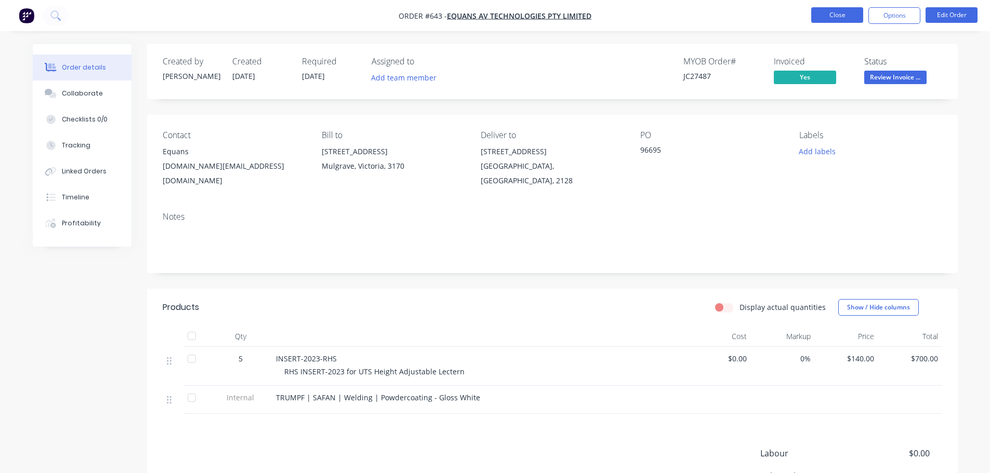
click at [848, 10] on button "Close" at bounding box center [837, 15] width 52 height 16
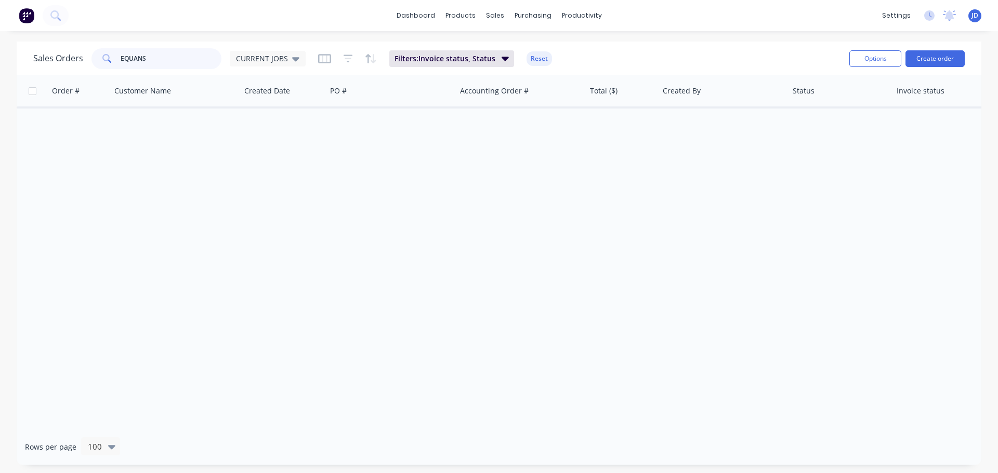
drag, startPoint x: 159, startPoint y: 58, endPoint x: 0, endPoint y: 1, distance: 168.5
click at [0, 43] on div "Sales Orders EQUANS CURRENT JOBS Filters: Invoice status, Status Reset Options …" at bounding box center [499, 254] width 998 height 424
type input "[PERSON_NAME]"
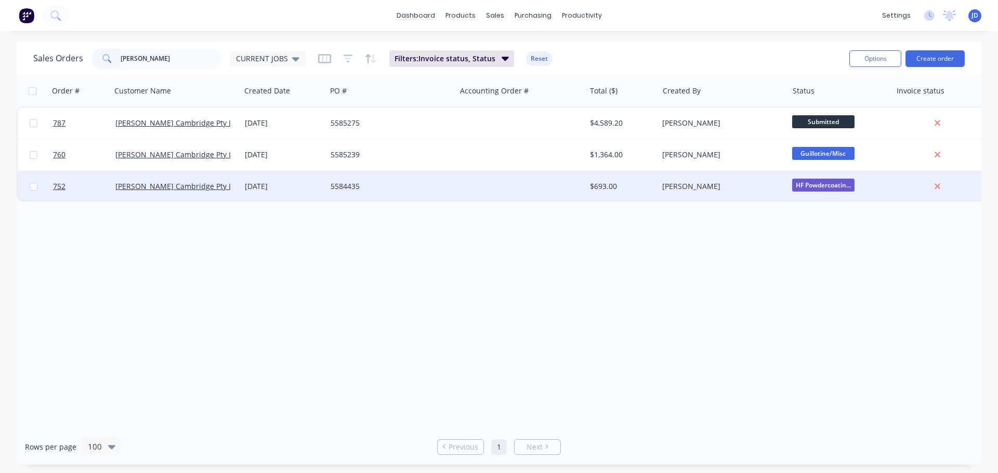
click at [748, 188] on div "[PERSON_NAME]" at bounding box center [719, 186] width 115 height 10
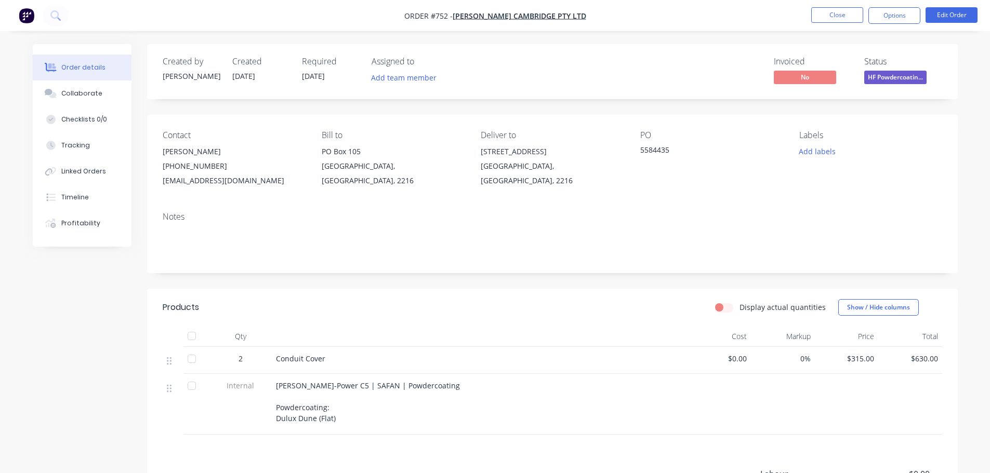
click at [903, 72] on span "HF Powdercoatin..." at bounding box center [895, 77] width 62 height 13
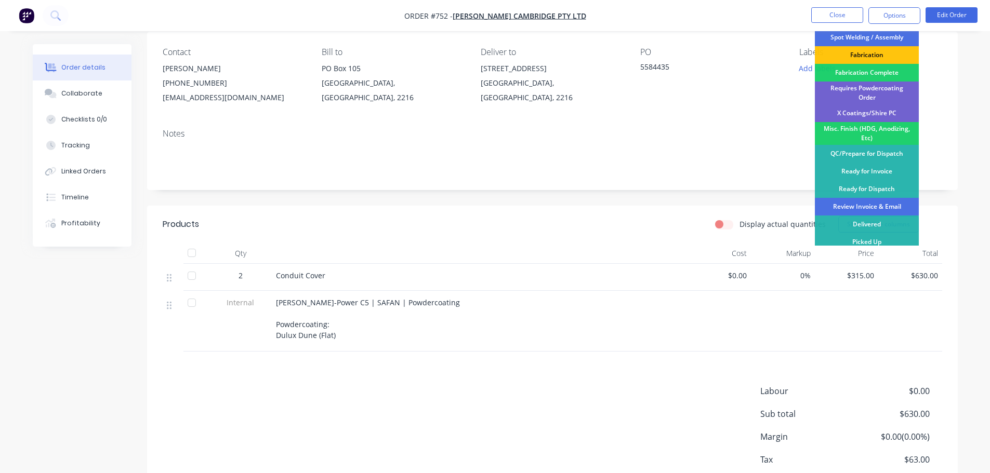
scroll to position [147, 0]
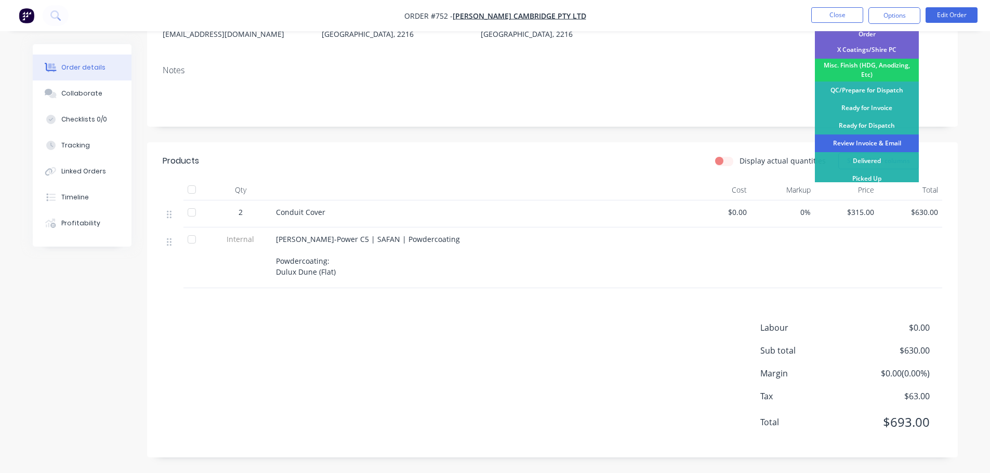
click at [865, 139] on div "Review Invoice & Email" at bounding box center [867, 144] width 104 height 18
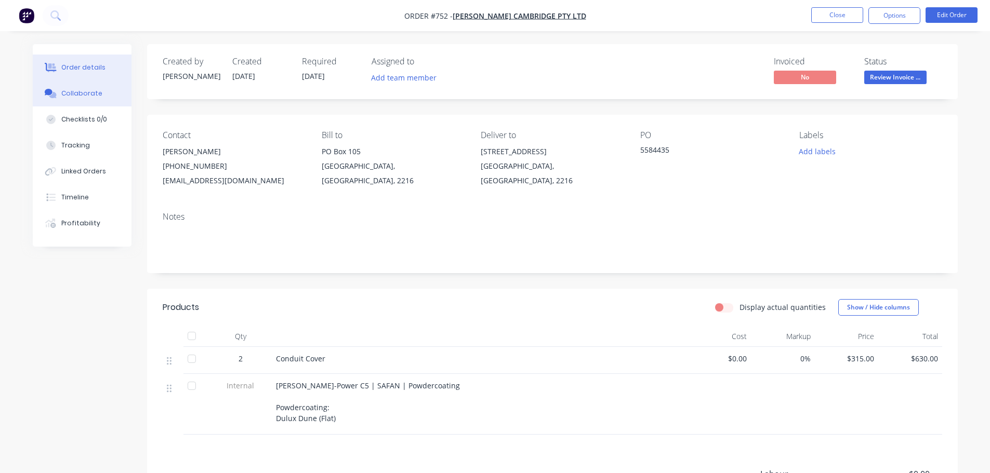
click at [105, 97] on button "Collaborate" at bounding box center [82, 94] width 99 height 26
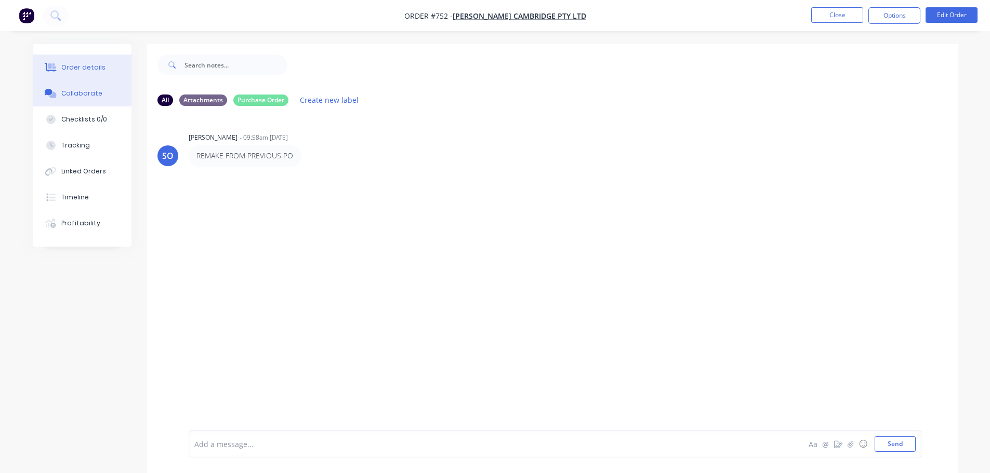
click at [92, 62] on button "Order details" at bounding box center [82, 68] width 99 height 26
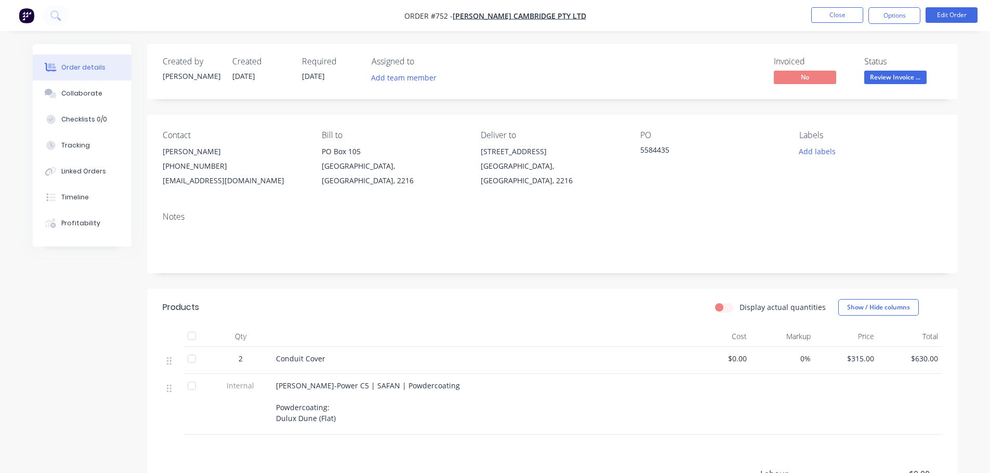
click at [889, 24] on nav "Order #752 - [PERSON_NAME] Cambridge Pty Ltd Close Options Edit Order" at bounding box center [495, 15] width 990 height 31
click at [890, 22] on button "Options" at bounding box center [894, 15] width 52 height 17
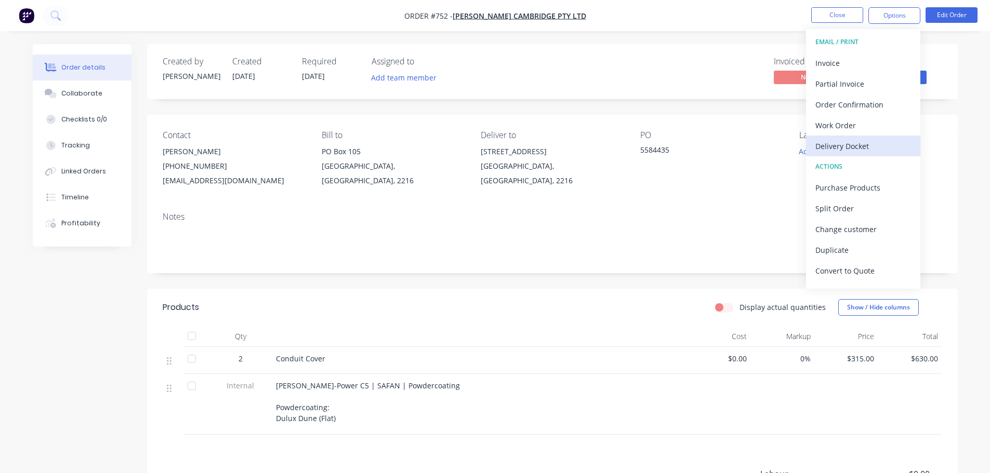
click at [856, 145] on div "Delivery Docket" at bounding box center [863, 146] width 96 height 15
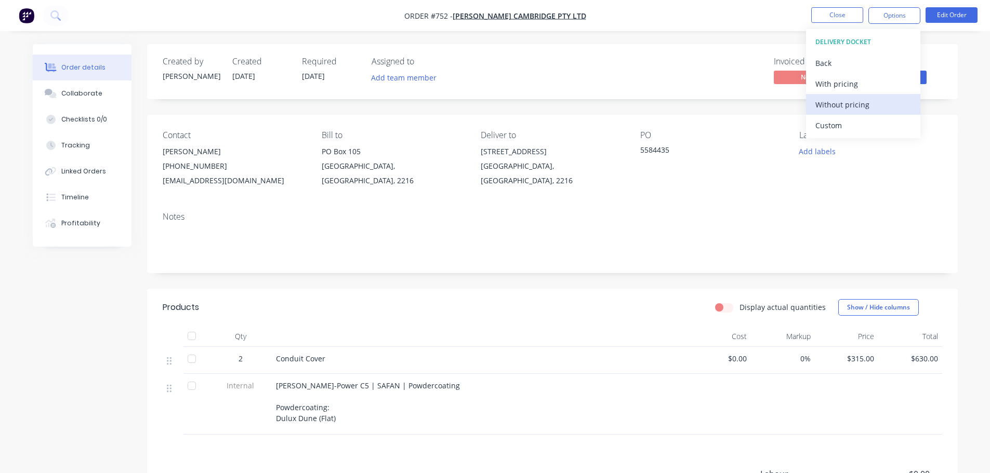
click at [853, 100] on div "Without pricing" at bounding box center [863, 104] width 96 height 15
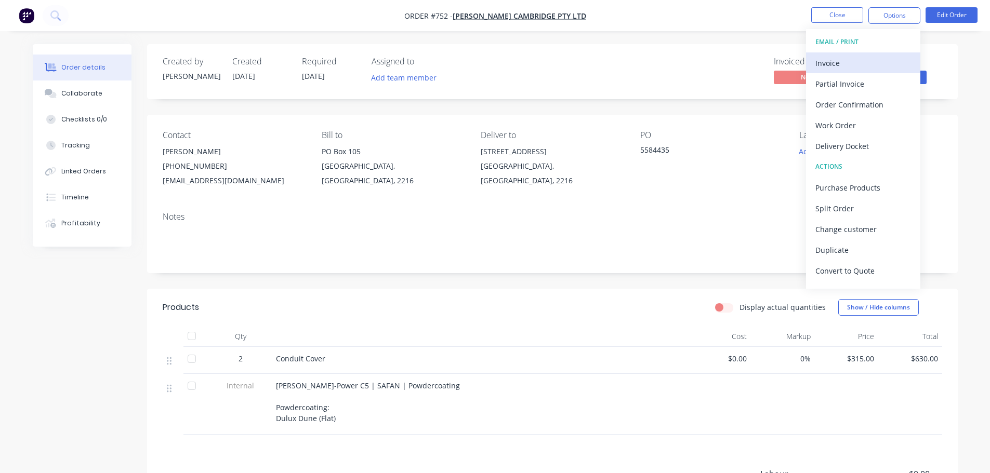
click at [849, 60] on button "Invoice" at bounding box center [863, 62] width 114 height 21
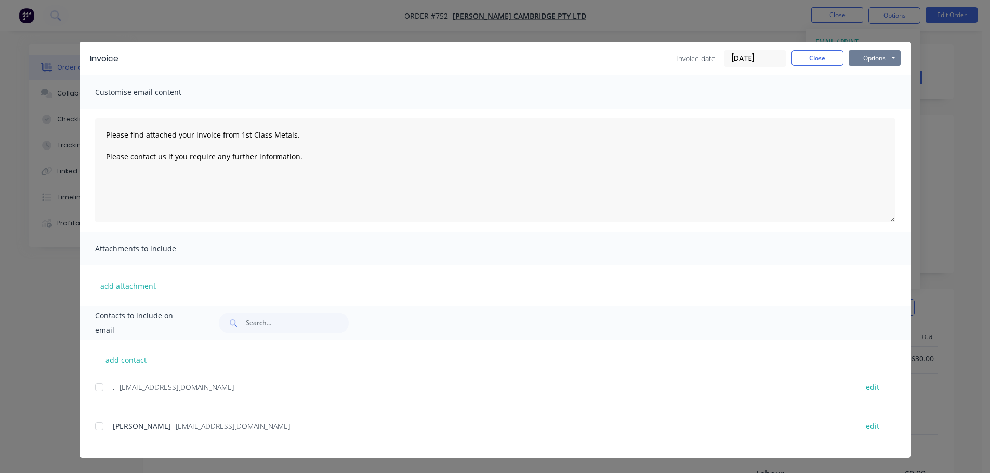
click at [873, 56] on button "Options" at bounding box center [875, 58] width 52 height 16
click at [885, 99] on button "Print" at bounding box center [882, 93] width 67 height 17
type textarea "Please find attached your invoice from 1st Class Metals. Please contact us if y…"
drag, startPoint x: 835, startPoint y: 65, endPoint x: 829, endPoint y: 61, distance: 6.7
click at [831, 62] on button "Close" at bounding box center [817, 58] width 52 height 16
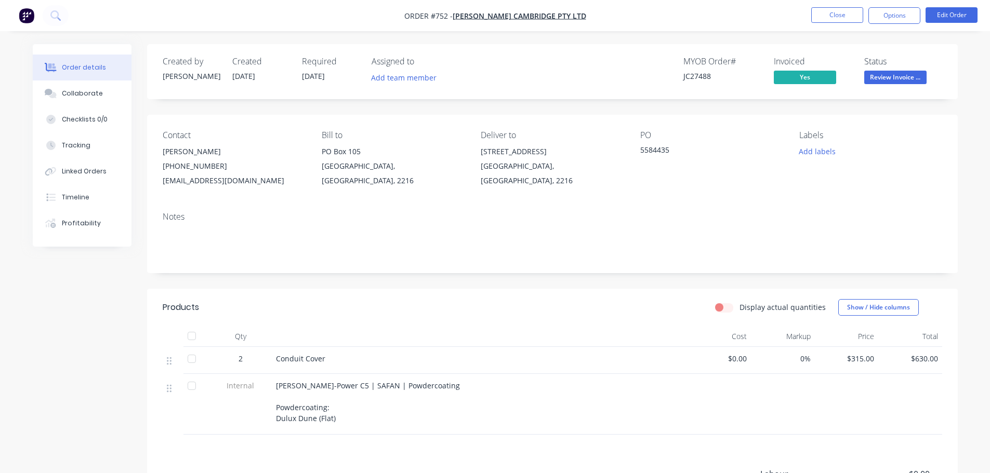
click at [808, 18] on ul "Close Options Edit Order" at bounding box center [894, 15] width 191 height 17
click at [829, 21] on button "Close" at bounding box center [837, 15] width 52 height 16
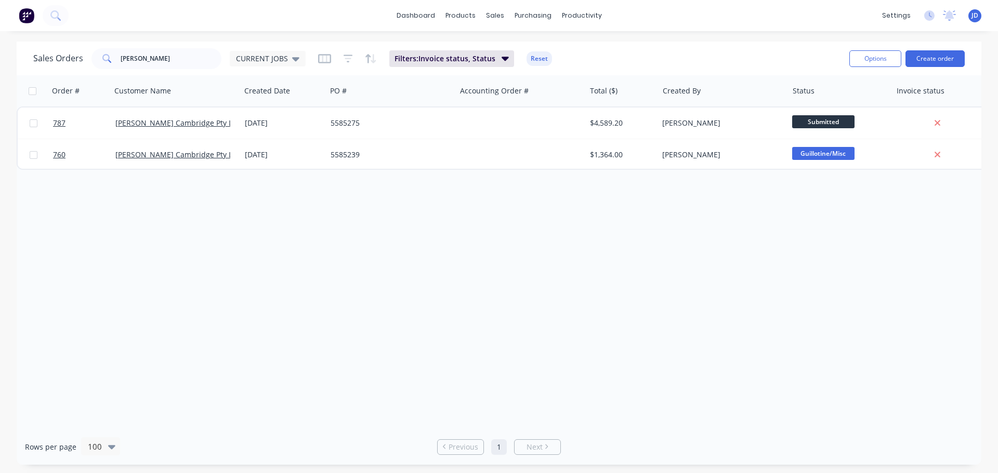
drag, startPoint x: 191, startPoint y: 46, endPoint x: 0, endPoint y: 23, distance: 192.5
click at [0, 43] on div "Sales Orders [PERSON_NAME] CURRENT JOBS Filters: Invoice status, Status Reset O…" at bounding box center [499, 254] width 998 height 424
click at [167, 57] on input "[PERSON_NAME]" at bounding box center [171, 58] width 101 height 21
drag, startPoint x: 160, startPoint y: 58, endPoint x: 2, endPoint y: 2, distance: 167.3
click at [30, 35] on div "dashboard products sales purchasing productivity dashboard products Product Cat…" at bounding box center [499, 236] width 998 height 473
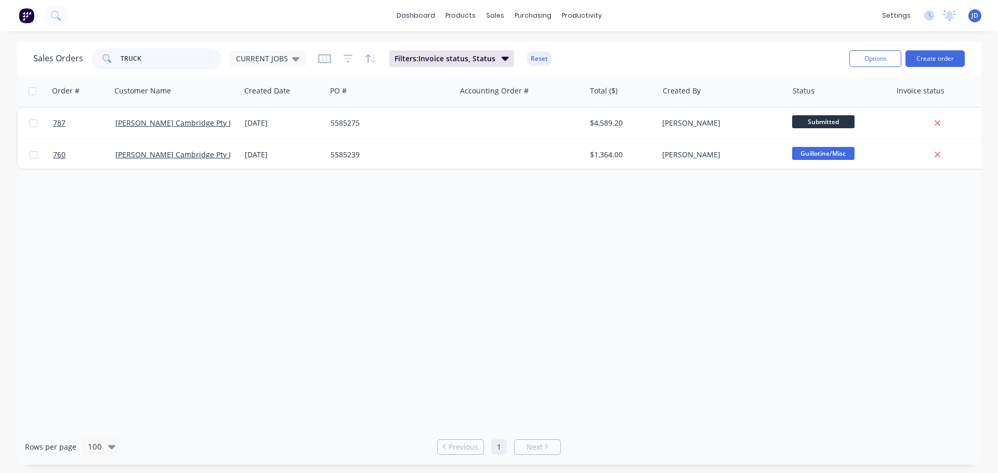
type input "TRUCK"
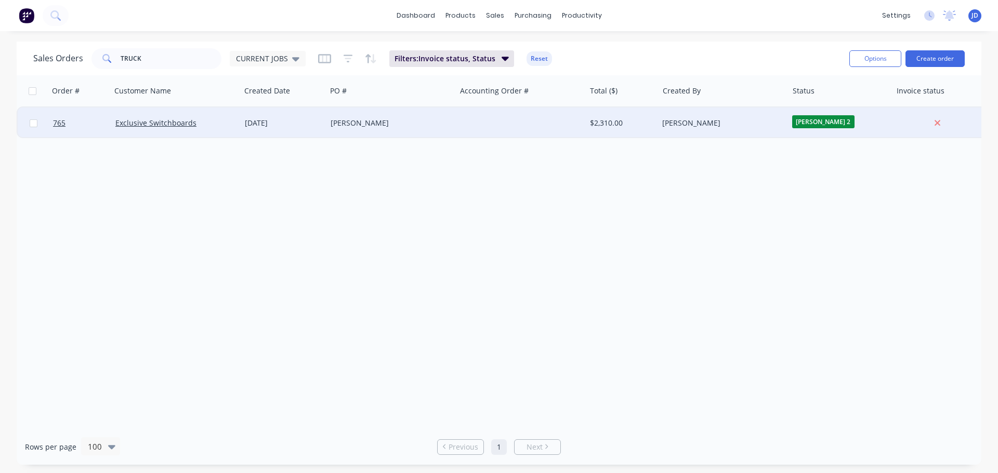
click at [424, 125] on div "[PERSON_NAME]" at bounding box center [388, 123] width 115 height 10
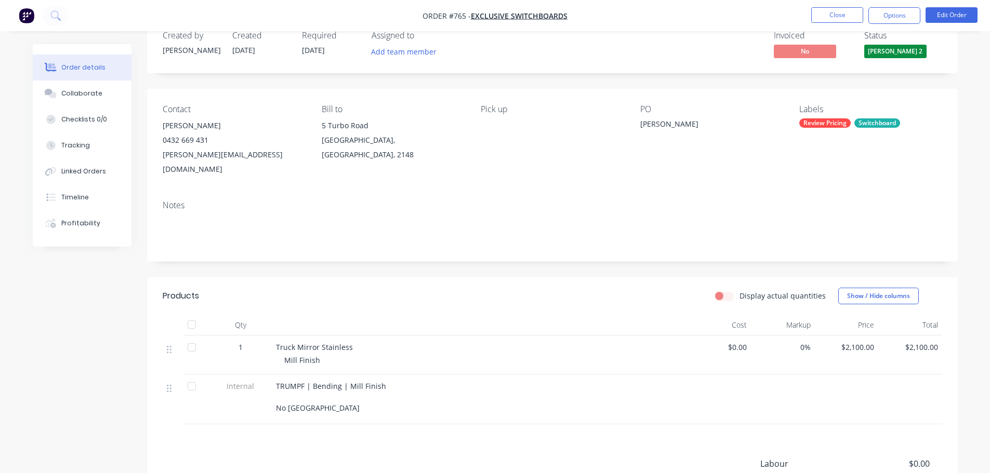
scroll to position [52, 0]
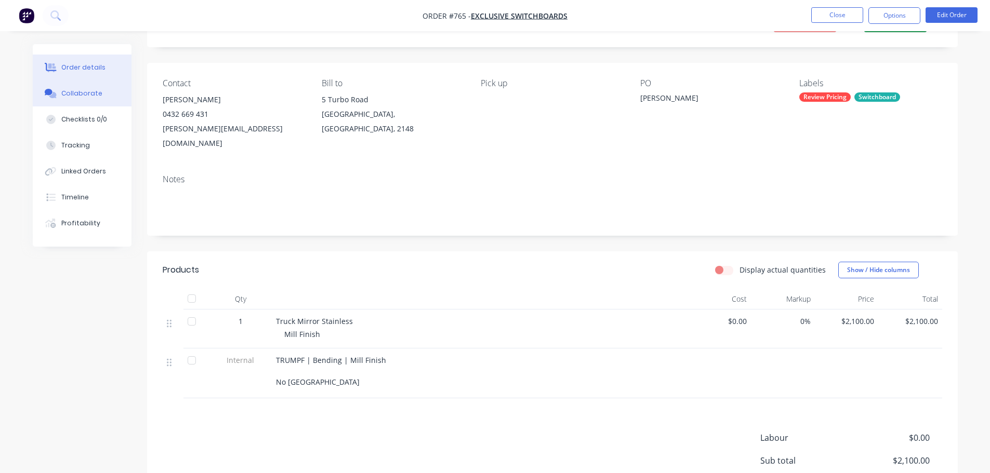
drag, startPoint x: 58, startPoint y: 91, endPoint x: 81, endPoint y: 98, distance: 23.8
click at [58, 91] on div at bounding box center [51, 93] width 16 height 9
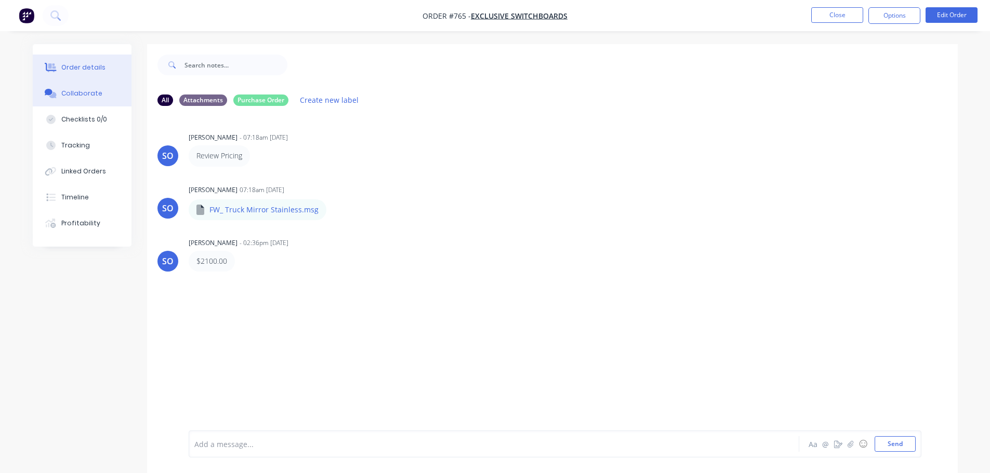
click at [97, 65] on div "Order details" at bounding box center [83, 67] width 44 height 9
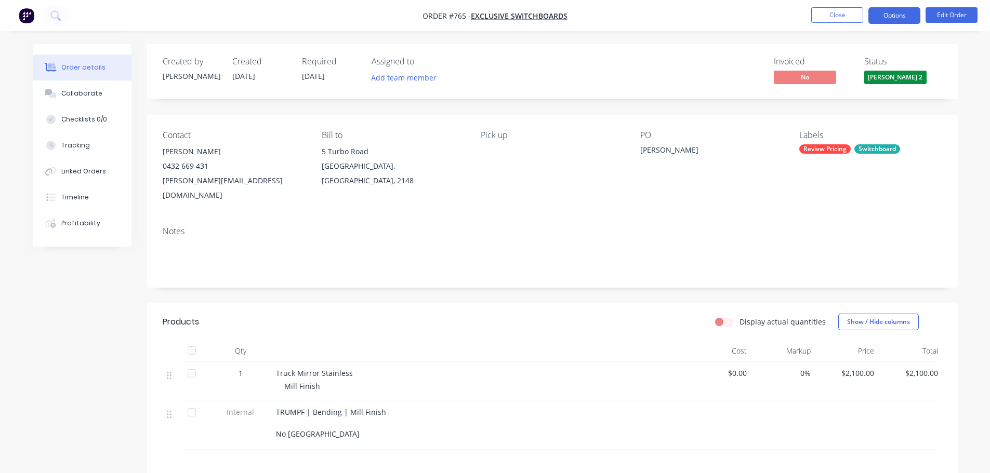
click at [908, 10] on button "Options" at bounding box center [894, 15] width 52 height 17
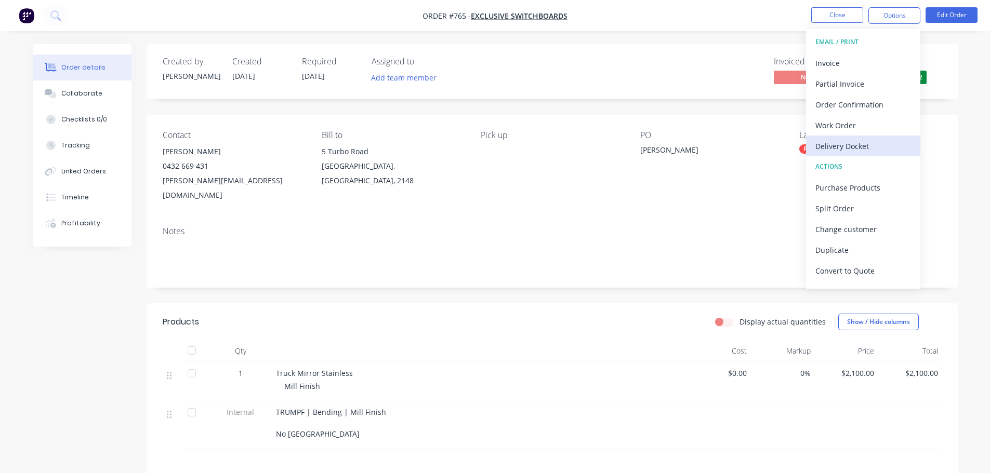
click at [859, 142] on div "Delivery Docket" at bounding box center [863, 146] width 96 height 15
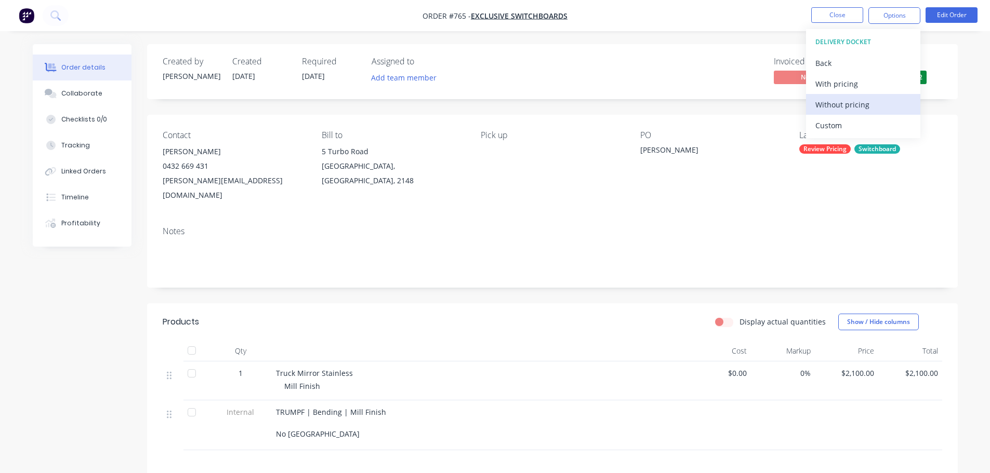
click at [858, 110] on div "Without pricing" at bounding box center [863, 104] width 96 height 15
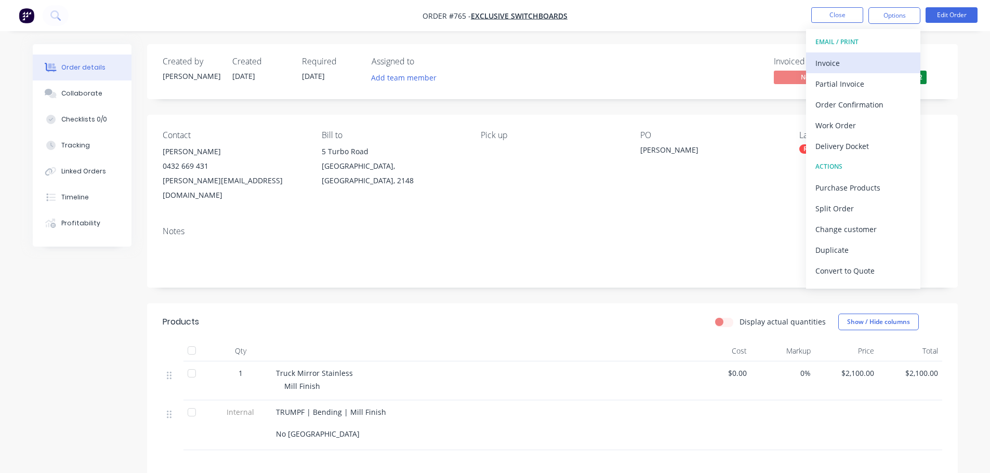
click at [828, 56] on div "Invoice" at bounding box center [863, 63] width 96 height 15
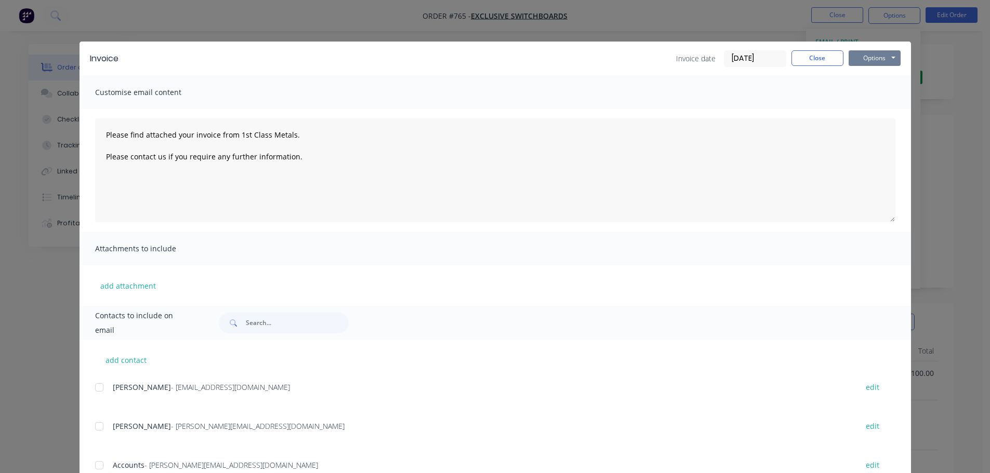
click at [861, 64] on button "Options" at bounding box center [875, 58] width 52 height 16
click at [869, 98] on button "Print" at bounding box center [882, 93] width 67 height 17
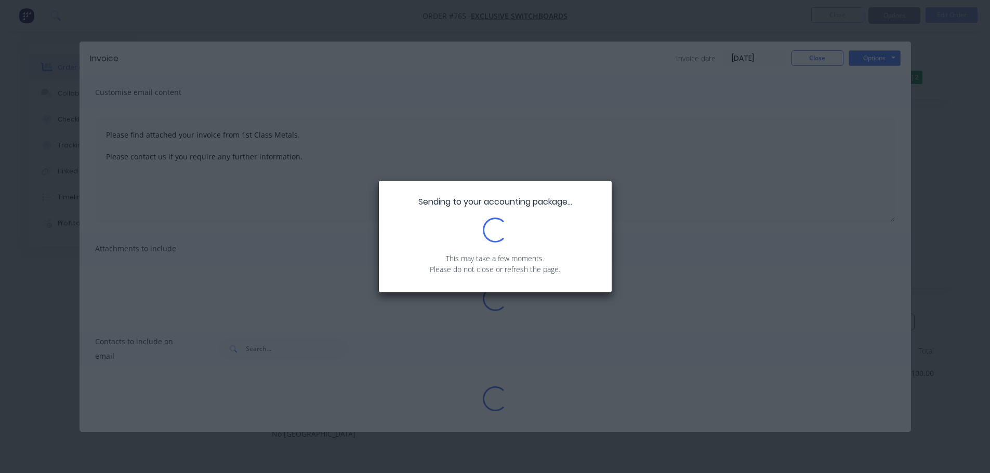
type textarea "Please find attached your invoice from 1st Class Metals. Please contact us if y…"
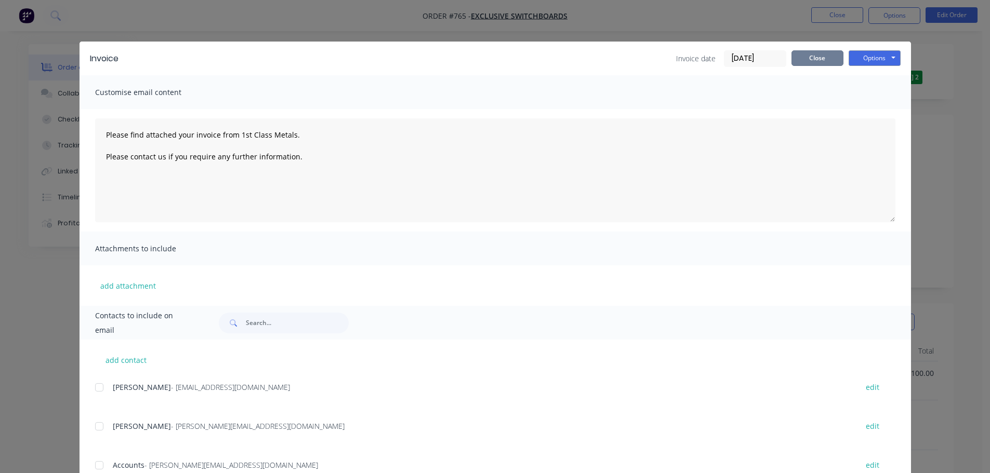
click at [829, 61] on button "Close" at bounding box center [817, 58] width 52 height 16
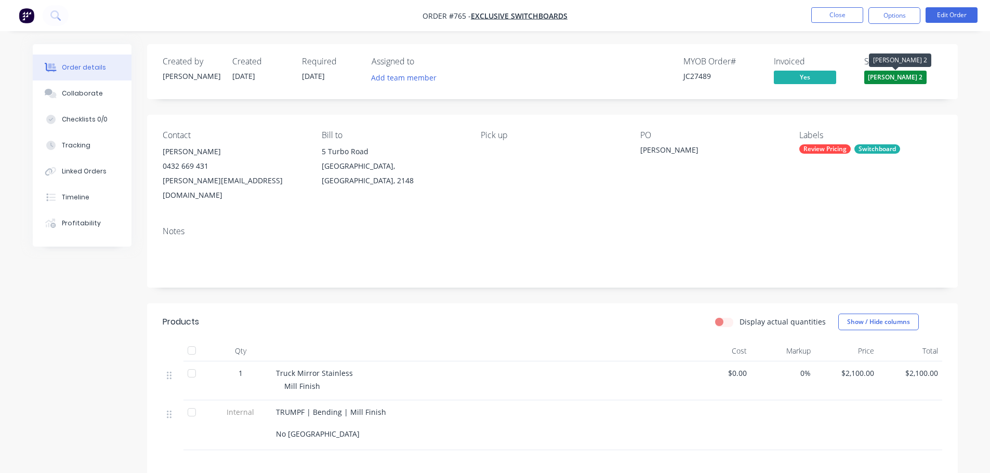
click at [901, 82] on span "[PERSON_NAME] 2" at bounding box center [895, 77] width 62 height 13
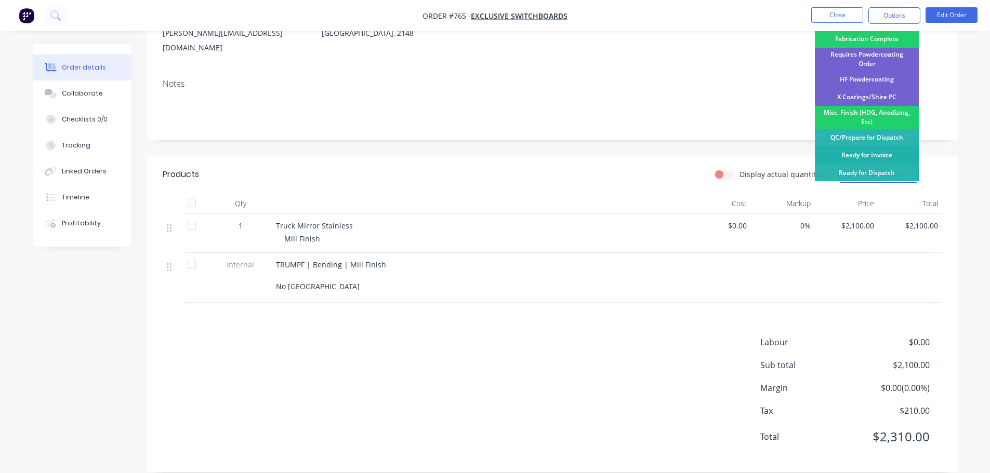
scroll to position [303, 0]
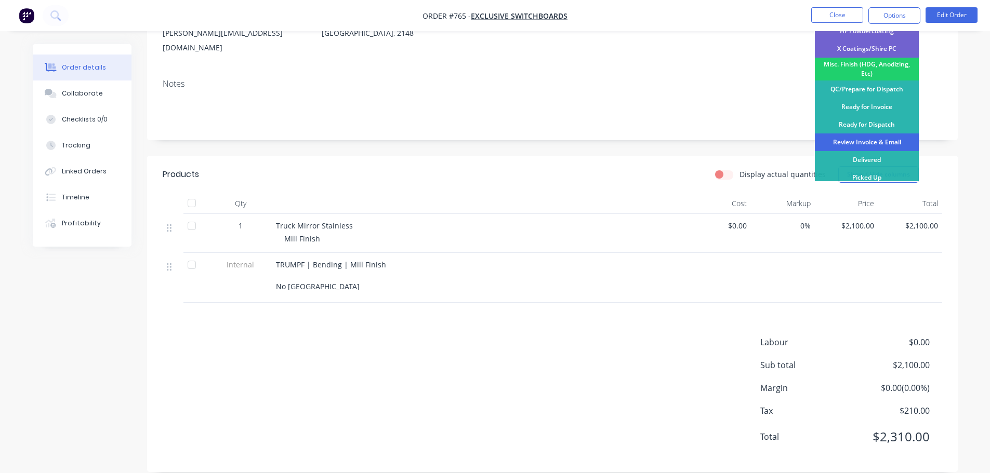
click at [884, 138] on div "Review Invoice & Email" at bounding box center [867, 143] width 104 height 18
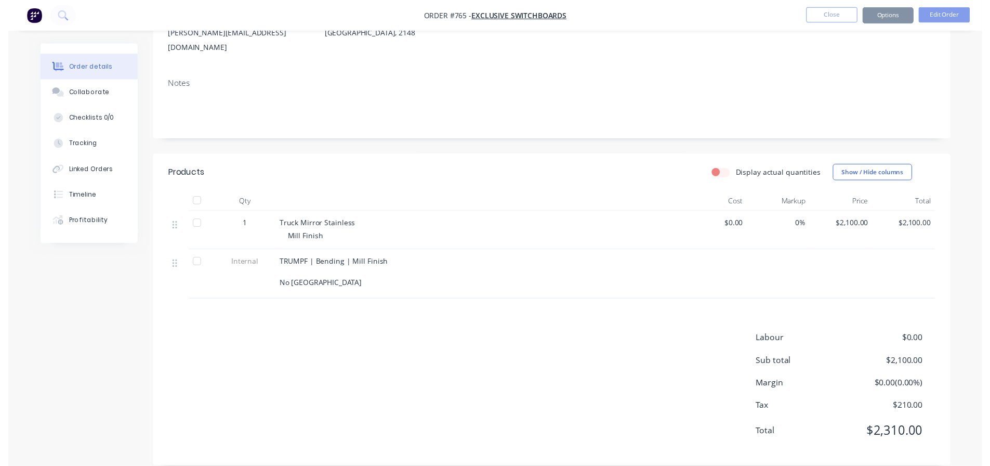
scroll to position [0, 0]
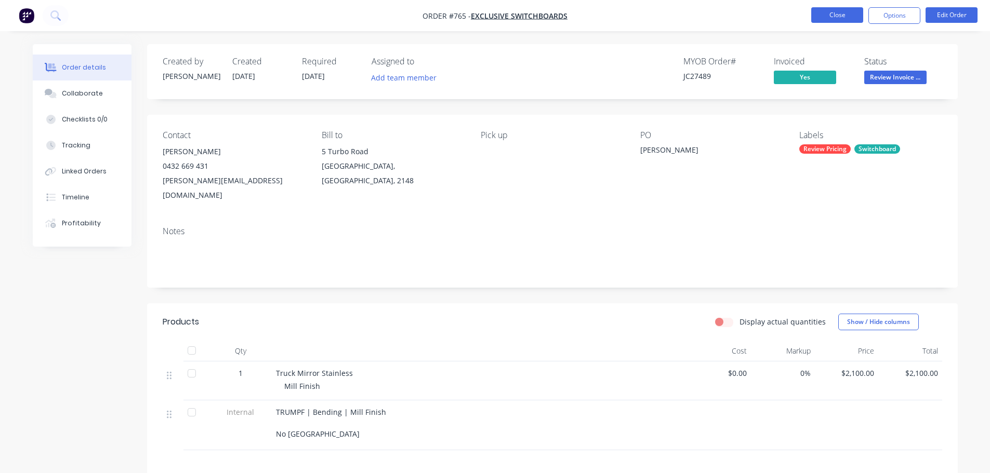
click at [848, 19] on button "Close" at bounding box center [837, 15] width 52 height 16
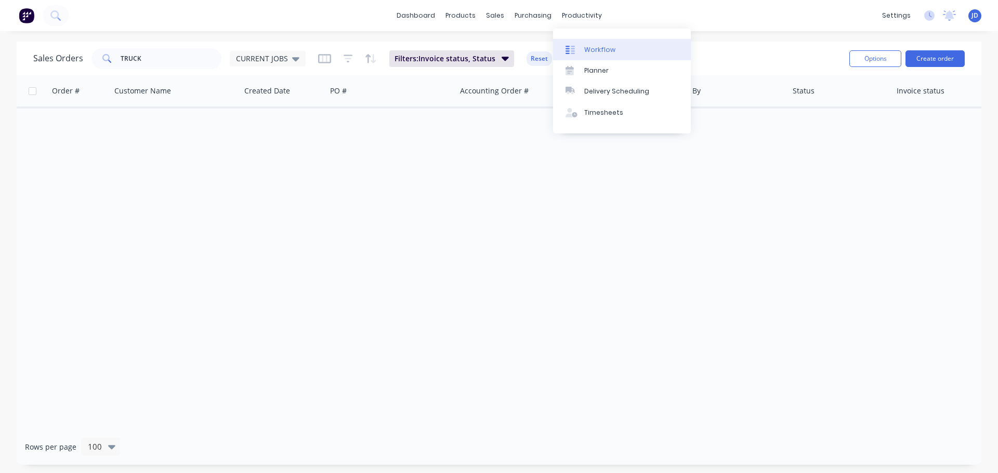
click at [586, 47] on div "Workflow" at bounding box center [599, 49] width 31 height 9
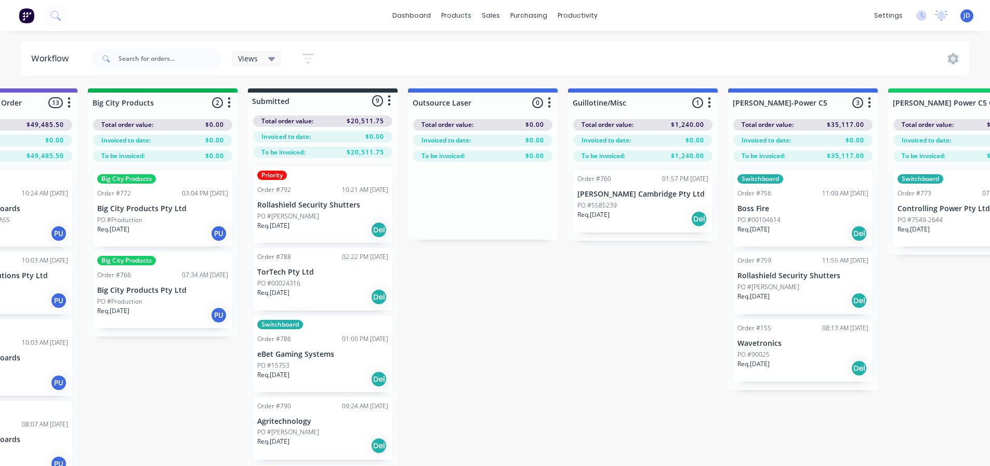
scroll to position [0, 619]
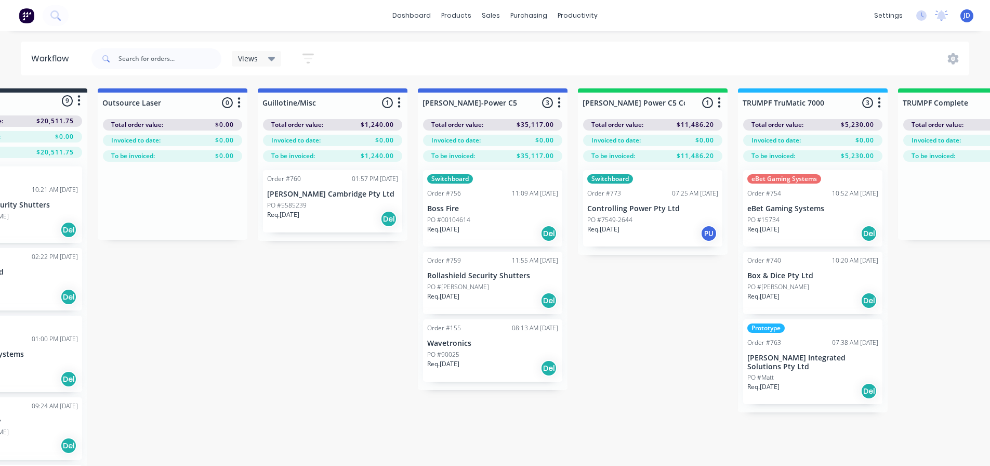
drag, startPoint x: 380, startPoint y: 395, endPoint x: 481, endPoint y: 365, distance: 105.2
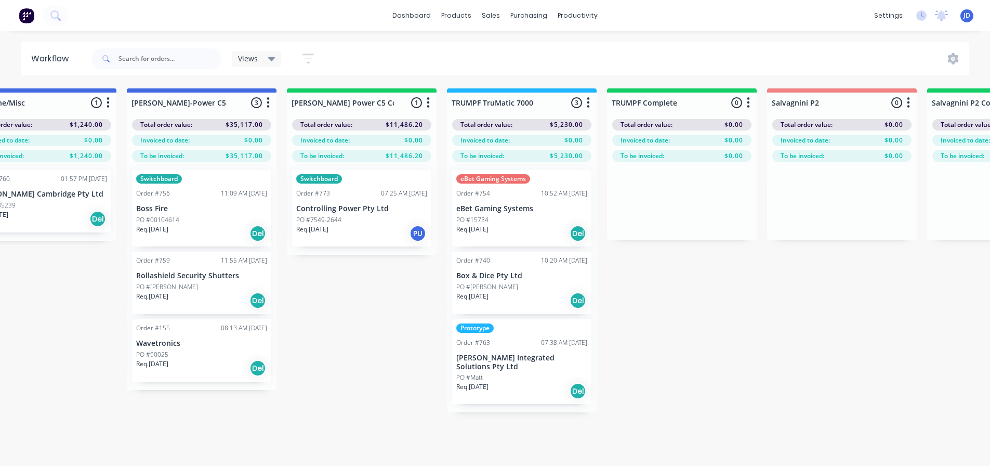
drag, startPoint x: 285, startPoint y: 348, endPoint x: 309, endPoint y: 341, distance: 25.2
click at [346, 235] on div "Req. [DATE] PU" at bounding box center [360, 234] width 131 height 18
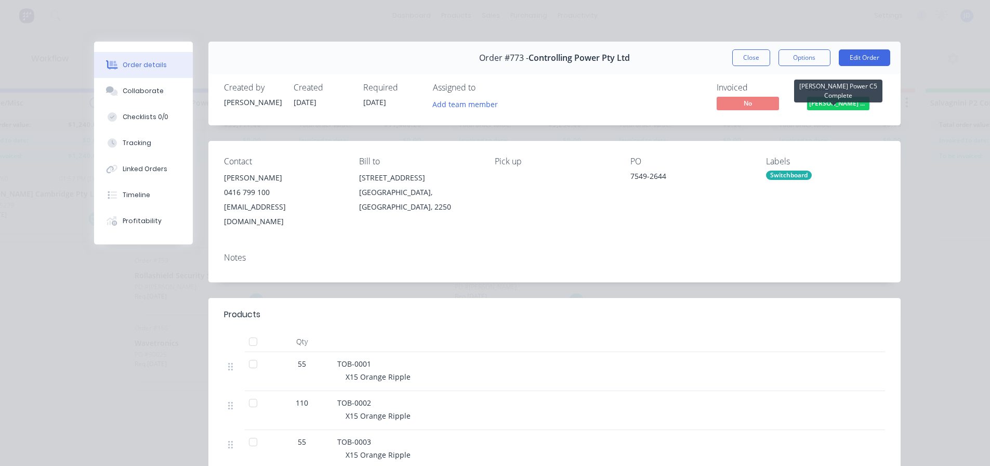
click at [821, 109] on span "[PERSON_NAME] Power C5 C..." at bounding box center [838, 103] width 62 height 13
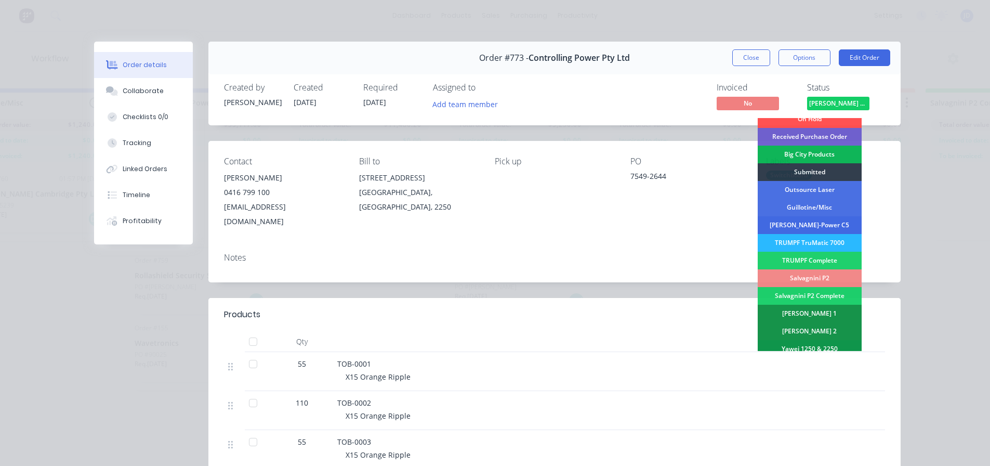
scroll to position [0, 0]
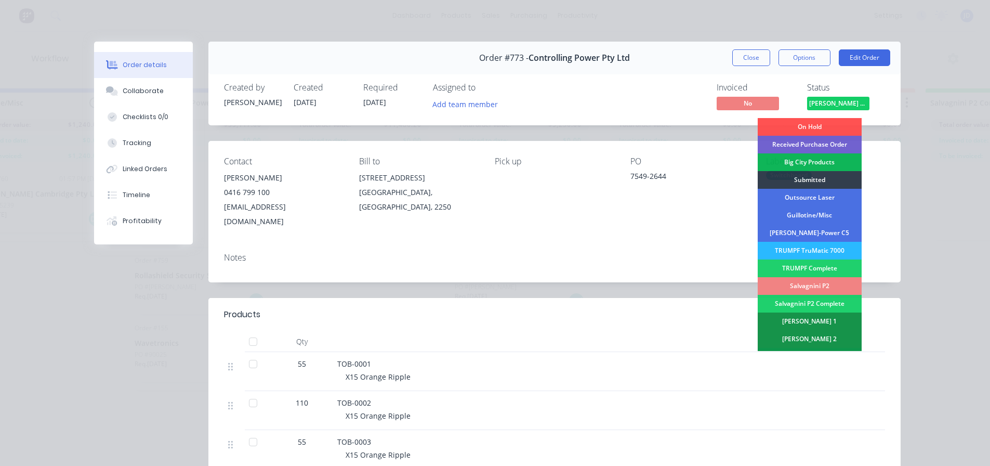
click at [822, 283] on div "Salvagnini P2" at bounding box center [810, 286] width 104 height 18
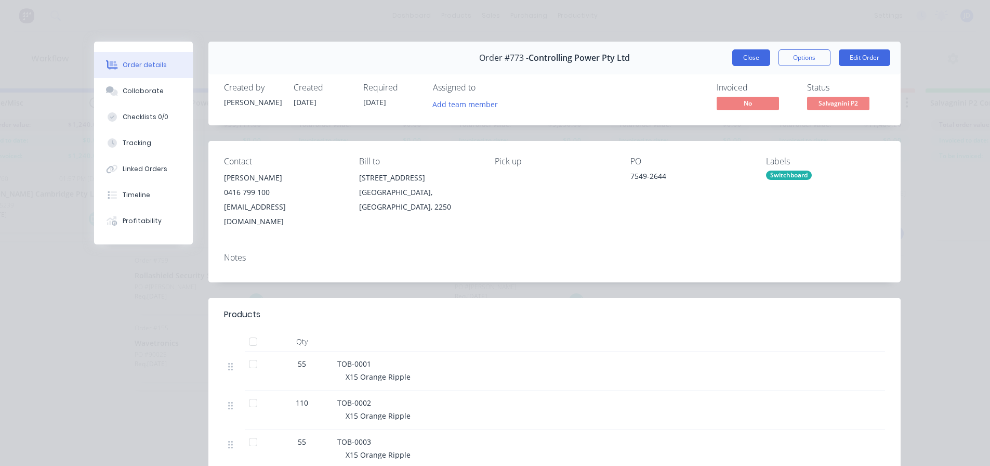
click at [756, 52] on button "Close" at bounding box center [751, 57] width 38 height 17
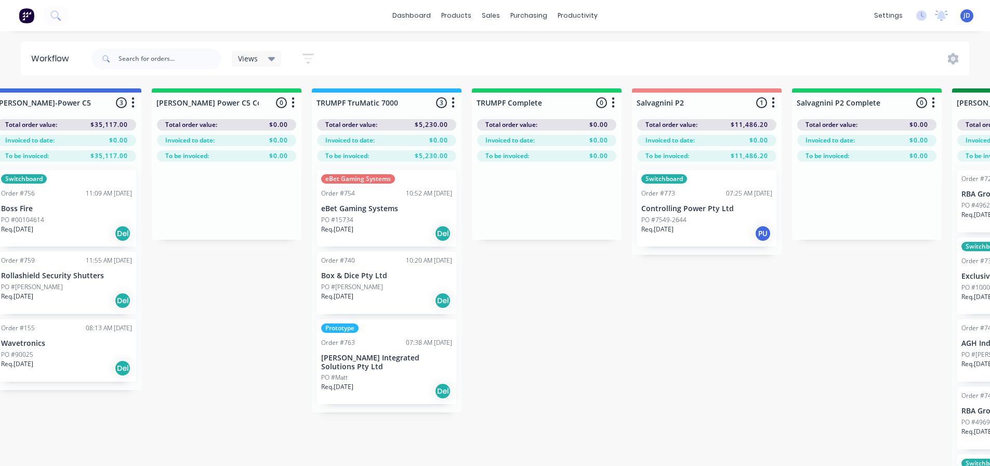
drag, startPoint x: 416, startPoint y: 302, endPoint x: 411, endPoint y: 294, distance: 10.0
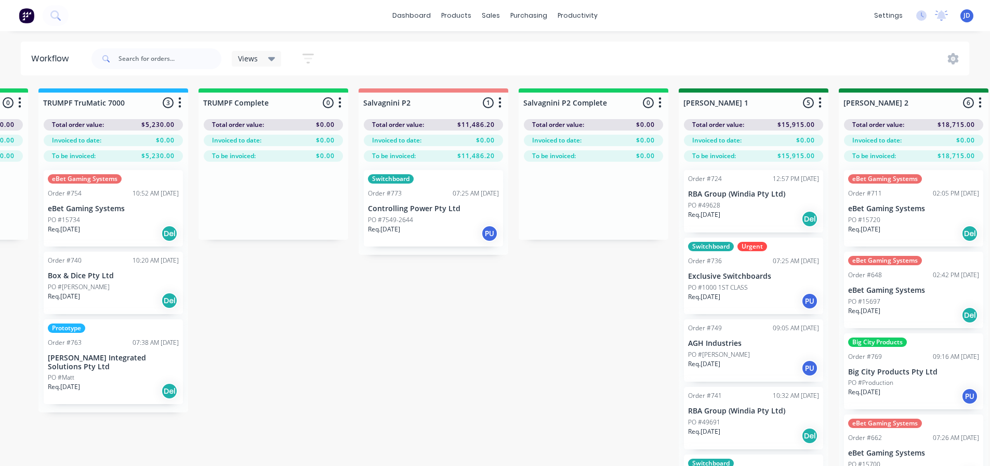
drag, startPoint x: 637, startPoint y: 270, endPoint x: 644, endPoint y: 269, distance: 7.3
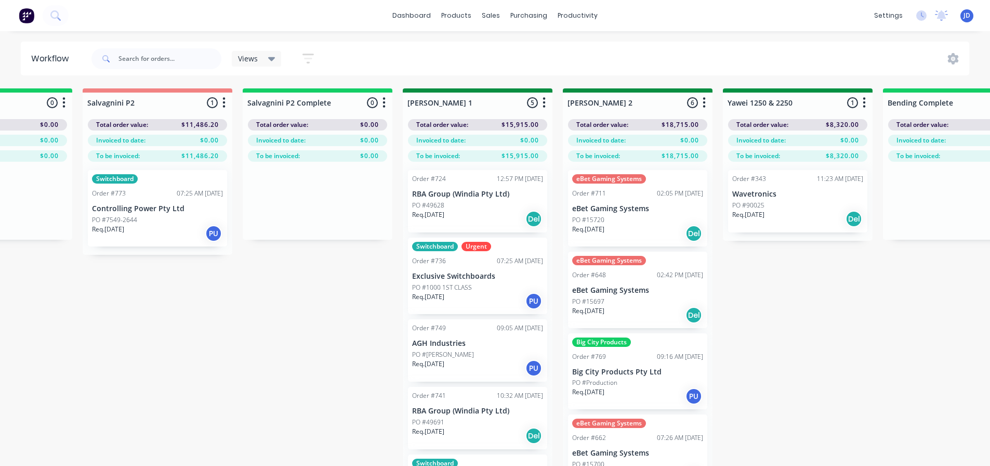
drag, startPoint x: 248, startPoint y: 292, endPoint x: 287, endPoint y: 286, distance: 40.0
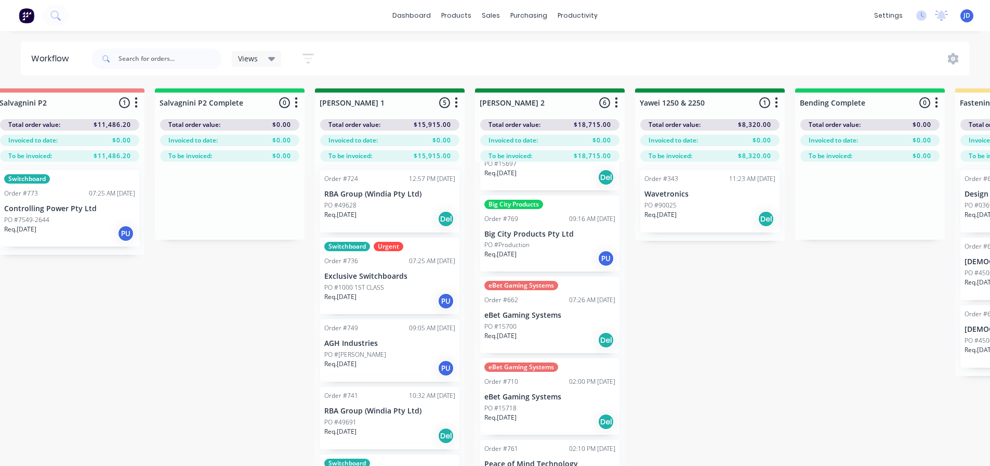
scroll to position [0, 1744]
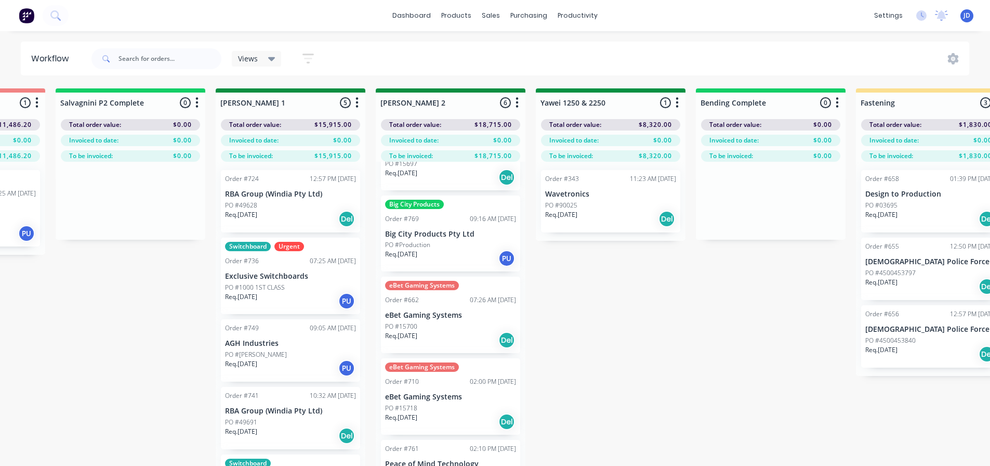
drag, startPoint x: 285, startPoint y: 352, endPoint x: 320, endPoint y: 346, distance: 35.8
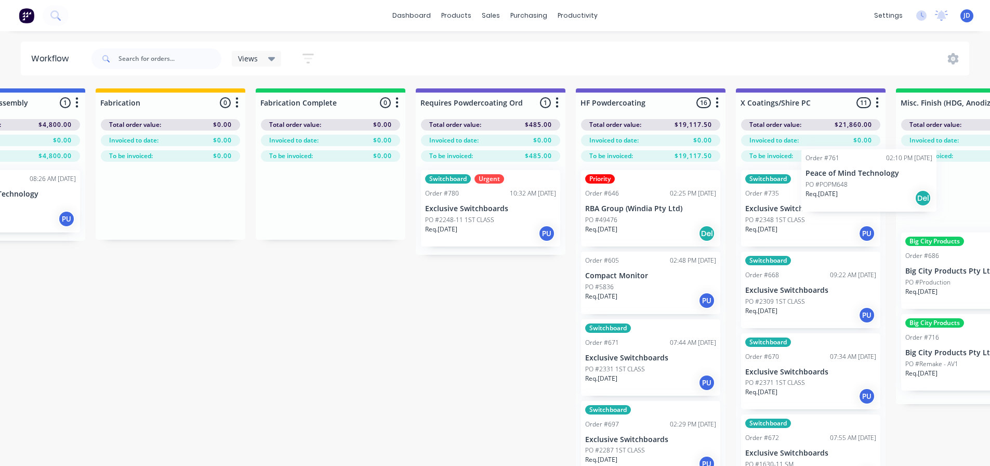
scroll to position [0, 3048]
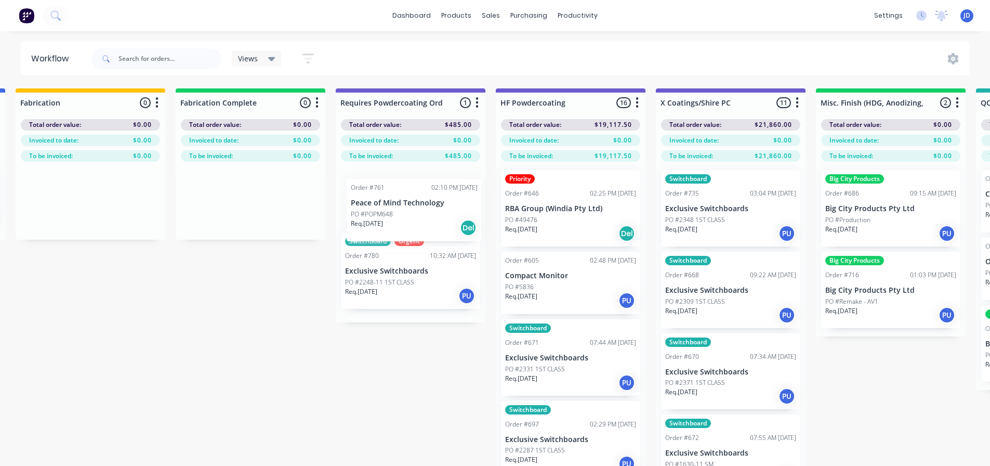
drag, startPoint x: 429, startPoint y: 428, endPoint x: 403, endPoint y: 210, distance: 218.7
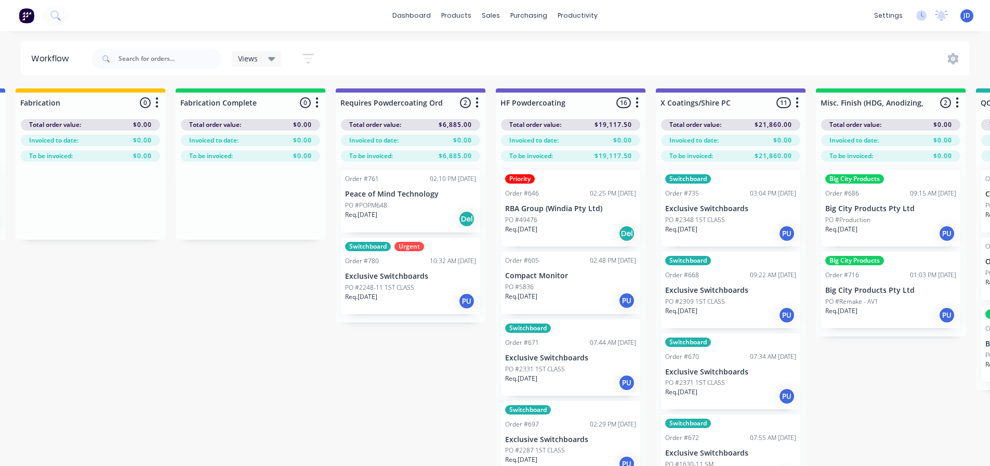
scroll to position [70, 0]
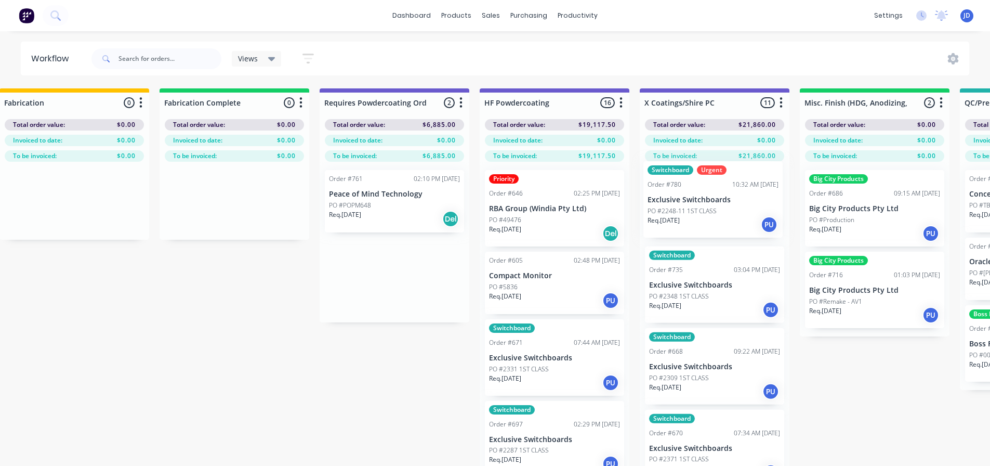
drag, startPoint x: 412, startPoint y: 280, endPoint x: 697, endPoint y: 210, distance: 293.2
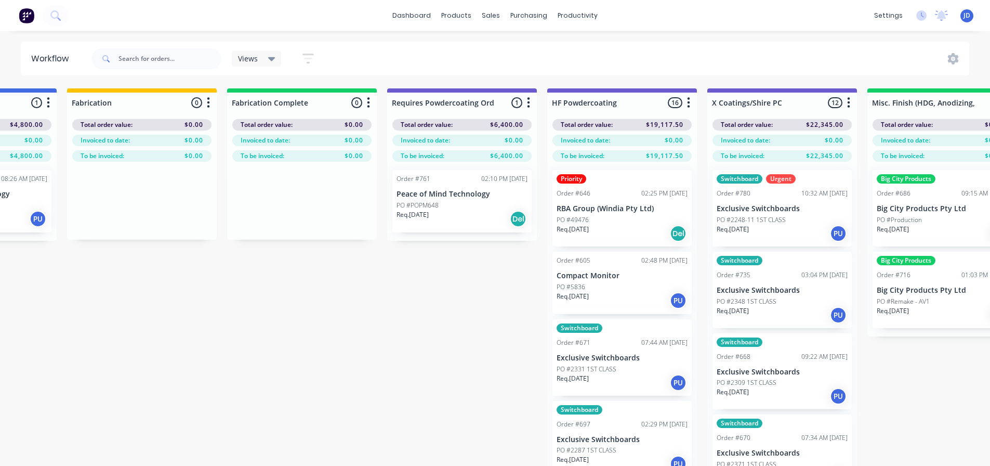
drag, startPoint x: 451, startPoint y: 315, endPoint x: 411, endPoint y: 310, distance: 39.8
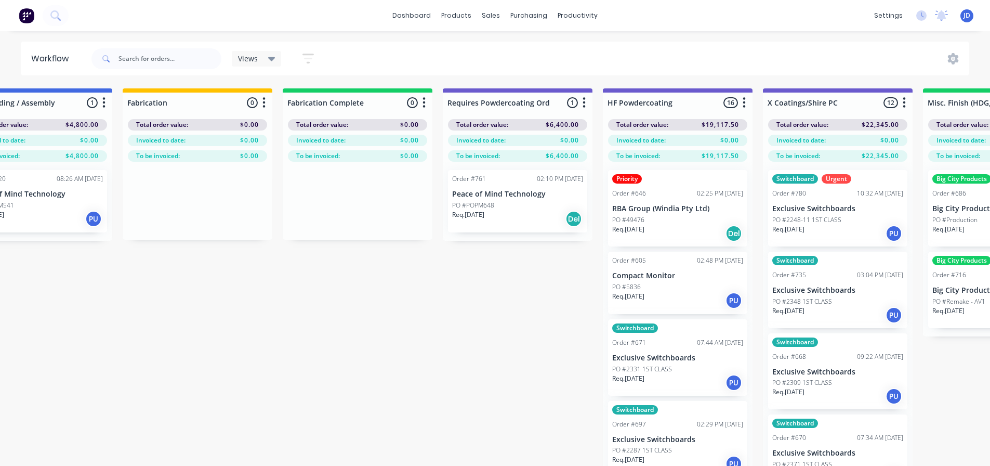
scroll to position [0, 2896]
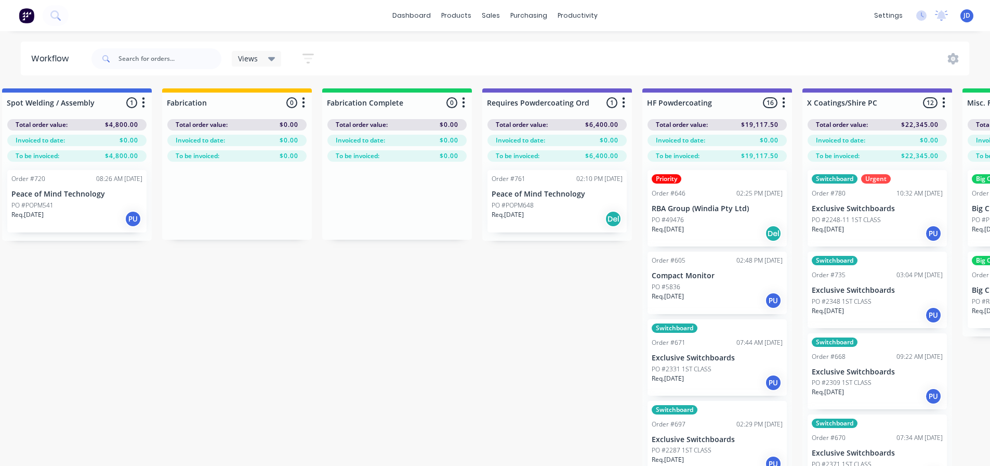
drag, startPoint x: 442, startPoint y: 295, endPoint x: 383, endPoint y: 287, distance: 59.2
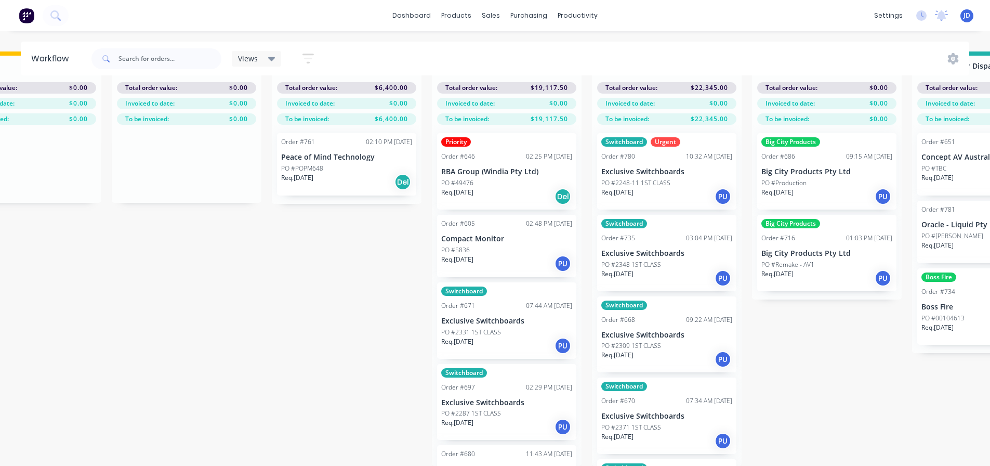
drag, startPoint x: 527, startPoint y: 280, endPoint x: 605, endPoint y: 262, distance: 80.0
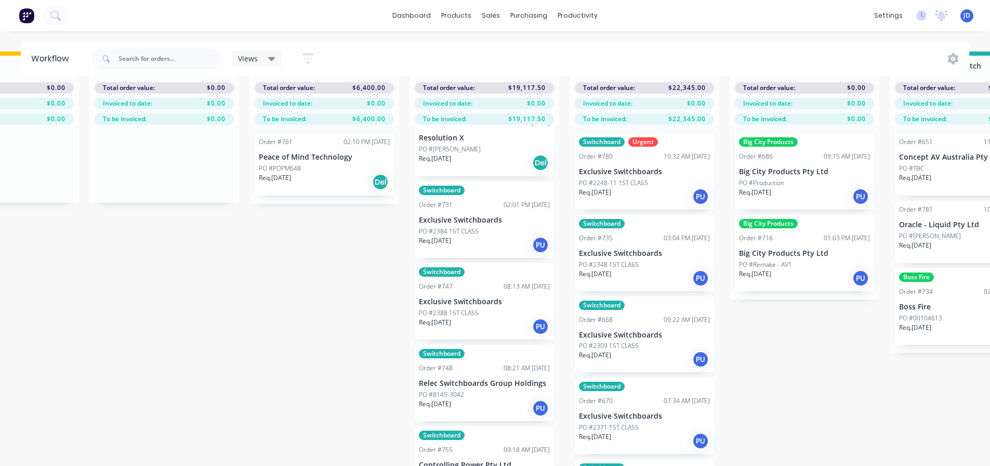
scroll to position [831, 0]
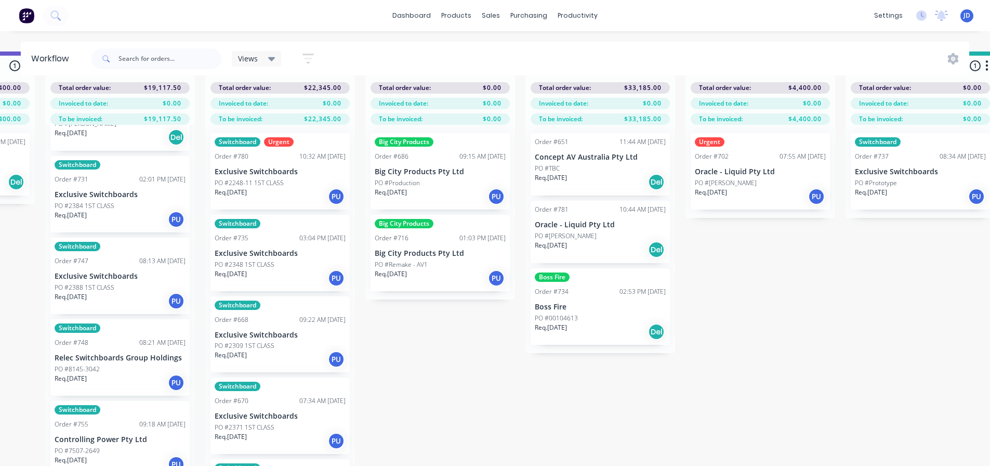
drag, startPoint x: 889, startPoint y: 327, endPoint x: 934, endPoint y: 316, distance: 46.9
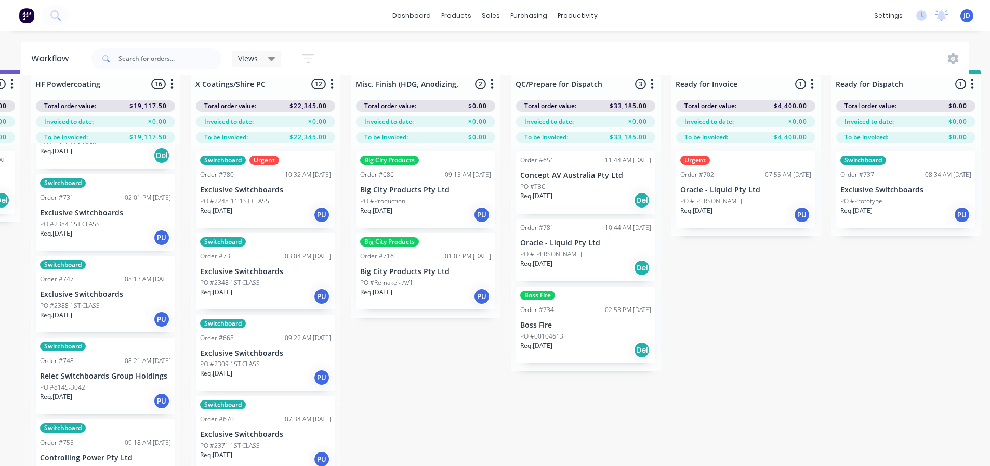
scroll to position [0, 3513]
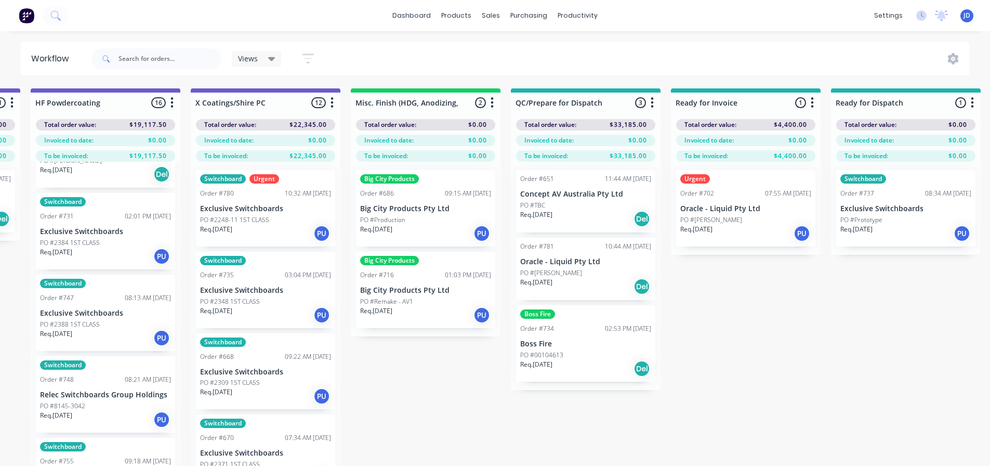
click at [753, 228] on div "Req. [DATE] PU" at bounding box center [745, 234] width 131 height 18
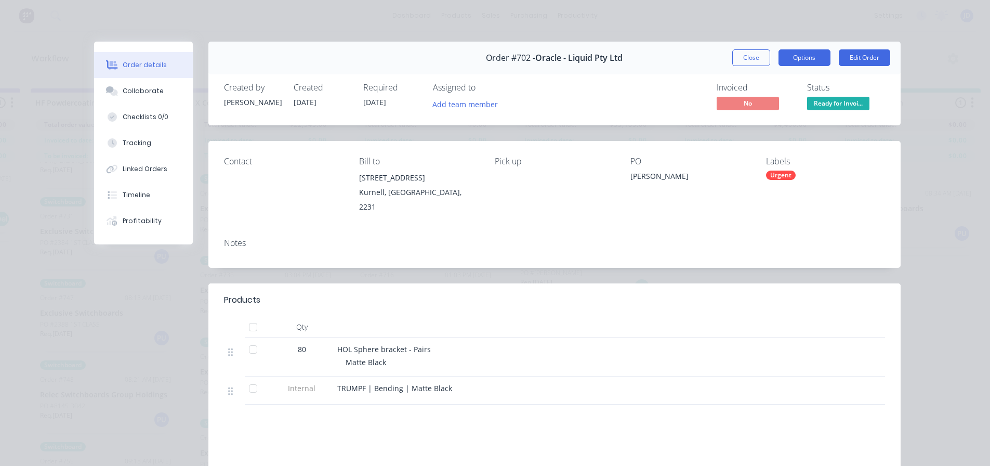
click at [803, 55] on button "Options" at bounding box center [804, 57] width 52 height 17
drag, startPoint x: 753, startPoint y: 219, endPoint x: 777, endPoint y: 129, distance: 93.3
click at [751, 217] on div "Contact Bill to [STREET_ADDRESS] Pick up PO [PERSON_NAME] Labels Urgent" at bounding box center [554, 185] width 692 height 89
click at [752, 54] on button "Close" at bounding box center [751, 57] width 38 height 17
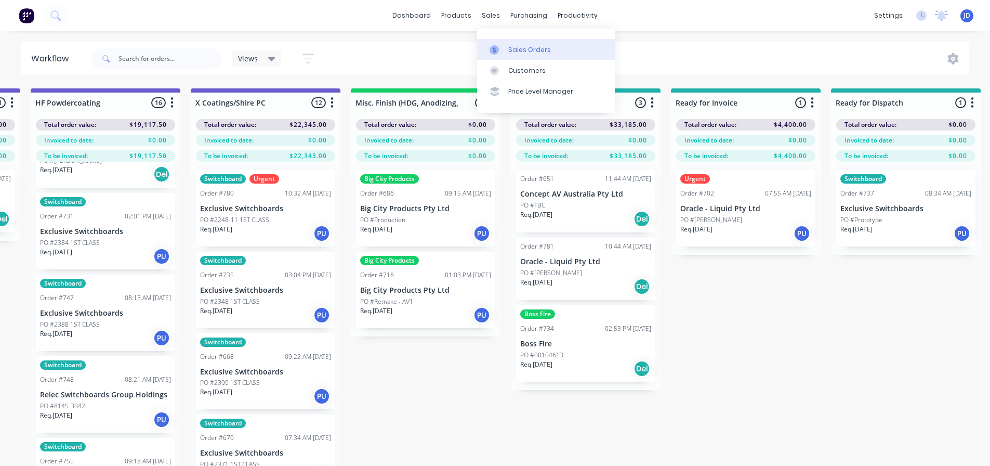
click at [505, 44] on link "Sales Orders" at bounding box center [546, 49] width 138 height 21
